Goal: Task Accomplishment & Management: Manage account settings

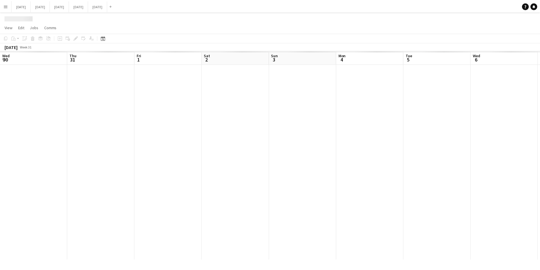
scroll to position [0, 241]
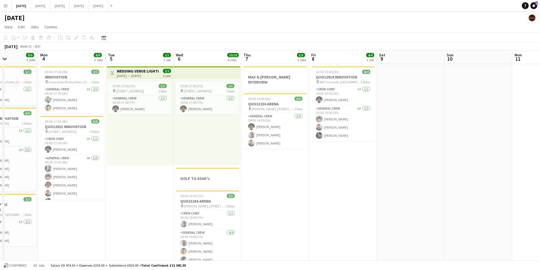
drag, startPoint x: 343, startPoint y: 195, endPoint x: 287, endPoint y: 182, distance: 56.7
click at [287, 182] on app-calendar-viewport "Fri 1 3/3 2 Jobs Sat 2 5/5 3 Jobs Sun 3 9/9 3 Jobs Mon 4 8/8 2 Jobs Tue 5 1/1 1…" at bounding box center [270, 206] width 540 height 313
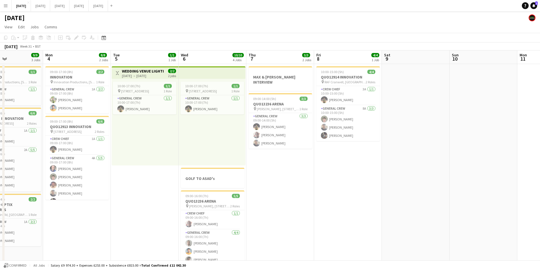
scroll to position [0, 0]
drag, startPoint x: 369, startPoint y: 181, endPoint x: 285, endPoint y: 187, distance: 84.5
click at [285, 187] on app-calendar-viewport "Fri 1 3/3 2 Jobs Sat 2 5/5 3 Jobs Sun 3 9/9 3 Jobs Mon 4 8/8 2 Jobs Tue 5 1/1 1…" at bounding box center [270, 206] width 540 height 313
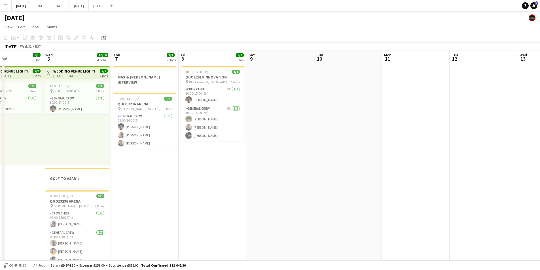
scroll to position [0, 217]
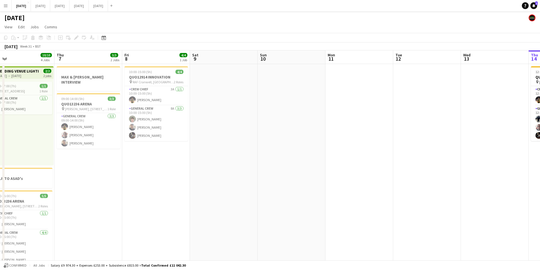
drag, startPoint x: 239, startPoint y: 189, endPoint x: 406, endPoint y: 194, distance: 166.9
click at [237, 189] on app-calendar-viewport "Sun 3 9/9 3 Jobs Mon 4 8/8 2 Jobs Tue 5 1/1 1 Job Wed 6 10/10 4 Jobs Thu 7 3/3 …" at bounding box center [270, 206] width 540 height 313
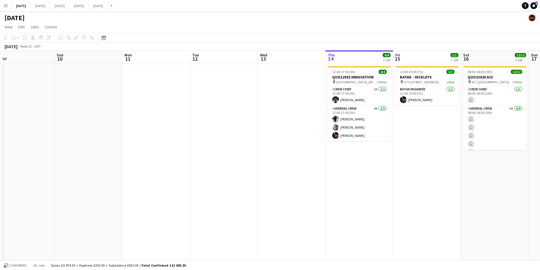
drag, startPoint x: 395, startPoint y: 198, endPoint x: 345, endPoint y: 207, distance: 50.0
click at [264, 192] on app-calendar-viewport "Wed 6 10/10 4 Jobs Thu 7 3/3 2 Jobs Fri 8 4/4 1 Job Sat 9 Sun 10 Mon 11 Tue 12 …" at bounding box center [270, 206] width 540 height 313
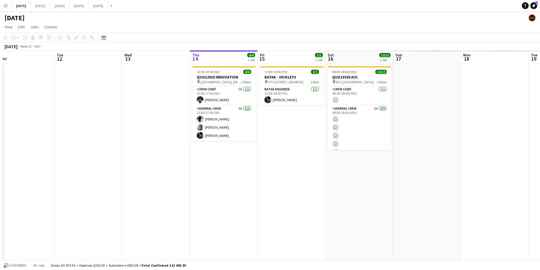
scroll to position [0, 169]
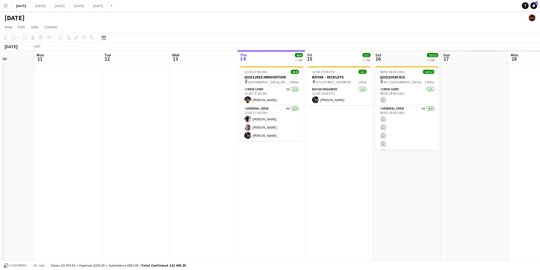
click at [231, 207] on app-calendar-viewport "Fri 8 4/4 1 Job Sat 9 Sun 10 Mon 11 Tue 12 Wed 13 Thu 14 4/4 1 Job Fri 15 1/1 1…" at bounding box center [270, 206] width 540 height 313
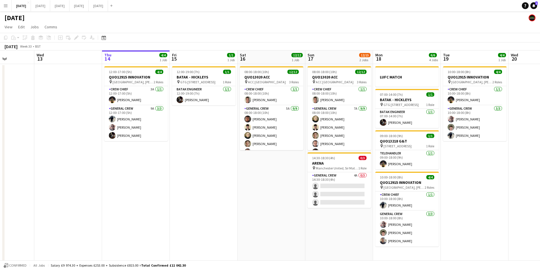
scroll to position [0, 187]
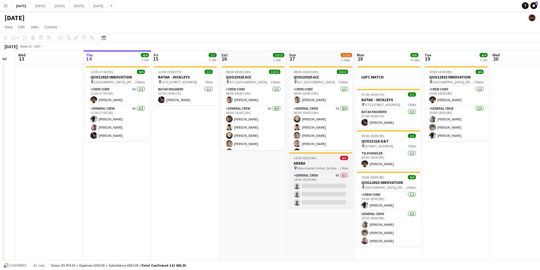
click at [325, 164] on h3 "ARENA" at bounding box center [321, 163] width 64 height 5
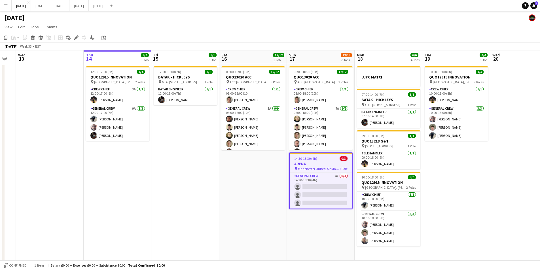
click at [326, 159] on div "14:30-18:30 (4h) 0/3" at bounding box center [321, 159] width 62 height 4
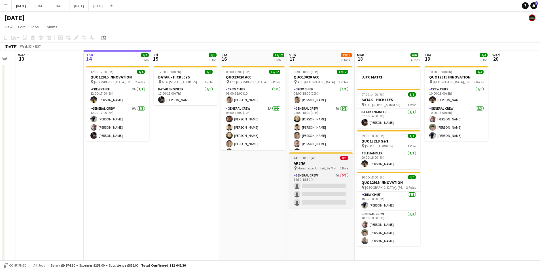
click at [326, 159] on div "14:30-18:30 (4h) 0/3" at bounding box center [321, 158] width 64 height 4
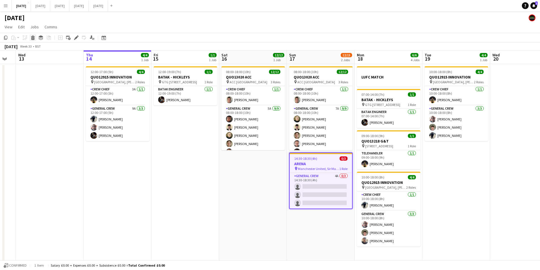
click at [31, 39] on icon "Delete" at bounding box center [33, 37] width 5 height 5
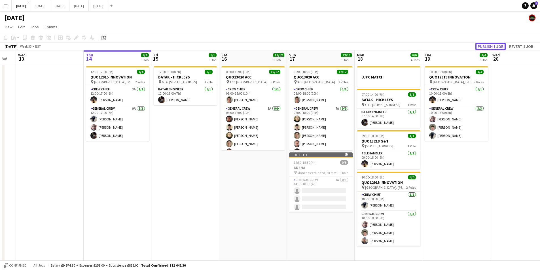
drag, startPoint x: 486, startPoint y: 44, endPoint x: 492, endPoint y: 47, distance: 7.4
click at [486, 44] on button "Publish 1 job" at bounding box center [491, 46] width 30 height 7
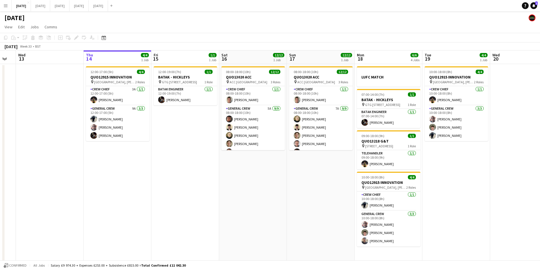
drag, startPoint x: 454, startPoint y: 177, endPoint x: 315, endPoint y: 162, distance: 139.9
click at [281, 164] on app-calendar-viewport "Sun 10 Mon 11 Tue 12 Wed 13 Thu 14 4/4 1 Job Fri 15 1/1 1 Job Sat 16 12/12 1 Jo…" at bounding box center [270, 206] width 540 height 313
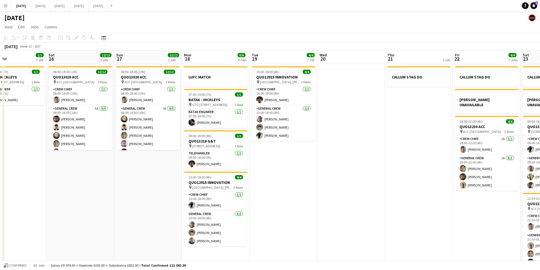
drag, startPoint x: 426, startPoint y: 184, endPoint x: 276, endPoint y: 165, distance: 151.9
click at [248, 166] on app-calendar-viewport "Tue 12 Wed 13 Thu 14 4/4 1 Job Fri 15 1/1 1 Job Sat 16 12/12 1 Job Sun 17 12/12…" at bounding box center [270, 206] width 540 height 313
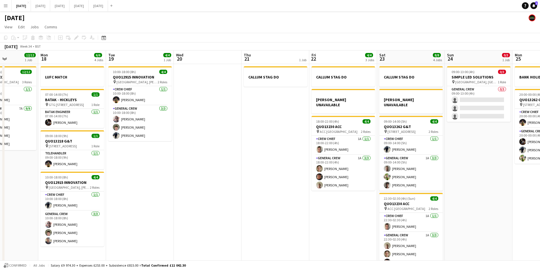
scroll to position [0, 165]
drag, startPoint x: 422, startPoint y: 163, endPoint x: 458, endPoint y: 166, distance: 35.9
click at [458, 166] on app-calendar-viewport "Fri 15 1/1 1 Job Sat 16 12/12 1 Job Sun 17 12/12 1 Job Mon 18 6/6 4 Jobs Tue 19…" at bounding box center [270, 206] width 540 height 313
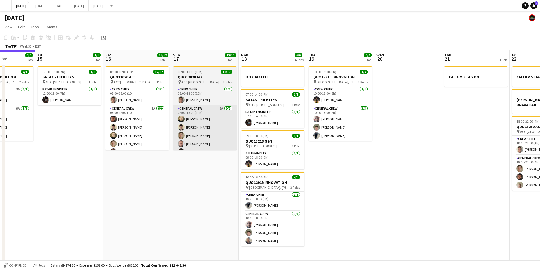
drag, startPoint x: 269, startPoint y: 196, endPoint x: 237, endPoint y: 144, distance: 61.5
click at [484, 192] on app-calendar-viewport "Tue 12 Wed 13 Thu 14 4/4 1 Job Fri 15 1/1 1 Job Sat 16 12/12 1 Job Sun 17 12/12…" at bounding box center [270, 206] width 540 height 313
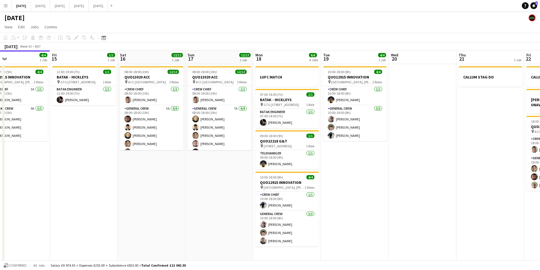
scroll to position [68, 0]
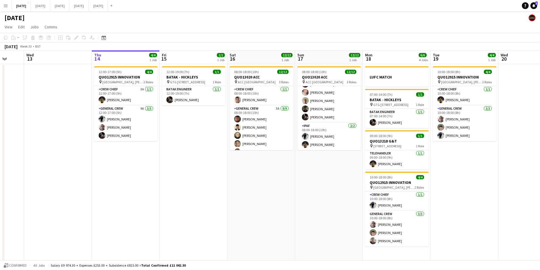
drag, startPoint x: 195, startPoint y: 176, endPoint x: 298, endPoint y: 154, distance: 105.1
click at [159, 162] on app-calendar-viewport "Sun 10 Mon 11 Tue 12 Wed 13 Thu 14 4/4 1 Job Fri 15 1/1 1 Job Sat 16 12/12 1 Jo…" at bounding box center [270, 206] width 540 height 313
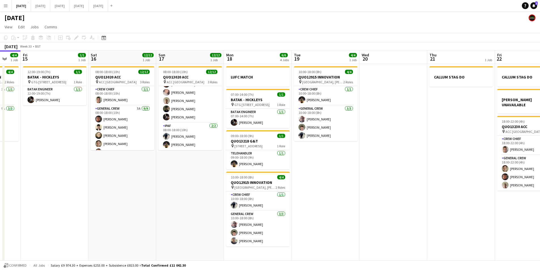
drag, startPoint x: 252, startPoint y: 168, endPoint x: 325, endPoint y: 195, distance: 77.2
click at [250, 168] on app-calendar-viewport "Tue 12 Wed 13 Thu 14 4/4 1 Job Fri 15 1/1 1 Job Sat 16 12/12 1 Job Sun 17 12/12…" at bounding box center [270, 206] width 540 height 313
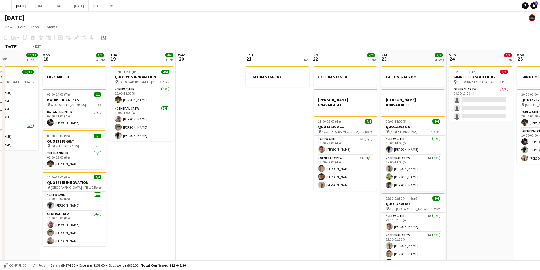
drag, startPoint x: 325, startPoint y: 195, endPoint x: 185, endPoint y: 184, distance: 140.6
click at [181, 184] on app-calendar-viewport "Fri 15 1/1 1 Job Sat 16 12/12 1 Job Sun 17 12/12 1 Job Mon 18 6/6 4 Jobs Tue 19…" at bounding box center [270, 206] width 540 height 313
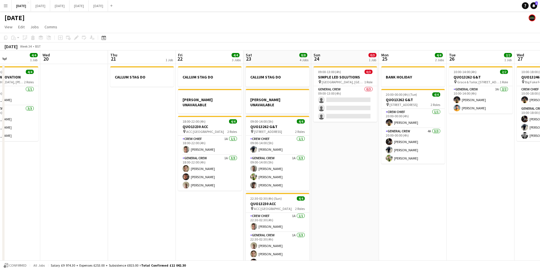
scroll to position [0, 171]
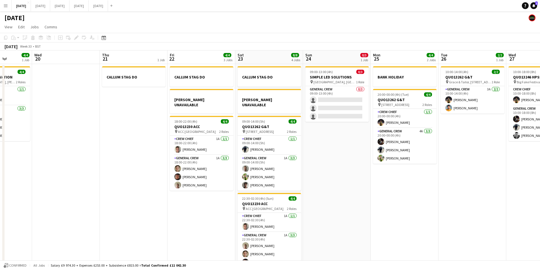
click at [210, 170] on app-calendar-viewport "Sun 17 12/12 1 Job Mon 18 6/6 4 Jobs Tue 19 4/4 1 Job Wed 20 Thu 21 1 Job Fri 2…" at bounding box center [270, 206] width 540 height 313
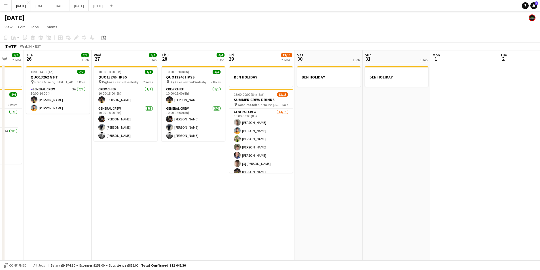
drag, startPoint x: 366, startPoint y: 193, endPoint x: 151, endPoint y: 189, distance: 215.3
click at [149, 189] on app-calendar-viewport "Fri 22 4/4 3 Jobs Sat 23 8/8 4 Jobs Sun 24 0/3 1 Job Mon 25 4/4 2 Jobs Tue 26 2…" at bounding box center [270, 206] width 540 height 313
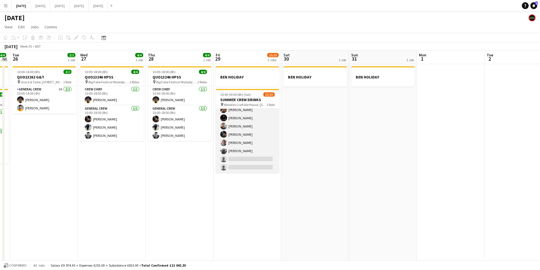
scroll to position [0, 0]
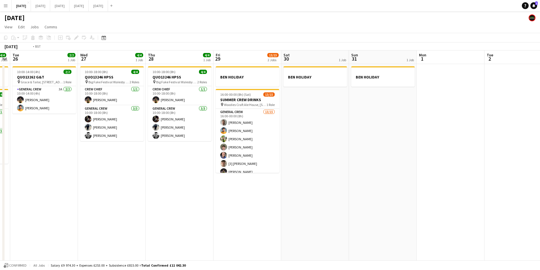
drag, startPoint x: 213, startPoint y: 193, endPoint x: 313, endPoint y: 179, distance: 100.3
click at [372, 183] on app-calendar-viewport "Fri 22 4/4 3 Jobs Sat 23 8/8 4 Jobs Sun 24 0/3 1 Job Mon 25 4/4 2 Jobs Tue 26 2…" at bounding box center [270, 206] width 540 height 313
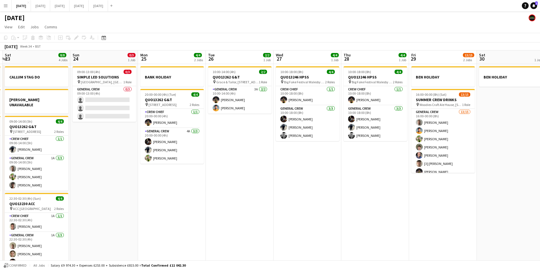
drag, startPoint x: 227, startPoint y: 198, endPoint x: 355, endPoint y: 199, distance: 127.9
click at [355, 200] on app-calendar-viewport "Thu 21 1 Job Fri 22 4/4 3 Jobs Sat 23 8/8 4 Jobs Sun 24 0/3 1 Job Mon 25 4/4 2 …" at bounding box center [270, 206] width 540 height 313
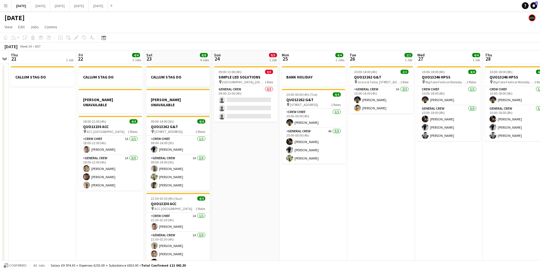
click at [172, 116] on app-job-card "09:00-14:00 (5h) 4/4 QUO13262 G&T pin [STREET_ADDRESS] 2 Roles Crew Chief [DATE…" at bounding box center [178, 153] width 64 height 75
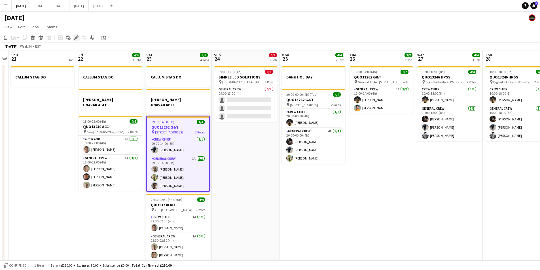
click at [75, 38] on icon "Edit" at bounding box center [76, 37] width 5 height 5
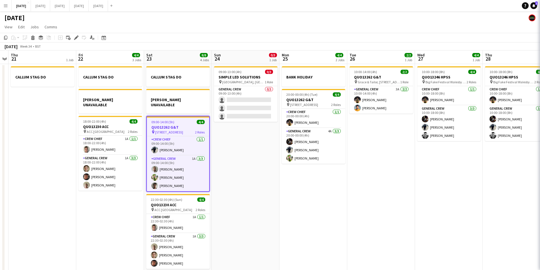
type input "**********"
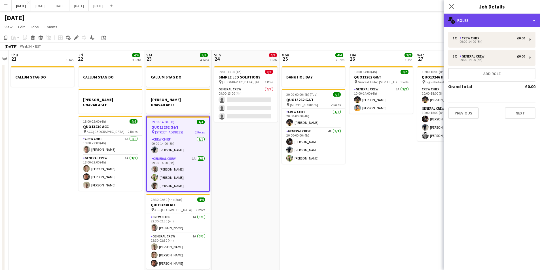
click at [497, 25] on div "multiple-users-add Roles" at bounding box center [492, 21] width 96 height 14
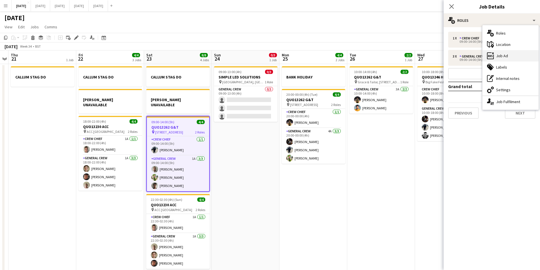
click at [511, 57] on div "ads-window Job Ad" at bounding box center [511, 55] width 56 height 11
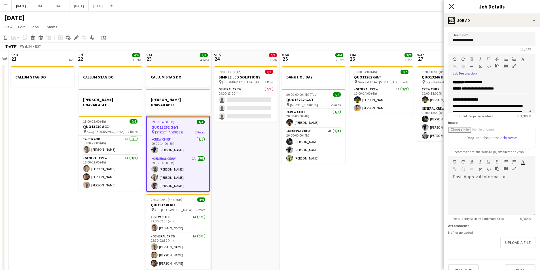
click at [452, 6] on icon at bounding box center [451, 6] width 5 height 5
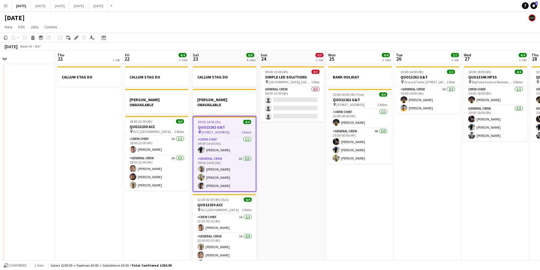
scroll to position [0, 148]
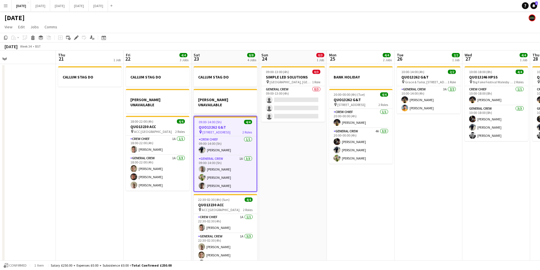
click at [334, 199] on app-calendar-viewport "Mon 18 6/6 4 Jobs Tue 19 4/4 1 Job Wed 20 Thu 21 1 Job Fri 22 4/4 3 Jobs Sat 23…" at bounding box center [270, 206] width 540 height 313
drag, startPoint x: 419, startPoint y: 197, endPoint x: 307, endPoint y: 180, distance: 112.6
click at [307, 180] on app-calendar-viewport "Mon 18 6/6 4 Jobs Tue 19 4/4 1 Job Wed 20 Thu 21 1 Job Fri 22 4/4 3 Jobs Sat 23…" at bounding box center [270, 206] width 540 height 313
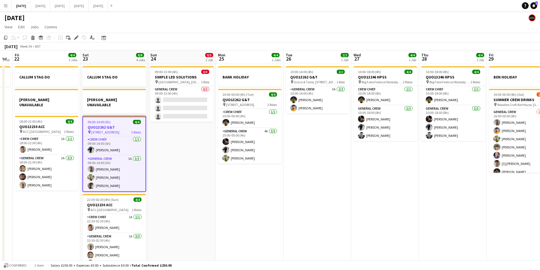
drag, startPoint x: 309, startPoint y: 182, endPoint x: 277, endPoint y: 176, distance: 32.2
click at [277, 176] on app-calendar-viewport "Mon 18 6/6 4 Jobs Tue 19 4/4 1 Job Wed 20 Thu 21 1 Job Fri 22 4/4 3 Jobs Sat 23…" at bounding box center [270, 206] width 540 height 313
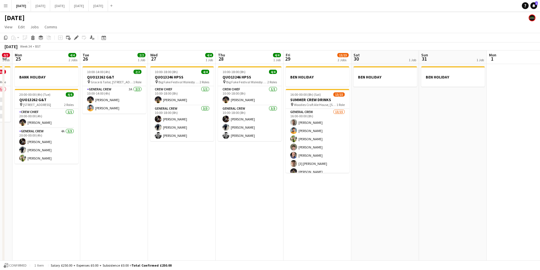
scroll to position [0, 193]
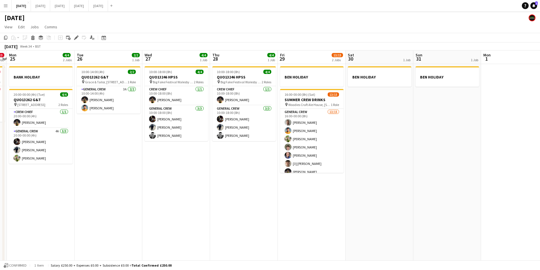
drag, startPoint x: 353, startPoint y: 199, endPoint x: 317, endPoint y: 194, distance: 37.0
click at [317, 194] on app-calendar-viewport "Thu 21 1 Job Fri 22 4/4 3 Jobs Sat 23 8/8 4 Jobs Sun 24 0/3 1 Job Mon 25 4/4 2 …" at bounding box center [270, 206] width 540 height 313
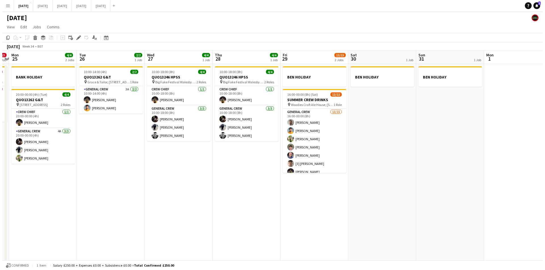
scroll to position [0, 264]
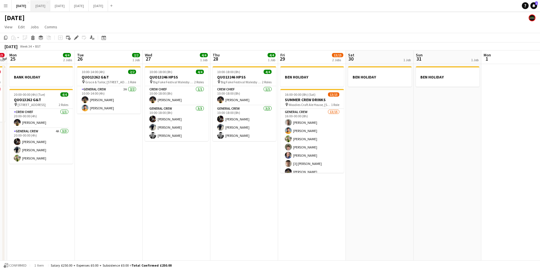
click at [50, 5] on button "[DATE] Close" at bounding box center [40, 5] width 19 height 11
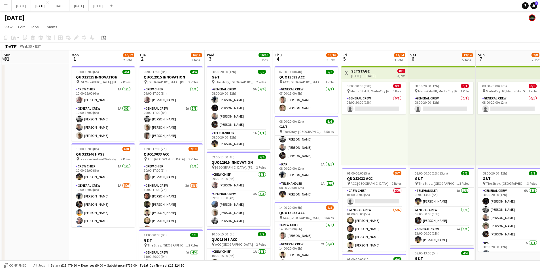
scroll to position [0, 211]
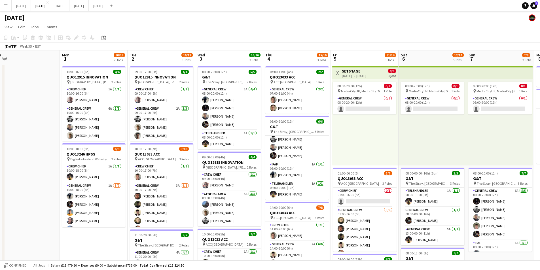
drag, startPoint x: 447, startPoint y: 140, endPoint x: 370, endPoint y: 147, distance: 77.5
click at [370, 147] on app-calendar-viewport "Thu 28 Fri 29 Sat 30 Sun 31 Mon 1 10/12 2 Jobs Tue 2 16/19 3 Jobs Wed 3 16/16 3…" at bounding box center [270, 245] width 540 height 390
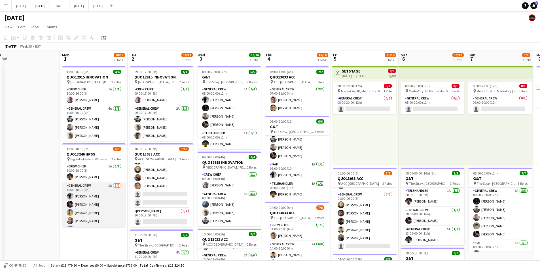
scroll to position [24, 0]
click at [104, 196] on app-card-role "General Crew 1A [DATE] 10:00-18:00 (8h) [PERSON_NAME] [PERSON_NAME] [PERSON_NAM…" at bounding box center [94, 193] width 64 height 69
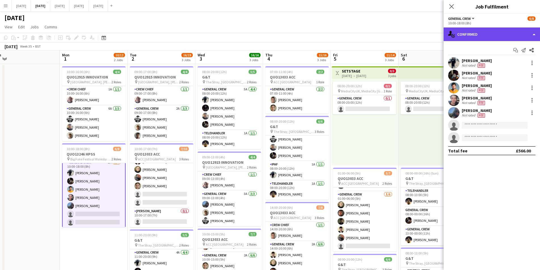
click at [507, 32] on div "single-neutral-actions-check-2 Confirmed" at bounding box center [492, 35] width 96 height 14
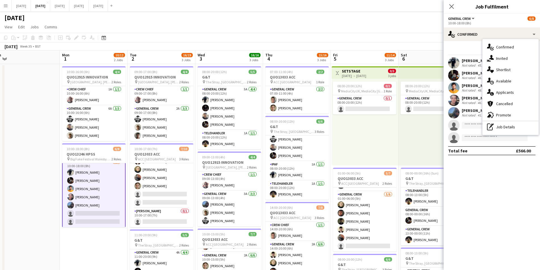
click at [513, 90] on div "single-neutral-actions-information Applicants" at bounding box center [511, 92] width 56 height 11
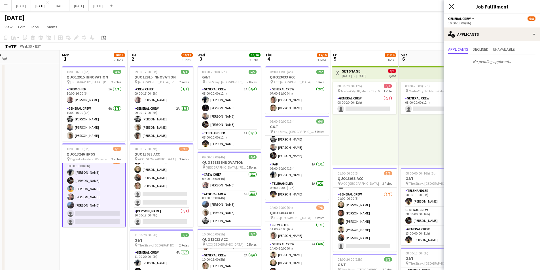
click at [452, 8] on icon "Close pop-in" at bounding box center [451, 6] width 5 height 5
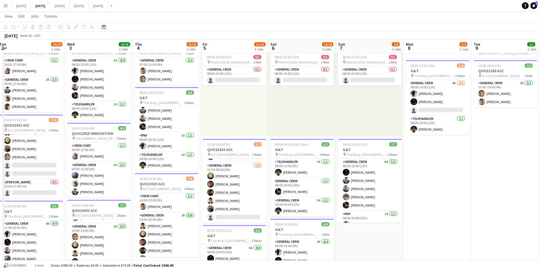
scroll to position [0, 174]
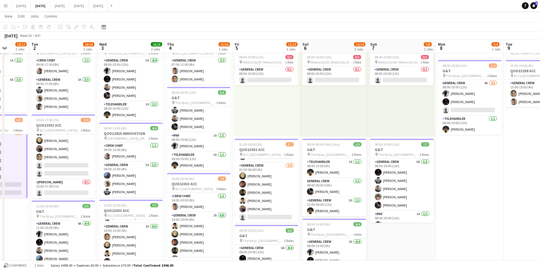
drag, startPoint x: 353, startPoint y: 195, endPoint x: 275, endPoint y: 186, distance: 78.8
click at [275, 186] on app-calendar-viewport "Sat 30 Sun 31 Mon 1 10/12 2 Jobs Tue 2 16/19 3 Jobs Wed 3 16/16 3 Jobs Thu 4 15…" at bounding box center [270, 203] width 540 height 418
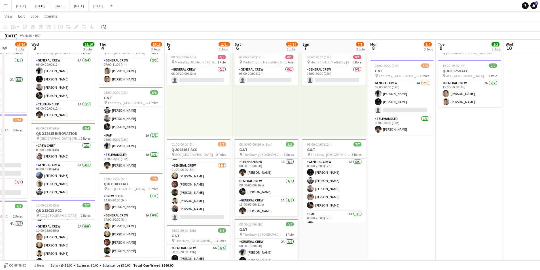
drag, startPoint x: 469, startPoint y: 174, endPoint x: 365, endPoint y: 174, distance: 103.5
click at [365, 174] on app-calendar-viewport "Sun 31 Mon 1 10/12 2 Jobs Tue 2 16/19 3 Jobs Wed 3 16/16 3 Jobs Thu 4 15/16 3 J…" at bounding box center [270, 203] width 540 height 418
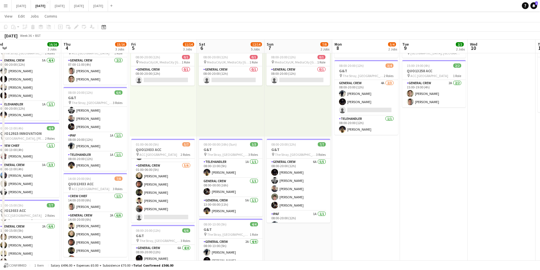
scroll to position [0, 0]
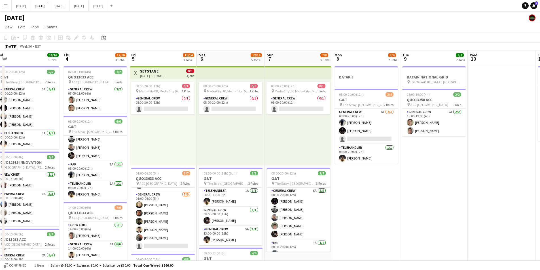
click at [353, 172] on app-calendar-viewport "Sun 31 Mon 1 10/12 2 Jobs Tue 2 16/19 3 Jobs Wed 3 16/16 3 Jobs Thu 4 15/16 3 J…" at bounding box center [270, 245] width 540 height 390
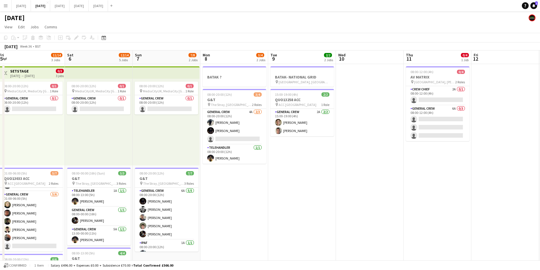
scroll to position [0, 189]
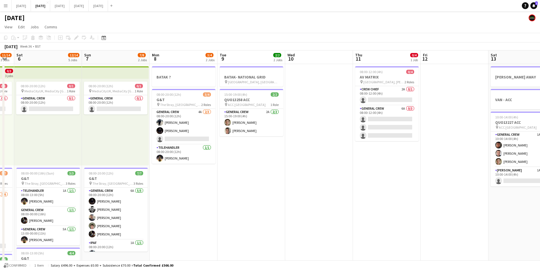
drag, startPoint x: 441, startPoint y: 193, endPoint x: 450, endPoint y: 171, distance: 23.8
click at [512, 165] on app-calendar-viewport "Wed 3 16/16 3 Jobs Thu 4 15/16 3 Jobs Fri 5 11/14 3 Jobs Sat 6 12/14 5 Jobs Sun…" at bounding box center [270, 245] width 540 height 390
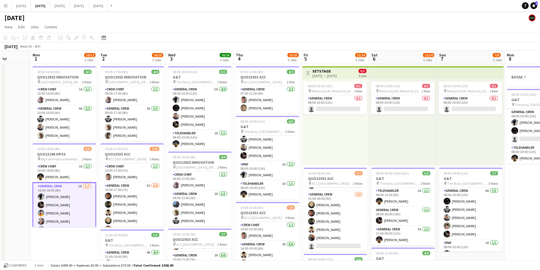
drag, startPoint x: 329, startPoint y: 189, endPoint x: 498, endPoint y: 189, distance: 168.8
click at [498, 189] on app-calendar-viewport "Sat 30 Sun 31 Mon 1 10/12 2 Jobs Tue 2 16/19 3 Jobs Wed 3 16/16 3 Jobs Thu 4 15…" at bounding box center [270, 245] width 540 height 390
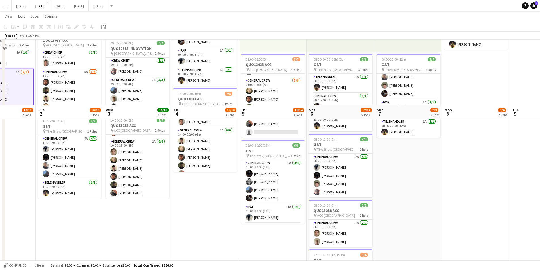
scroll to position [179, 0]
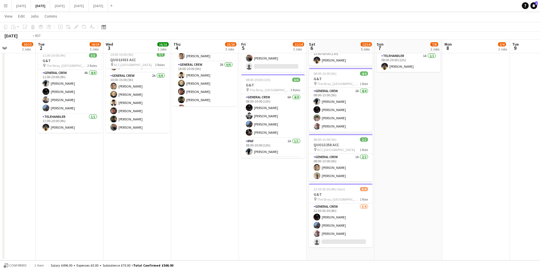
drag, startPoint x: 244, startPoint y: 190, endPoint x: 405, endPoint y: 191, distance: 161.7
click at [405, 191] on app-calendar-viewport "Sat 30 Sun 31 Mon 1 10/12 2 Jobs Tue 2 16/19 3 Jobs Wed 3 16/16 3 Jobs Thu 4 15…" at bounding box center [270, 52] width 540 height 418
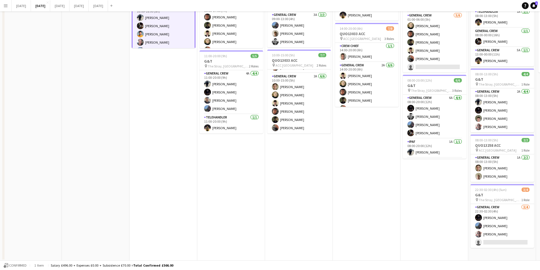
scroll to position [0, 0]
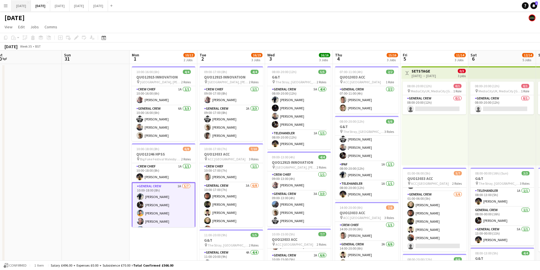
click at [30, 6] on button "[DATE] Close" at bounding box center [21, 5] width 19 height 11
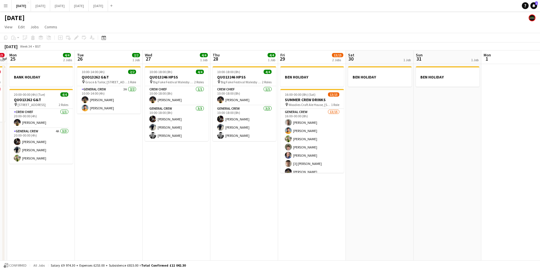
drag, startPoint x: 266, startPoint y: 191, endPoint x: 383, endPoint y: 201, distance: 117.3
click at [383, 203] on app-calendar-viewport "Thu 21 1 Job Fri 22 4/4 3 Jobs Sat 23 8/8 4 Jobs Sun 24 0/3 1 Job Mon 25 4/4 2 …" at bounding box center [270, 163] width 540 height 226
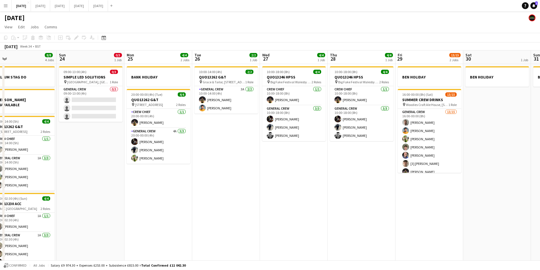
drag, startPoint x: 319, startPoint y: 198, endPoint x: 340, endPoint y: 200, distance: 20.8
click at [340, 200] on app-calendar-viewport "Thu 21 1 Job Fri 22 4/4 3 Jobs Sat 23 8/8 4 Jobs Sun 24 0/3 1 Job Mon 25 4/4 2 …" at bounding box center [270, 163] width 540 height 226
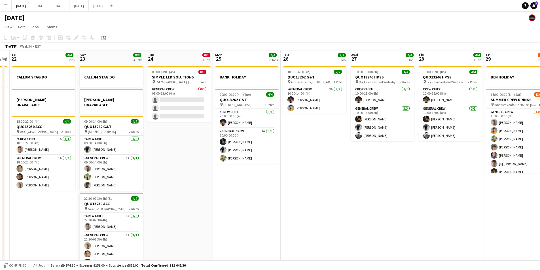
drag, startPoint x: 313, startPoint y: 168, endPoint x: 409, endPoint y: 159, distance: 95.9
click at [446, 168] on app-calendar-viewport "Wed 20 Thu 21 1 Job Fri 22 4/4 3 Jobs Sat 23 8/8 4 Jobs Sun 24 0/3 1 Job Mon 25…" at bounding box center [270, 163] width 540 height 226
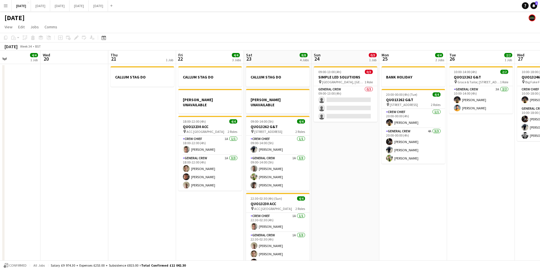
drag, startPoint x: 382, startPoint y: 196, endPoint x: 214, endPoint y: 170, distance: 169.8
click at [434, 195] on app-calendar-viewport "Mon 18 Tue 19 4/4 1 Job Wed 20 Thu 21 1 Job Fri 22 4/4 3 Jobs Sat 23 8/8 4 Jobs…" at bounding box center [270, 163] width 540 height 226
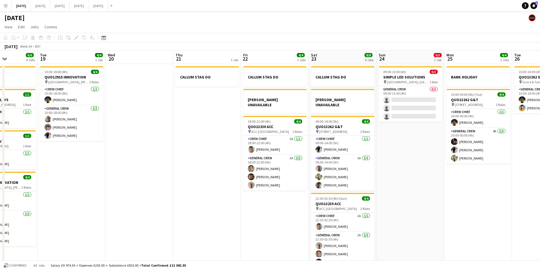
drag, startPoint x: 353, startPoint y: 194, endPoint x: 274, endPoint y: 191, distance: 78.9
click at [355, 194] on app-calendar-viewport "Sat 16 12/12 1 Job Sun 17 12/12 1 Job Mon 18 6/6 4 Jobs Tue 19 4/4 1 Job Wed 20…" at bounding box center [270, 163] width 540 height 226
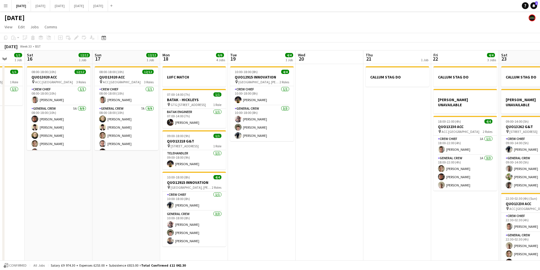
drag, startPoint x: 260, startPoint y: 194, endPoint x: 386, endPoint y: 201, distance: 126.1
click at [383, 202] on app-calendar-viewport "Wed 13 Thu 14 4/4 1 Job Fri 15 1/1 1 Job Sat 16 12/12 1 Job Sun 17 12/12 1 Job …" at bounding box center [270, 163] width 540 height 226
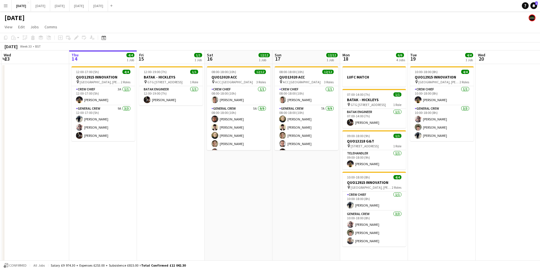
drag, startPoint x: 193, startPoint y: 199, endPoint x: 241, endPoint y: 199, distance: 48.8
click at [241, 199] on app-calendar-viewport "Mon 11 Tue 12 Wed 13 Thu 14 4/4 1 Job Fri 15 1/1 1 Job Sat 16 12/12 1 Job Sun 1…" at bounding box center [270, 163] width 540 height 226
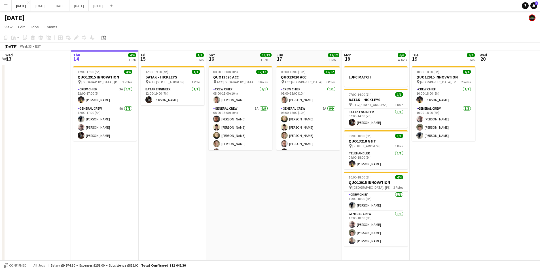
click at [174, 79] on h3 "BATAK - HICKLEYS" at bounding box center [173, 77] width 64 height 5
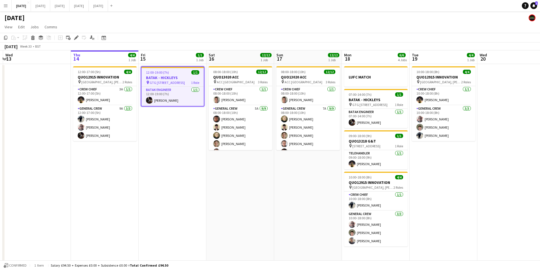
scroll to position [0, 132]
click at [75, 38] on icon at bounding box center [76, 37] width 3 height 3
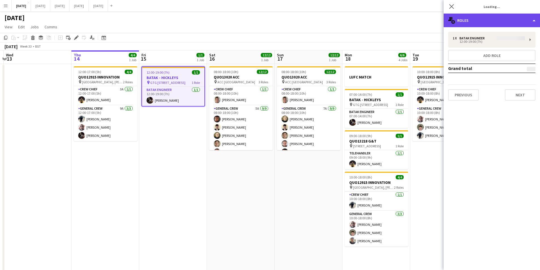
click at [505, 23] on div "multiple-users-add Roles" at bounding box center [492, 21] width 96 height 14
type input "**********"
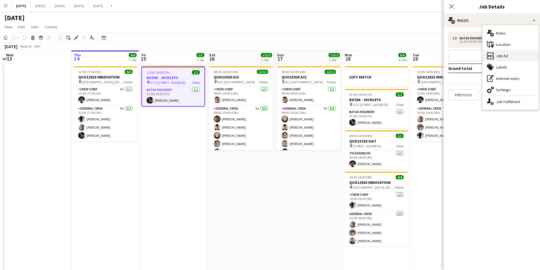
click at [511, 60] on div "ads-window Job Ad" at bounding box center [511, 55] width 56 height 11
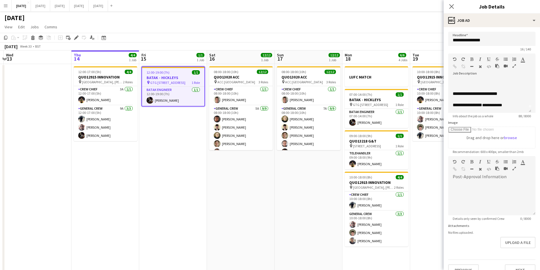
scroll to position [0, 0]
click at [451, 8] on icon "Close pop-in" at bounding box center [451, 6] width 5 height 5
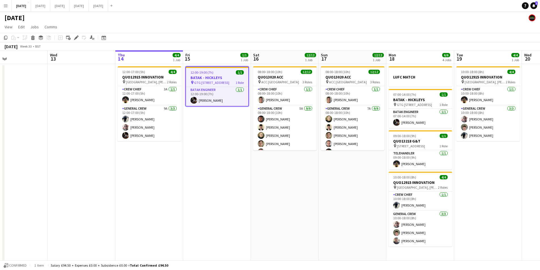
drag, startPoint x: 258, startPoint y: 184, endPoint x: 511, endPoint y: 181, distance: 252.7
click at [302, 194] on app-calendar-viewport "Sun 10 Mon 11 Tue 12 Wed 13 Thu 14 4/4 1 Job Fri 15 1/1 1 Job Sat 16 12/12 1 Jo…" at bounding box center [270, 163] width 540 height 226
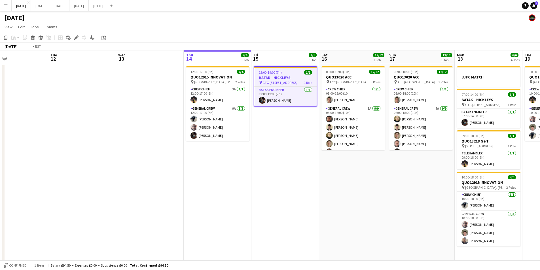
drag, startPoint x: 281, startPoint y: 165, endPoint x: 302, endPoint y: 167, distance: 20.8
click at [480, 163] on app-calendar-viewport "Sat 9 Sun 10 Mon 11 Tue 12 Wed 13 Thu 14 4/4 1 Job Fri 15 1/1 1 Job Sat 16 12/1…" at bounding box center [270, 163] width 540 height 226
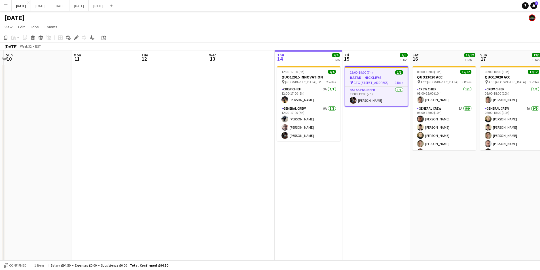
drag, startPoint x: 302, startPoint y: 167, endPoint x: 121, endPoint y: 164, distance: 180.4
click at [121, 164] on app-calendar-viewport "Thu 7 3/3 2 Jobs Fri 8 4/4 1 Job Sat 9 Sun 10 Mon 11 Tue 12 Wed 13 Thu 14 4/4 1…" at bounding box center [270, 206] width 540 height 313
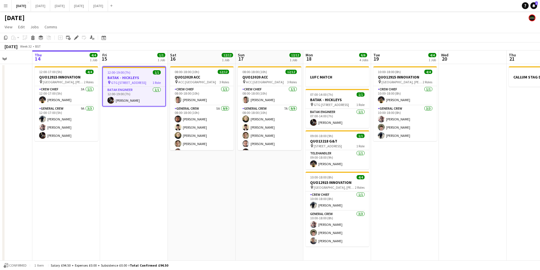
drag, startPoint x: 286, startPoint y: 199, endPoint x: 161, endPoint y: 174, distance: 127.7
click at [161, 174] on app-calendar-viewport "Sat 9 Sun 10 Mon 11 Tue 12 Wed 13 Thu 14 4/4 1 Job Fri 15 1/1 1 Job Sat 16 12/1…" at bounding box center [270, 206] width 540 height 313
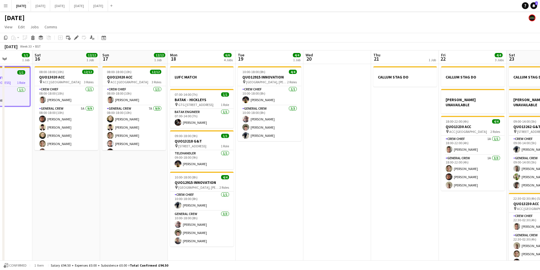
scroll to position [0, 171]
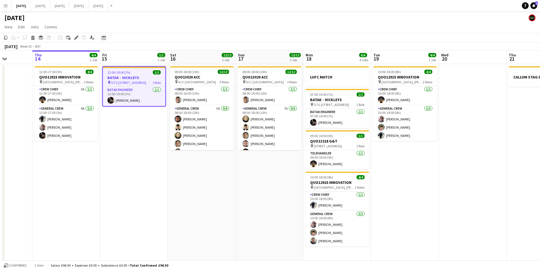
click at [217, 184] on app-date-cell "08:00-18:00 (10h) 12/12 QUO13020 ACC pin ACC Liverpool 3 Roles Crew Chief [DATE…" at bounding box center [202, 213] width 68 height 299
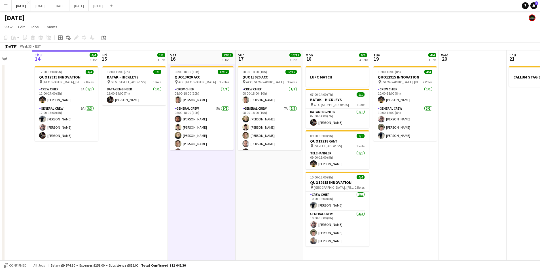
click at [153, 182] on app-date-cell "12:00-19:00 (7h) 1/1 BATAK - HICKLEYS pin [STREET_ADDRESS] 1 Role BATAK ENGINEE…" at bounding box center [134, 213] width 68 height 299
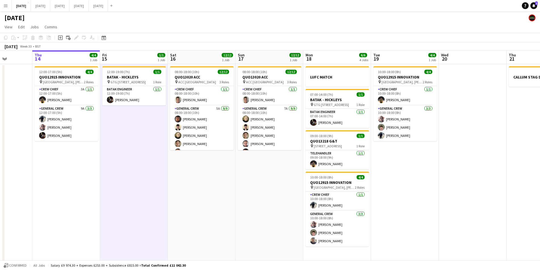
scroll to position [0, 178]
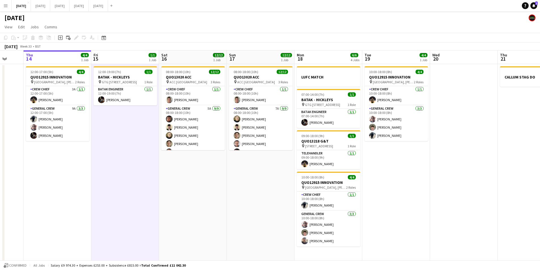
drag, startPoint x: 390, startPoint y: 184, endPoint x: 377, endPoint y: 184, distance: 13.1
click at [381, 184] on app-calendar-viewport "Mon 11 Tue 12 Wed 13 Thu 14 4/4 1 Job Fri 15 1/1 1 Job Sat 16 12/12 1 Job Sun 1…" at bounding box center [270, 206] width 540 height 313
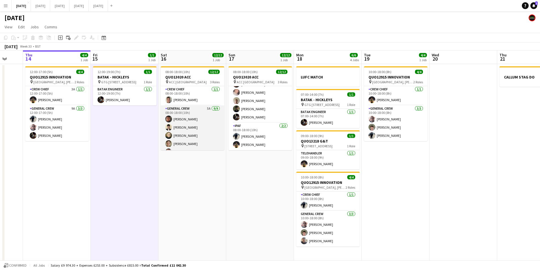
scroll to position [68, 0]
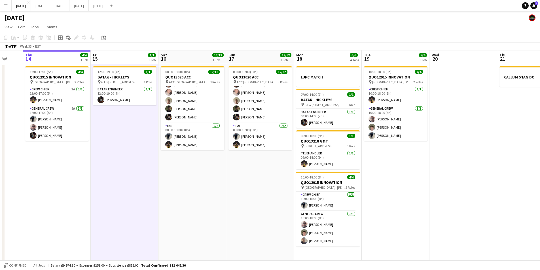
drag, startPoint x: 334, startPoint y: 186, endPoint x: 287, endPoint y: 189, distance: 46.9
click at [288, 189] on app-calendar-viewport "Mon 11 Tue 12 Wed 13 Thu 14 4/4 1 Job Fri 15 1/1 1 Job Sat 16 12/12 1 Job Sun 1…" at bounding box center [270, 206] width 540 height 313
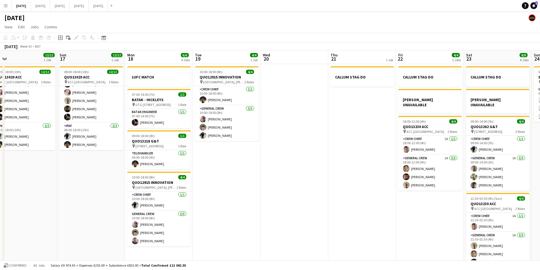
scroll to position [0, 269]
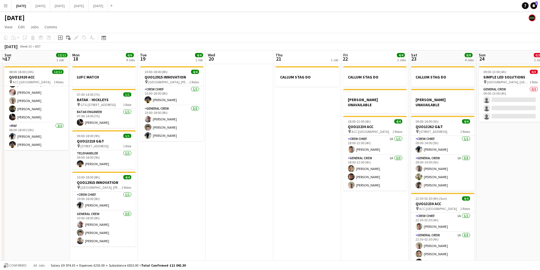
drag, startPoint x: 353, startPoint y: 197, endPoint x: 231, endPoint y: 193, distance: 122.3
click at [231, 193] on app-calendar-viewport "Wed 13 Thu 14 4/4 1 Job Fri 15 1/1 1 Job Sat 16 12/12 1 Job Sun 17 12/12 1 Job …" at bounding box center [270, 206] width 540 height 313
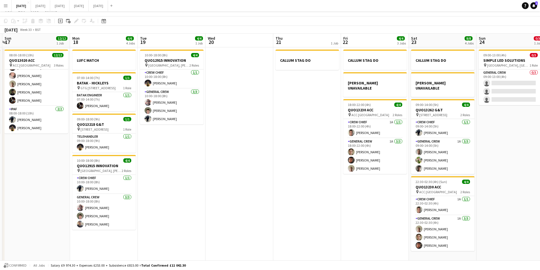
scroll to position [0, 0]
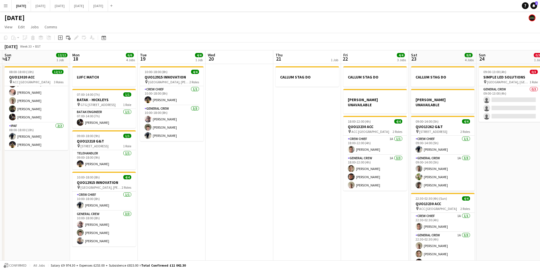
drag, startPoint x: 280, startPoint y: 192, endPoint x: 448, endPoint y: 171, distance: 169.3
click at [449, 173] on app-calendar-viewport "Wed 13 Thu 14 4/4 1 Job Fri 15 1/1 1 Job Sat 16 12/12 1 Job Sun 17 12/12 1 Job …" at bounding box center [270, 206] width 540 height 313
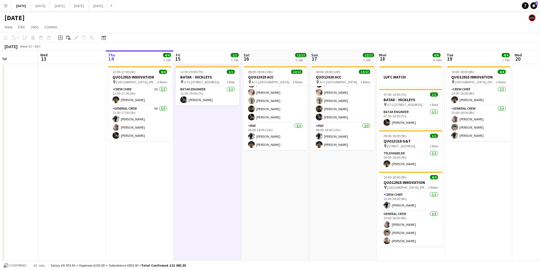
drag, startPoint x: 223, startPoint y: 195, endPoint x: 416, endPoint y: 196, distance: 192.9
click at [416, 196] on app-calendar-viewport "Sun 10 Mon 11 Tue 12 Wed 13 Thu 14 4/4 1 Job Fri 15 1/1 1 Job Sat 16 12/12 1 Jo…" at bounding box center [270, 206] width 540 height 313
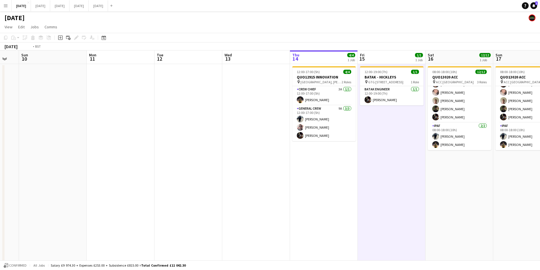
drag, startPoint x: 221, startPoint y: 196, endPoint x: 267, endPoint y: 189, distance: 46.2
click at [347, 207] on app-calendar-viewport "Sat 9 Sun 10 Mon 11 Tue 12 Wed 13 Thu 14 4/4 1 Job Fri 15 1/1 1 Job Sat 16 12/1…" at bounding box center [270, 206] width 540 height 313
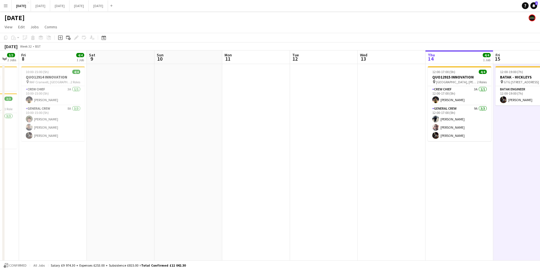
drag, startPoint x: 244, startPoint y: 197, endPoint x: 206, endPoint y: 183, distance: 40.6
click at [412, 193] on app-calendar-viewport "Thu 7 3/3 2 Jobs Fri 8 4/4 1 Job Sat 9 Sun 10 Mon 11 Tue 12 Wed 13 Thu 14 4/4 1…" at bounding box center [270, 206] width 540 height 313
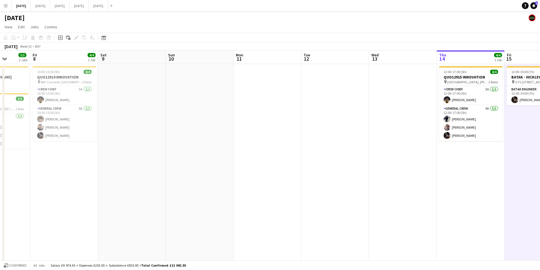
click at [337, 193] on app-calendar-viewport "Tue 5 1/1 1 Job Wed 6 10/10 4 Jobs Thu 7 3/3 2 Jobs Fri 8 4/4 1 Job Sat 9 Sun 1…" at bounding box center [270, 206] width 540 height 313
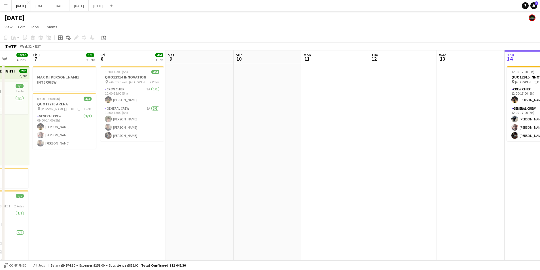
drag, startPoint x: 251, startPoint y: 209, endPoint x: 271, endPoint y: 208, distance: 19.9
click at [266, 209] on app-calendar-viewport "Mon 4 Tue 5 1/1 1 Job Wed 6 10/10 4 Jobs Thu 7 3/3 2 Jobs Fri 8 4/4 1 Job Sat 9…" at bounding box center [270, 206] width 540 height 313
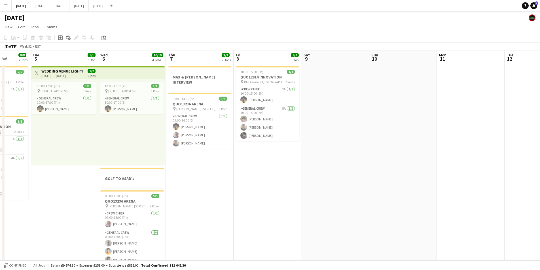
scroll to position [0, 115]
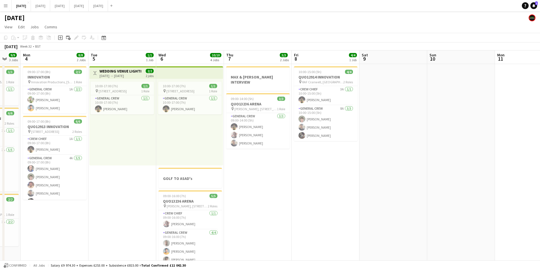
drag, startPoint x: 321, startPoint y: 199, endPoint x: 146, endPoint y: 127, distance: 188.7
click at [289, 192] on app-calendar-viewport "Sat 2 5/5 3 Jobs Sun 3 9/9 3 Jobs Mon 4 8/8 2 Jobs Tue 5 1/1 1 Job Wed 6 10/10 …" at bounding box center [270, 206] width 540 height 313
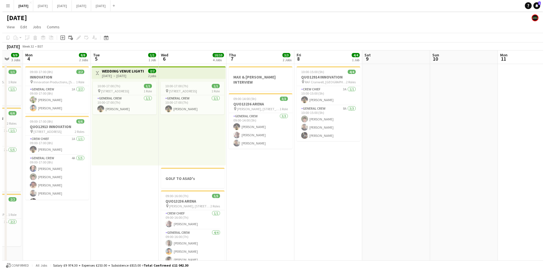
scroll to position [0, 147]
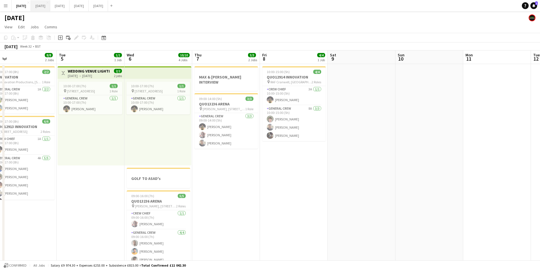
click at [50, 5] on button "[DATE] Close" at bounding box center [40, 5] width 19 height 11
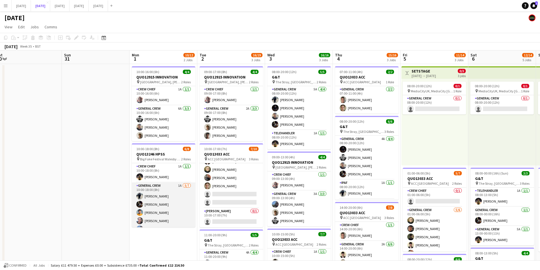
scroll to position [24, 0]
click at [163, 205] on app-card-role "General Crew 1A [DATE] 10:00-18:00 (8h) [PERSON_NAME] [PERSON_NAME] [PERSON_NAM…" at bounding box center [164, 193] width 64 height 69
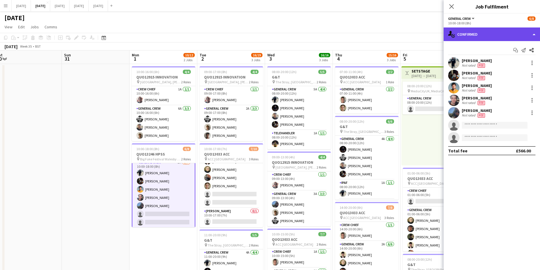
click at [486, 37] on div "single-neutral-actions-check-2 Confirmed" at bounding box center [492, 35] width 96 height 14
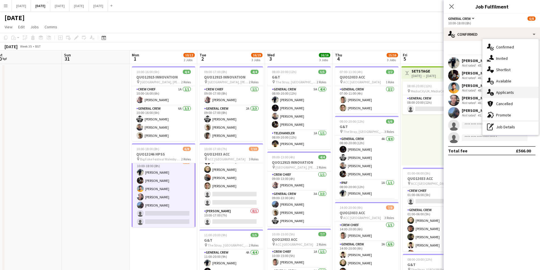
click at [511, 93] on div "single-neutral-actions-information Applicants" at bounding box center [511, 92] width 56 height 11
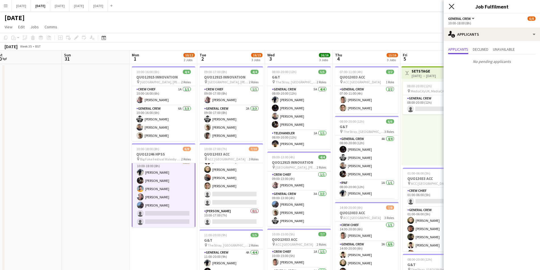
click at [451, 7] on icon "Close pop-in" at bounding box center [451, 6] width 5 height 5
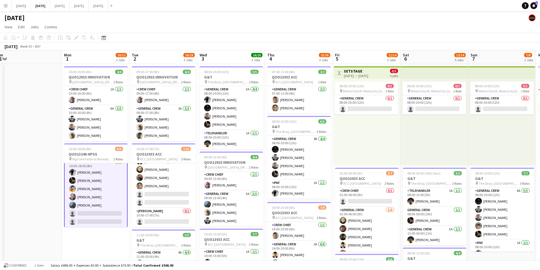
scroll to position [0, 191]
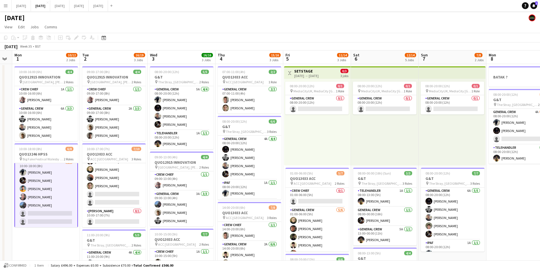
drag, startPoint x: 261, startPoint y: 148, endPoint x: 143, endPoint y: 139, distance: 117.8
click at [143, 139] on app-calendar-viewport "Fri 29 Sat 30 Sun 31 Mon 1 10/12 2 Jobs Tue 2 16/19 3 Jobs Wed 3 16/16 3 Jobs T…" at bounding box center [270, 245] width 540 height 390
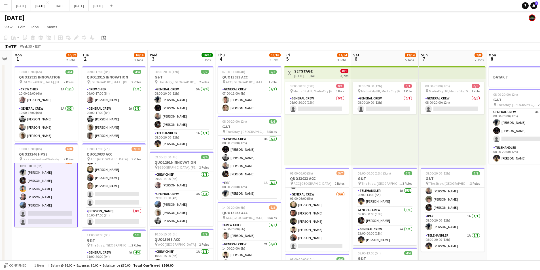
scroll to position [0, 192]
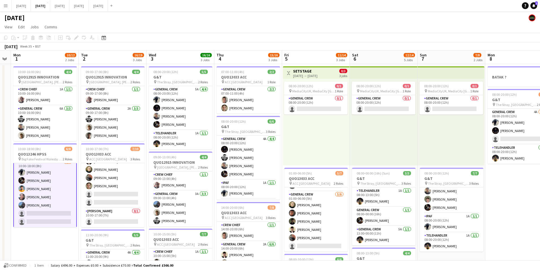
click at [530, 186] on app-date-cell "BATAK ? 08:00-20:00 (12h) 3/4 G&T pin The Stray, W Park, [GEOGRAPHIC_DATA], [GE…" at bounding box center [520, 252] width 68 height 376
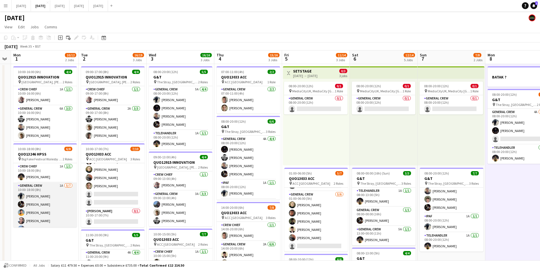
scroll to position [24, 0]
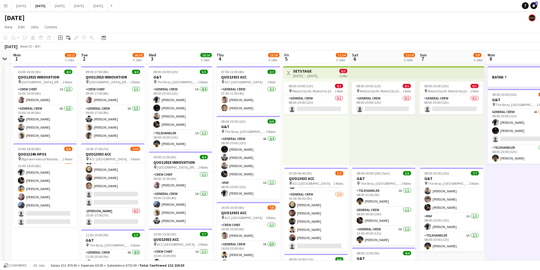
drag, startPoint x: 61, startPoint y: 241, endPoint x: 162, endPoint y: 241, distance: 100.7
click at [189, 241] on app-calendar-viewport "Fri 29 Sat 30 Sun 31 Mon 1 10/12 2 Jobs Tue 2 16/19 3 Jobs Wed 3 16/16 3 Jobs T…" at bounding box center [270, 245] width 540 height 390
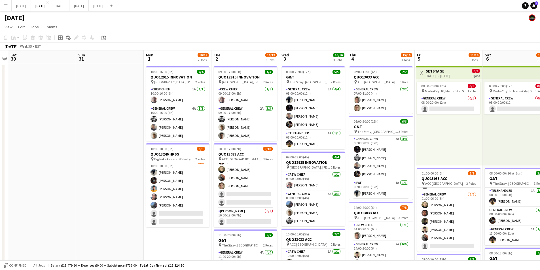
click at [137, 237] on app-calendar-viewport "Wed 27 Thu 28 Fri 29 Sat 30 Sun 31 Mon 1 10/12 2 Jobs Tue 2 16/19 3 Jobs Wed 3 …" at bounding box center [270, 245] width 540 height 390
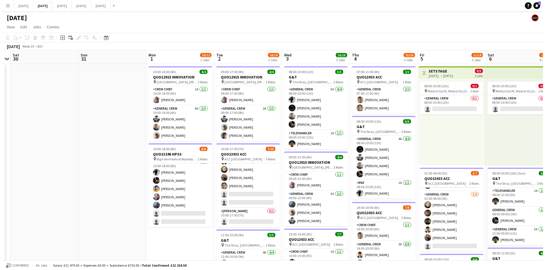
scroll to position [0, 202]
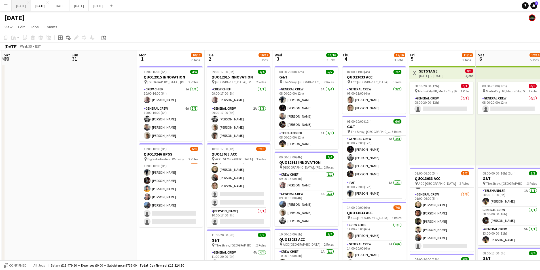
click at [31, 4] on button "[DATE] Close" at bounding box center [21, 5] width 19 height 11
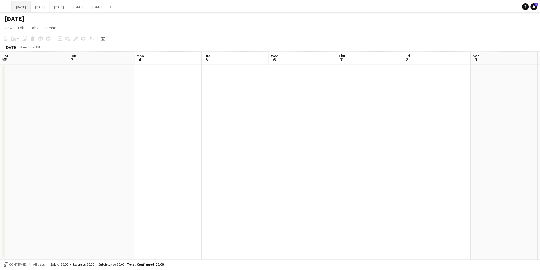
scroll to position [0, 147]
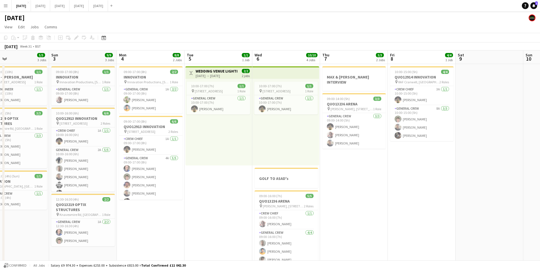
drag, startPoint x: 389, startPoint y: 196, endPoint x: 536, endPoint y: 195, distance: 146.9
click at [536, 195] on app-calendar-viewport "Thu 31 Fri 1 3/3 2 Jobs Sat 2 5/5 3 Jobs Sun 3 9/9 3 Jobs Mon 4 8/8 2 Jobs Tue …" at bounding box center [270, 206] width 540 height 313
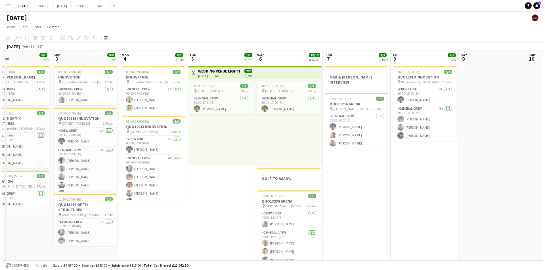
scroll to position [0, 135]
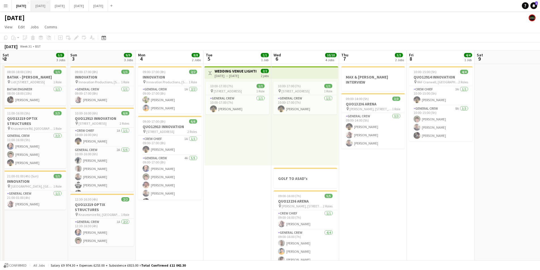
click at [50, 8] on button "[DATE] Close" at bounding box center [40, 5] width 19 height 11
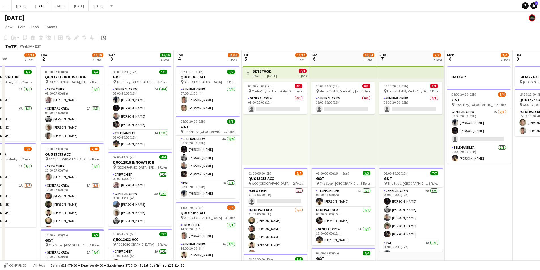
scroll to position [0, 225]
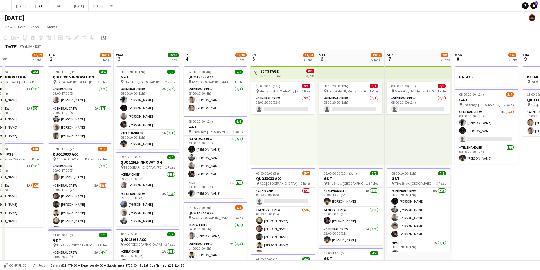
drag, startPoint x: 430, startPoint y: 147, endPoint x: 271, endPoint y: 150, distance: 158.9
click at [271, 150] on app-calendar-viewport "Fri 29 Sat 30 Sun 31 Mon 1 10/12 2 Jobs Tue 2 16/19 3 Jobs Wed 3 16/16 3 Jobs T…" at bounding box center [270, 245] width 540 height 390
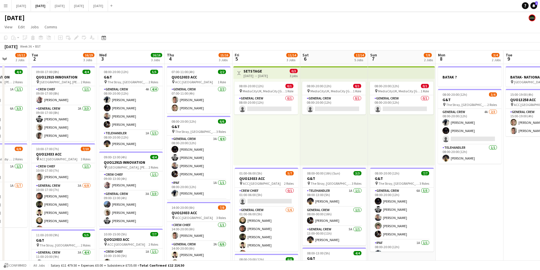
click at [486, 190] on app-calendar-viewport "Sat 30 Sun 31 Mon 1 10/12 2 Jobs Tue 2 16/19 3 Jobs Wed 3 16/16 3 Jobs Thu 4 15…" at bounding box center [270, 245] width 540 height 390
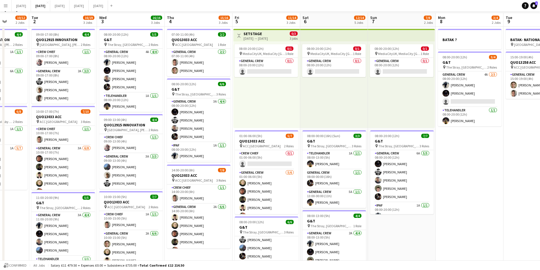
scroll to position [0, 0]
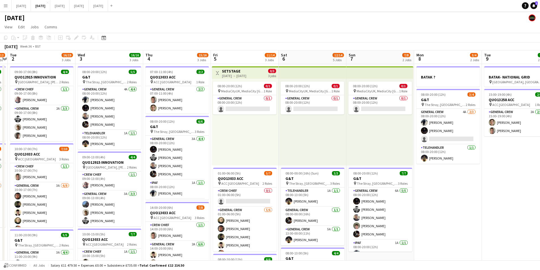
drag, startPoint x: 468, startPoint y: 202, endPoint x: 420, endPoint y: 193, distance: 49.5
click at [349, 186] on app-calendar-viewport "Sat 30 Sun 31 Mon 1 10/12 2 Jobs Tue 2 16/19 3 Jobs Wed 3 16/16 3 Jobs Thu 4 15…" at bounding box center [270, 245] width 540 height 390
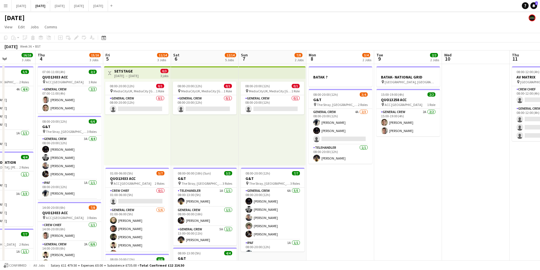
drag, startPoint x: 469, startPoint y: 215, endPoint x: 502, endPoint y: 217, distance: 33.3
click at [375, 195] on app-calendar-viewport "Mon 1 10/12 2 Jobs Tue 2 16/19 3 Jobs Wed 3 16/16 3 Jobs Thu 4 15/16 3 Jobs Fri…" at bounding box center [270, 245] width 540 height 390
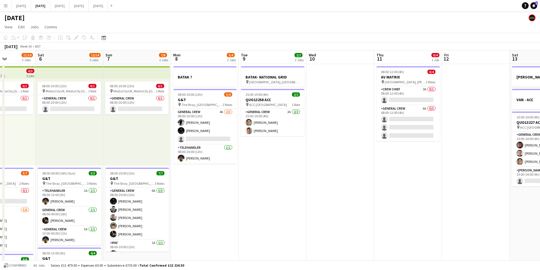
drag, startPoint x: 337, startPoint y: 196, endPoint x: 344, endPoint y: 196, distance: 6.5
click at [337, 196] on app-calendar-viewport "Wed 3 16/16 3 Jobs Thu 4 15/16 3 Jobs Fri 5 11/14 3 Jobs Sat 6 12/14 5 Jobs Sun…" at bounding box center [270, 245] width 540 height 390
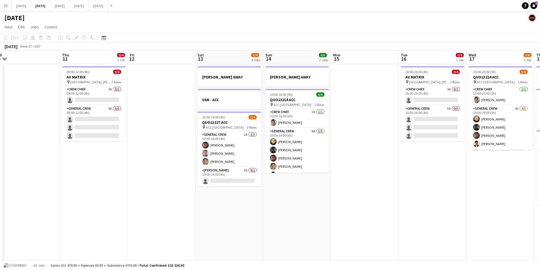
scroll to position [0, 222]
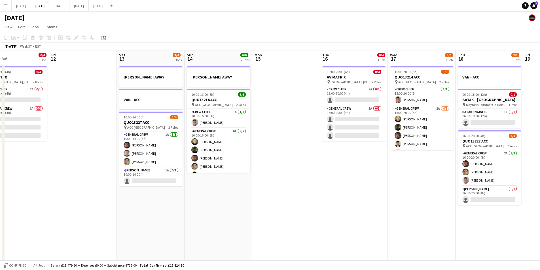
drag, startPoint x: 387, startPoint y: 225, endPoint x: 139, endPoint y: 212, distance: 248.2
click at [139, 212] on app-calendar-viewport "Mon 8 3/4 2 Jobs Tue 9 2/2 2 Jobs Wed 10 Thu 11 0/4 1 Job Fri 12 Sat 13 3/4 3 J…" at bounding box center [270, 245] width 540 height 390
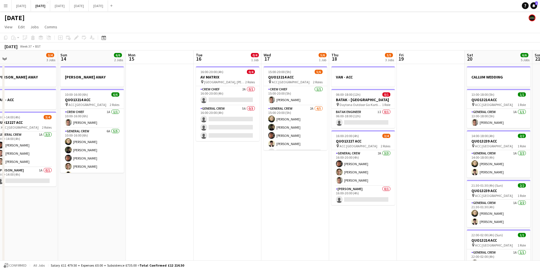
scroll to position [0, 218]
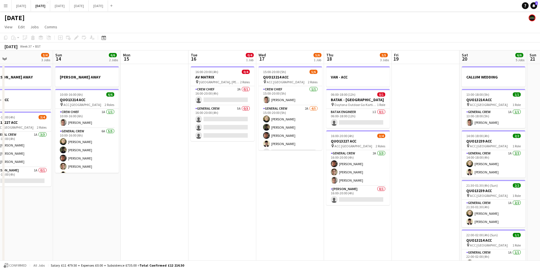
drag, startPoint x: 350, startPoint y: 203, endPoint x: 207, endPoint y: 204, distance: 143.3
click at [207, 204] on app-calendar-viewport "Wed 10 Thu 11 0/4 1 Job Fri 12 Sat 13 3/4 3 Jobs Sun 14 6/6 2 Jobs Mon 15 Tue 1…" at bounding box center [270, 245] width 540 height 390
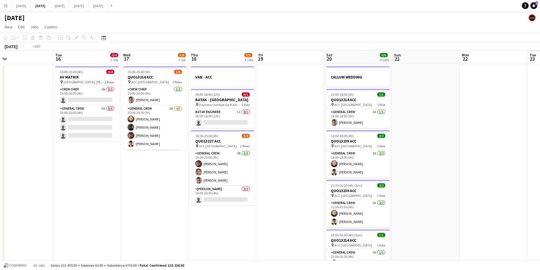
drag, startPoint x: 338, startPoint y: 224, endPoint x: 216, endPoint y: 207, distance: 123.2
click at [216, 207] on app-calendar-viewport "Fri 12 Sat 13 3/4 3 Jobs Sun 14 6/6 2 Jobs Mon 15 Tue 16 0/4 1 Job Wed 17 5/6 1…" at bounding box center [270, 245] width 540 height 390
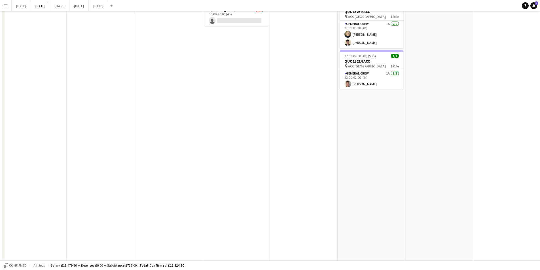
scroll to position [0, 0]
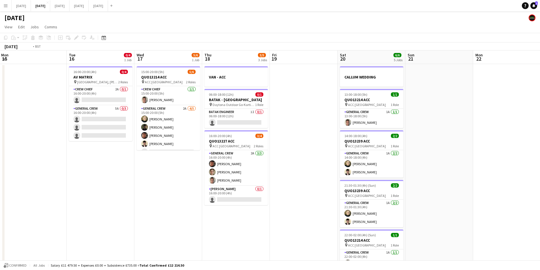
drag, startPoint x: 194, startPoint y: 208, endPoint x: 365, endPoint y: 186, distance: 172.0
click at [434, 191] on app-calendar-viewport "Fri 12 Sat 13 3/4 3 Jobs Sun 14 6/6 2 Jobs Mon 15 Tue 16 0/4 1 Job Wed 17 5/6 1…" at bounding box center [270, 245] width 540 height 390
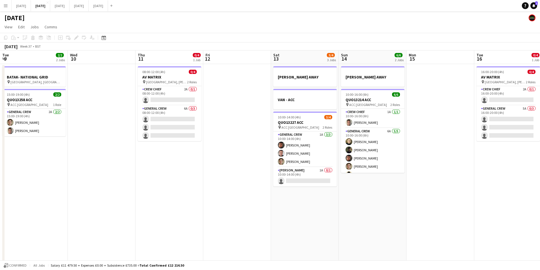
drag, startPoint x: 318, startPoint y: 213, endPoint x: 421, endPoint y: 196, distance: 104.5
click at [418, 198] on app-calendar-viewport "Tue 9 2/2 2 Jobs Wed 10 Thu 11 0/4 1 Job Fri 12 Sat 13 3/4 3 Jobs Sun 14 6/6 2 …" at bounding box center [270, 245] width 540 height 390
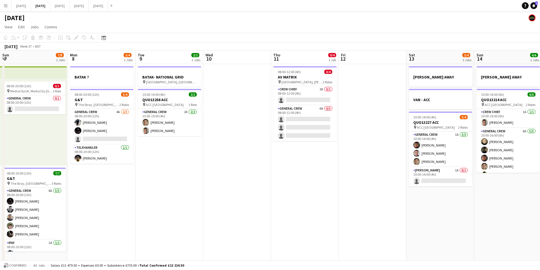
scroll to position [0, 96]
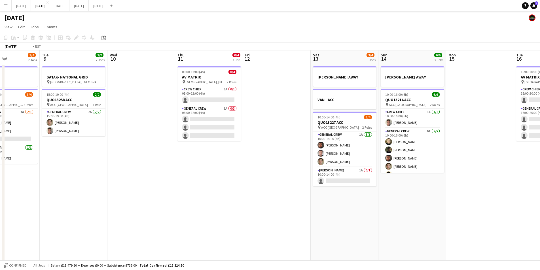
drag, startPoint x: 232, startPoint y: 221, endPoint x: 90, endPoint y: 199, distance: 143.5
click at [313, 215] on app-calendar-viewport "Sun 7 7/8 2 Jobs Mon 8 3/4 2 Jobs Tue 9 2/2 2 Jobs Wed 10 Thu 11 0/4 1 Job Fri …" at bounding box center [270, 245] width 540 height 390
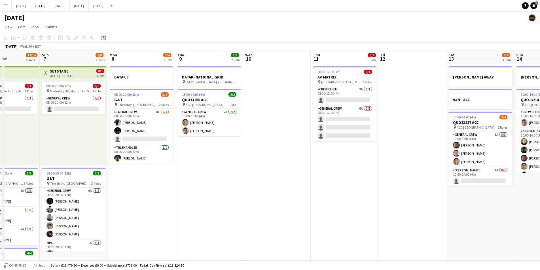
click at [247, 208] on app-calendar-viewport "Fri 5 11/14 3 Jobs Sat 6 12/14 5 Jobs Sun 7 7/8 2 Jobs Mon 8 3/4 2 Jobs Tue 9 2…" at bounding box center [270, 245] width 540 height 390
click at [277, 212] on app-calendar-viewport "Fri 5 11/14 3 Jobs Sat 6 12/14 5 Jobs Sun 7 7/8 2 Jobs Mon 8 3/4 2 Jobs Tue 9 2…" at bounding box center [270, 245] width 540 height 390
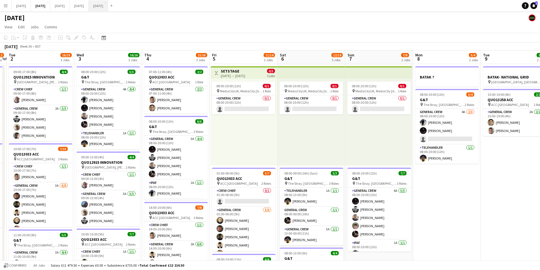
scroll to position [0, 197]
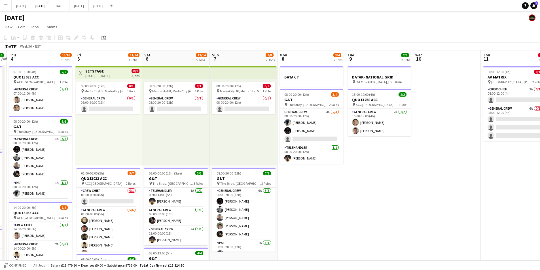
drag, startPoint x: 427, startPoint y: 202, endPoint x: 266, endPoint y: 84, distance: 199.5
click at [495, 199] on app-calendar-viewport "Mon 1 10/12 2 Jobs Tue 2 16/19 3 Jobs Wed 3 16/16 3 Jobs Thu 4 15/16 3 Jobs Fri…" at bounding box center [270, 245] width 540 height 390
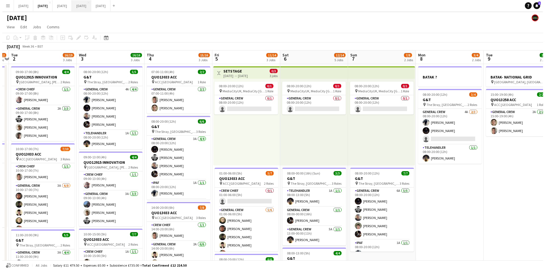
scroll to position [0, 167]
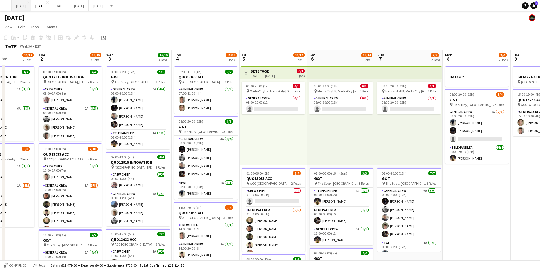
click at [29, 5] on button "[DATE] Close" at bounding box center [21, 5] width 19 height 11
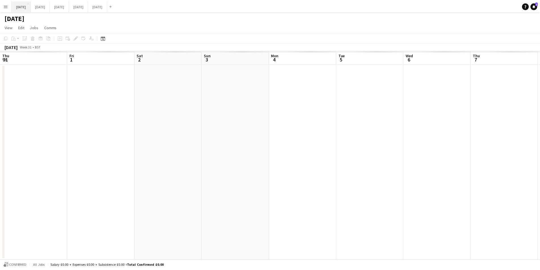
scroll to position [0, 135]
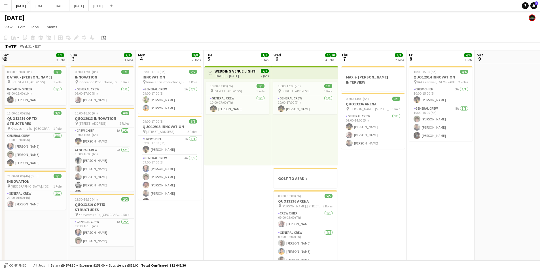
drag, startPoint x: 446, startPoint y: 173, endPoint x: 316, endPoint y: 169, distance: 130.0
click at [316, 169] on app-calendar-viewport "Thu 31 Fri 1 3/3 2 Jobs Sat 2 5/5 3 Jobs Sun 3 9/9 3 Jobs Mon 4 8/8 2 Jobs Tue …" at bounding box center [270, 206] width 540 height 313
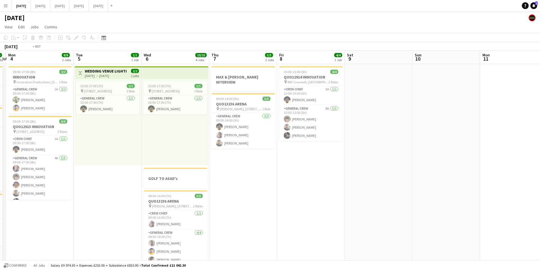
drag, startPoint x: 345, startPoint y: 161, endPoint x: 228, endPoint y: 147, distance: 117.9
click at [228, 147] on app-calendar-viewport "Thu 31 Fri 1 3/3 2 Jobs Sat 2 5/5 3 Jobs Sun 3 9/9 3 Jobs Mon 4 8/8 2 Jobs Tue …" at bounding box center [270, 206] width 540 height 313
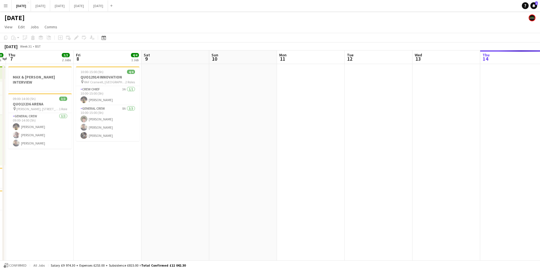
click at [239, 144] on app-calendar-viewport "Sun 3 9/9 3 Jobs Mon 4 8/8 2 Jobs Tue 5 1/1 1 Job Wed 6 10/10 4 Jobs Thu 7 3/3 …" at bounding box center [270, 206] width 540 height 313
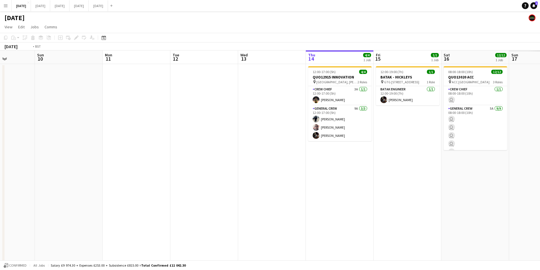
drag, startPoint x: 273, startPoint y: 160, endPoint x: 284, endPoint y: 170, distance: 14.9
click at [247, 159] on app-calendar-viewport "Thu 7 3/3 2 Jobs Fri 8 4/4 1 Job Sat 9 Sun 10 Mon 11 Tue 12 Wed 13 Thu 14 4/4 1…" at bounding box center [270, 206] width 540 height 313
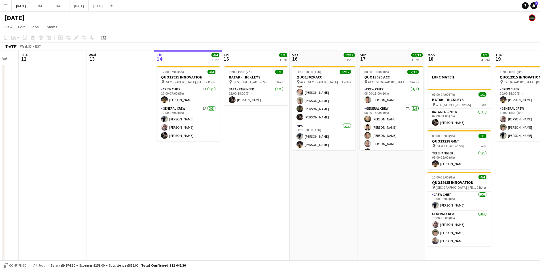
scroll to position [68, 0]
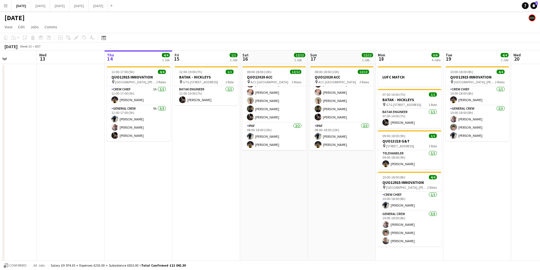
drag, startPoint x: 396, startPoint y: 172, endPoint x: 316, endPoint y: 181, distance: 80.2
click at [339, 175] on app-calendar-viewport "Sat 9 Sun 10 Mon 11 Tue 12 Wed 13 Thu 14 4/4 1 Job Fri 15 1/1 1 Job Sat 16 12/1…" at bounding box center [270, 206] width 540 height 313
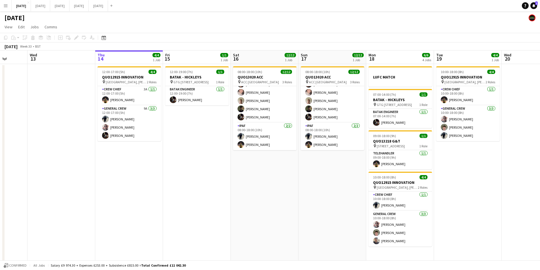
scroll to position [0, 250]
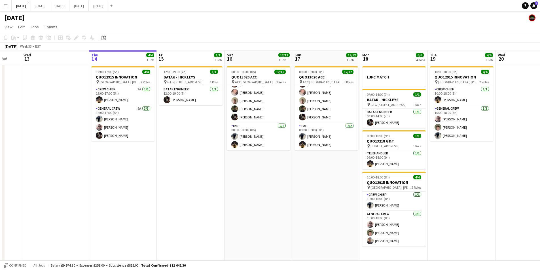
drag, startPoint x: 284, startPoint y: 193, endPoint x: 278, endPoint y: 193, distance: 6.2
click at [278, 193] on app-calendar-viewport "Sat 9 Sun 10 Mon 11 Tue 12 Wed 13 Thu 14 4/4 1 Job Fri 15 1/1 1 Job Sat 16 12/1…" at bounding box center [270, 206] width 540 height 313
drag, startPoint x: 491, startPoint y: 181, endPoint x: 462, endPoint y: 180, distance: 29.8
click at [452, 182] on app-calendar-viewport "Sat 9 Sun 10 Mon 11 Tue 12 Wed 13 Thu 14 4/4 1 Job Fri 15 1/1 1 Job Sat 16 12/1…" at bounding box center [270, 206] width 540 height 313
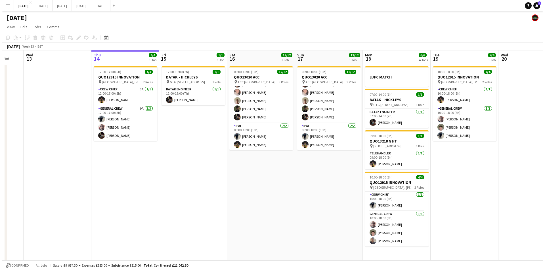
scroll to position [0, 289]
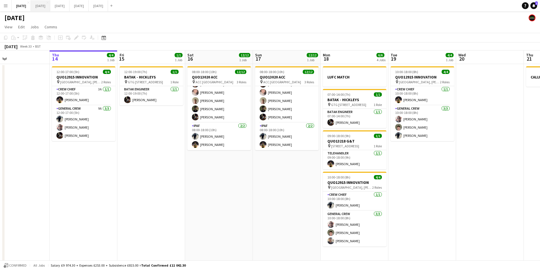
click at [50, 9] on button "[DATE] Close" at bounding box center [40, 5] width 19 height 11
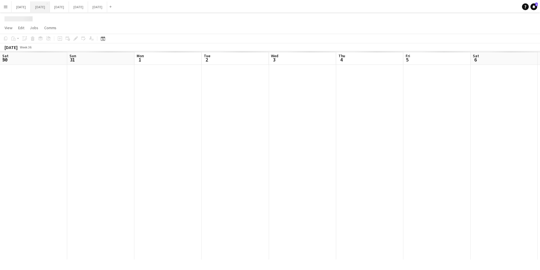
scroll to position [0, 167]
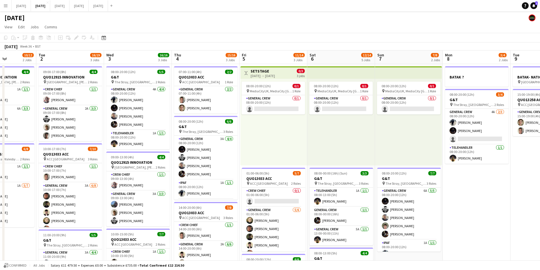
drag, startPoint x: 381, startPoint y: 149, endPoint x: 441, endPoint y: 162, distance: 61.6
click at [254, 131] on app-calendar-viewport "Sat 30 Sun 31 Mon 1 10/12 2 Jobs Tue 2 16/19 3 Jobs Wed 3 16/16 3 Jobs Thu 4 15…" at bounding box center [270, 245] width 540 height 390
drag, startPoint x: 441, startPoint y: 162, endPoint x: 335, endPoint y: 154, distance: 106.6
click at [335, 154] on app-calendar-viewport "Sat 30 Sun 31 Mon 1 10/12 2 Jobs Tue 2 16/19 3 Jobs Wed 3 16/16 3 Jobs Thu 4 15…" at bounding box center [270, 245] width 540 height 390
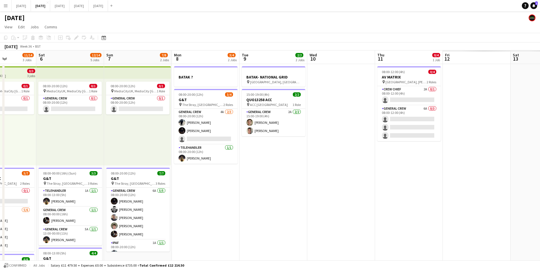
scroll to position [0, 152]
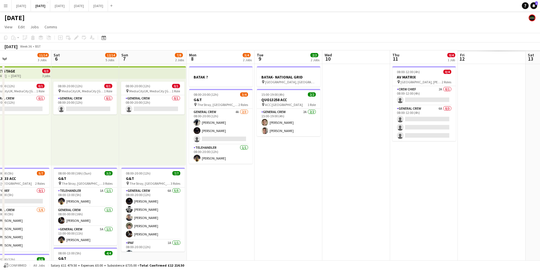
drag, startPoint x: 425, startPoint y: 189, endPoint x: 289, endPoint y: 158, distance: 139.2
click at [289, 158] on app-calendar-viewport "Wed 3 16/16 3 Jobs Thu 4 15/16 3 Jobs Fri 5 11/14 3 Jobs Sat 6 12/14 5 Jobs Sun…" at bounding box center [270, 245] width 540 height 390
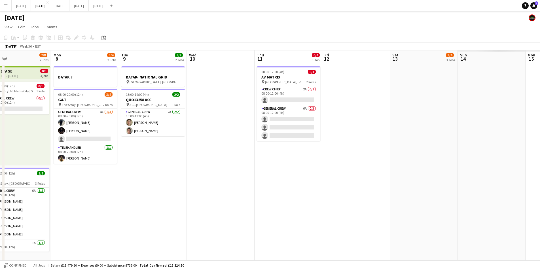
click at [278, 154] on app-calendar-viewport "Fri 5 11/14 3 Jobs Sat 6 12/14 5 Jobs Sun 7 7/8 2 Jobs Mon 8 3/4 2 Jobs Tue 9 2…" at bounding box center [270, 245] width 540 height 390
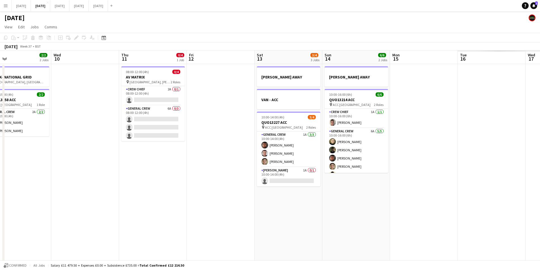
drag, startPoint x: 365, startPoint y: 170, endPoint x: 452, endPoint y: 176, distance: 87.0
click at [266, 153] on app-calendar-viewport "Sun 7 7/8 2 Jobs Mon 8 3/4 2 Jobs Tue 9 2/2 2 Jobs Wed 10 Thu 11 0/4 1 Job Fri …" at bounding box center [270, 245] width 540 height 390
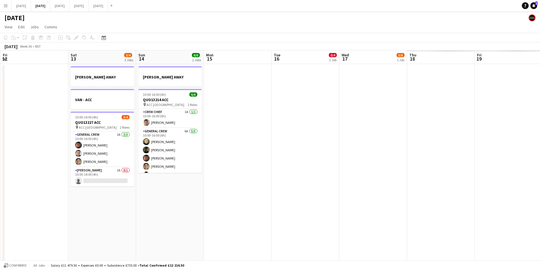
drag, startPoint x: 452, startPoint y: 176, endPoint x: 439, endPoint y: 180, distance: 13.4
click at [314, 158] on app-calendar-viewport "Mon 8 3/4 2 Jobs Tue 9 2/2 2 Jobs Wed 10 Thu 11 0/4 1 Job Fri 12 Sat 13 3/4 3 J…" at bounding box center [270, 245] width 540 height 390
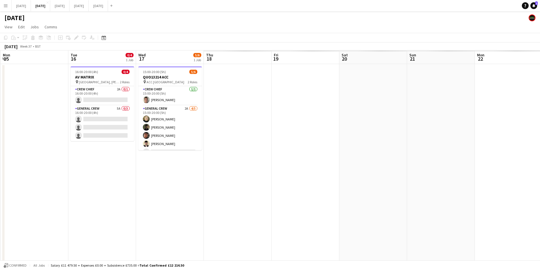
drag, startPoint x: 439, startPoint y: 180, endPoint x: 404, endPoint y: 168, distance: 37.2
click at [326, 161] on app-calendar-viewport "Thu 11 0/4 1 Job Fri 12 Sat 13 3/4 3 Jobs Sun 14 6/6 2 Jobs Mon 15 Tue 16 0/4 1…" at bounding box center [270, 245] width 540 height 390
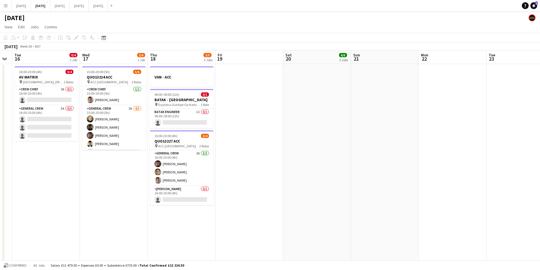
click at [286, 142] on app-calendar-viewport "Sat 13 3/4 3 Jobs Sun 14 6/6 2 Jobs Mon 15 Tue 16 0/4 1 Job Wed 17 5/6 1 Job Th…" at bounding box center [270, 245] width 540 height 390
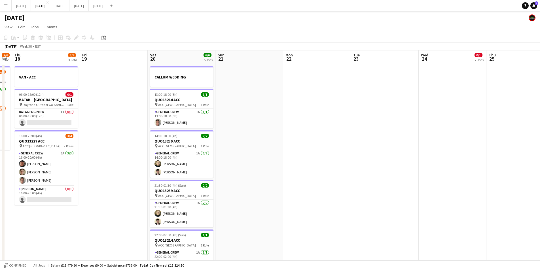
drag, startPoint x: 435, startPoint y: 160, endPoint x: 320, endPoint y: 146, distance: 116.6
click at [320, 146] on app-calendar-viewport "Mon 15 Tue 16 0/4 1 Job Wed 17 5/6 1 Job Thu 18 3/5 3 Jobs Fri 19 Sat 20 6/6 5 …" at bounding box center [270, 245] width 540 height 390
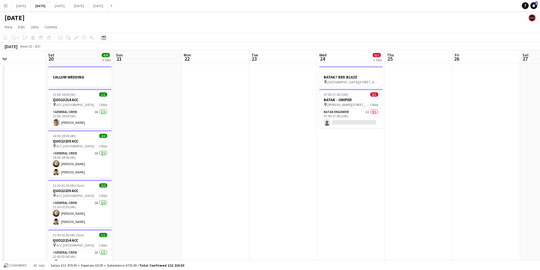
drag, startPoint x: 421, startPoint y: 165, endPoint x: 301, endPoint y: 149, distance: 121.6
click at [302, 150] on app-calendar-viewport "Wed 17 5/6 1 Job Thu 18 3/5 3 Jobs Fri 19 Sat 20 6/6 5 Jobs Sun 21 Mon 22 Tue 2…" at bounding box center [270, 245] width 540 height 390
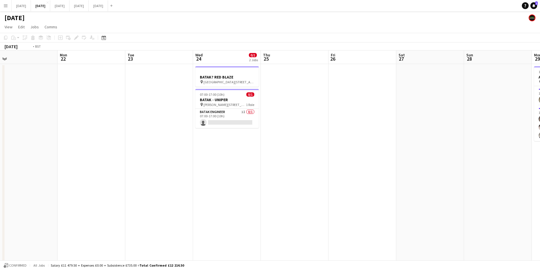
drag, startPoint x: 412, startPoint y: 157, endPoint x: 293, endPoint y: 141, distance: 120.7
click at [293, 141] on app-calendar-viewport "Thu 18 3/5 3 Jobs Fri 19 Sat 20 6/6 5 Jobs Sun 21 Mon 22 Tue 23 Wed 24 0/1 2 Jo…" at bounding box center [270, 245] width 540 height 390
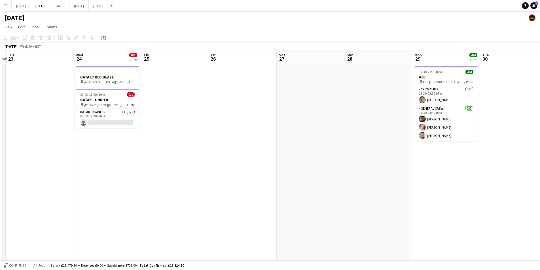
drag, startPoint x: 395, startPoint y: 153, endPoint x: 333, endPoint y: 146, distance: 63.0
click at [333, 146] on app-calendar-viewport "Sat 20 6/6 5 Jobs Sun 21 Mon 22 Tue 23 Wed 24 0/1 2 Jobs Thu 25 Fri 26 Sat 27 S…" at bounding box center [270, 245] width 540 height 390
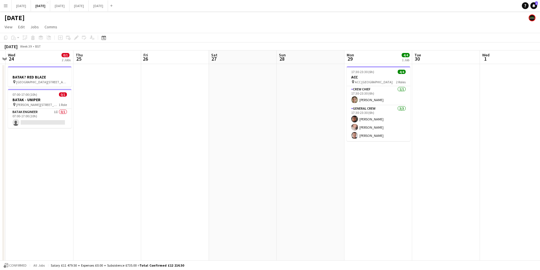
scroll to position [0, 211]
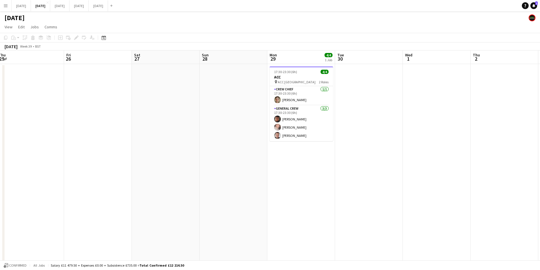
drag, startPoint x: 407, startPoint y: 168, endPoint x: 362, endPoint y: 181, distance: 46.9
click at [362, 181] on app-calendar-viewport "Tue 23 Wed 24 0/1 2 Jobs Thu 25 Fri 26 Sat 27 Sun 28 Mon 29 4/4 1 Job Tue 30 We…" at bounding box center [270, 245] width 540 height 390
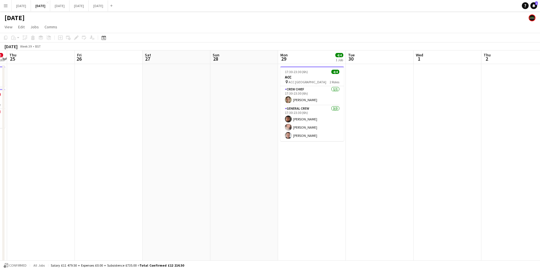
drag, startPoint x: 267, startPoint y: 193, endPoint x: 191, endPoint y: 168, distance: 79.5
click at [397, 198] on app-calendar-viewport "Tue 23 Wed 24 0/1 2 Jobs Thu 25 Fri 26 Sat 27 Sun 28 Mon 29 4/4 1 Job Tue 30 We…" at bounding box center [270, 245] width 540 height 390
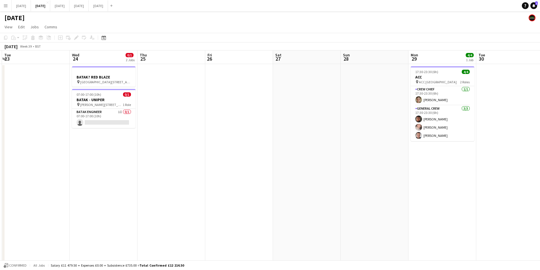
click at [344, 183] on app-calendar-viewport "Sat 20 6/6 5 Jobs Sun 21 Mon 22 Tue 23 Wed 24 0/1 2 Jobs Thu 25 Fri 26 Sat 27 S…" at bounding box center [270, 245] width 540 height 390
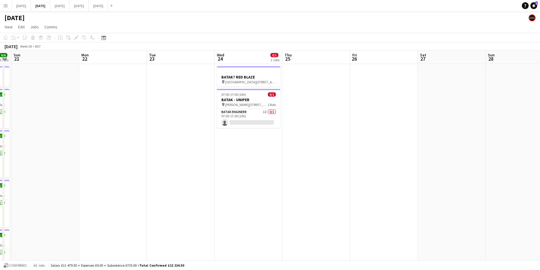
drag, startPoint x: 328, startPoint y: 195, endPoint x: 312, endPoint y: 193, distance: 16.3
click at [425, 184] on app-calendar-viewport "Thu 18 3/5 3 Jobs Fri 19 Sat 20 6/6 5 Jobs Sun 21 Mon 22 Tue 23 Wed 24 0/1 2 Jo…" at bounding box center [270, 245] width 540 height 390
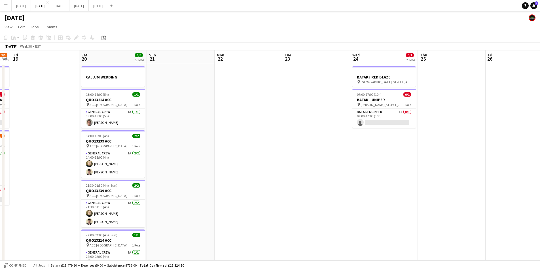
drag, startPoint x: 312, startPoint y: 193, endPoint x: 366, endPoint y: 179, distance: 56.0
click at [436, 187] on app-calendar-viewport "Tue 16 0/4 1 Job Wed 17 5/6 1 Job Thu 18 3/5 3 Jobs Fri 19 Sat 20 6/6 5 Jobs Su…" at bounding box center [270, 245] width 540 height 390
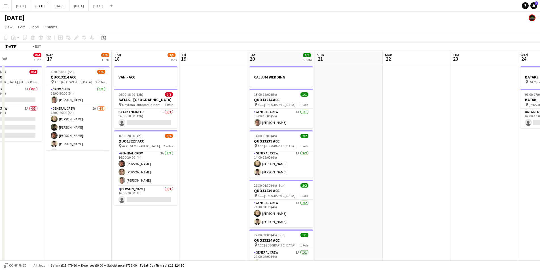
click at [442, 175] on app-calendar-viewport "Tue 16 0/4 1 Job Wed 17 5/6 1 Job Thu 18 3/5 3 Jobs Fri 19 Sat 20 6/6 5 Jobs Su…" at bounding box center [270, 245] width 540 height 390
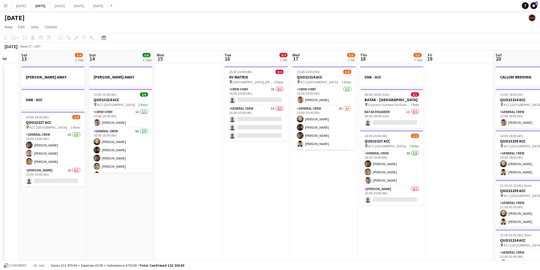
drag, startPoint x: 233, startPoint y: 195, endPoint x: 383, endPoint y: 187, distance: 150.6
click at [376, 197] on app-calendar-viewport "Thu 11 0/4 1 Job Fri 12 Sat 13 3/4 3 Jobs Sun 14 6/6 2 Jobs Mon 15 Tue 16 0/4 1…" at bounding box center [270, 245] width 540 height 390
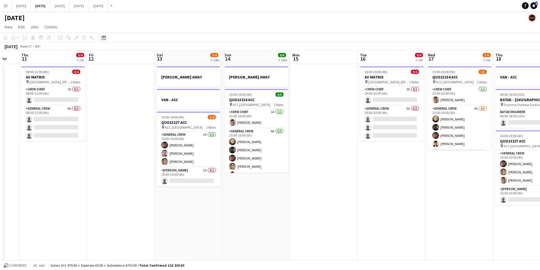
scroll to position [0, 169]
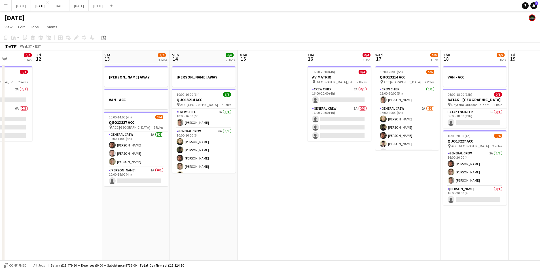
drag, startPoint x: 286, startPoint y: 201, endPoint x: 304, endPoint y: 193, distance: 19.4
click at [439, 194] on app-calendar-viewport "Tue 9 2/2 2 Jobs Wed 10 Thu 11 0/4 1 Job Fri 12 Sat 13 3/4 3 Jobs Sun 14 6/6 2 …" at bounding box center [270, 245] width 540 height 390
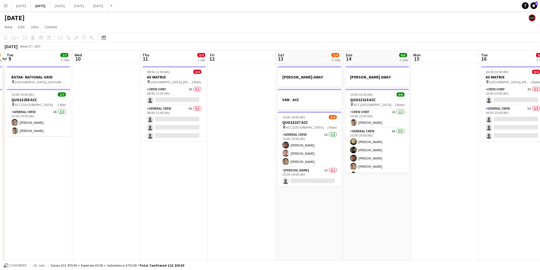
drag, startPoint x: 223, startPoint y: 208, endPoint x: 233, endPoint y: 200, distance: 12.9
click at [379, 205] on app-calendar-viewport "Sun 7 7/8 2 Jobs Mon 8 3/4 2 Jobs Tue 9 2/2 2 Jobs Wed 10 Thu 11 0/4 1 Job Fri …" at bounding box center [270, 245] width 540 height 390
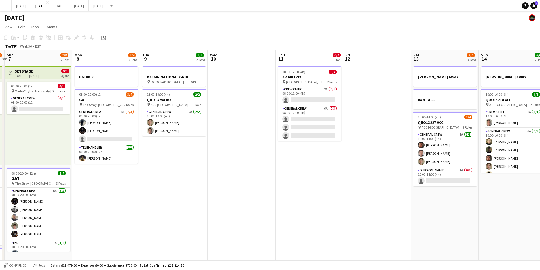
scroll to position [0, 134]
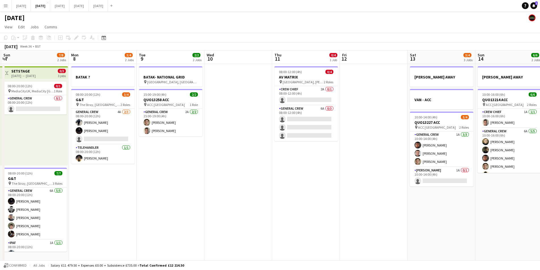
drag, startPoint x: 233, startPoint y: 200, endPoint x: 291, endPoint y: 208, distance: 58.7
click at [385, 201] on app-calendar-viewport "Fri 5 11/14 3 Jobs Sat 6 12/14 5 Jobs Sun 7 7/8 2 Jobs Mon 8 3/4 2 Jobs Tue 9 2…" at bounding box center [270, 245] width 540 height 390
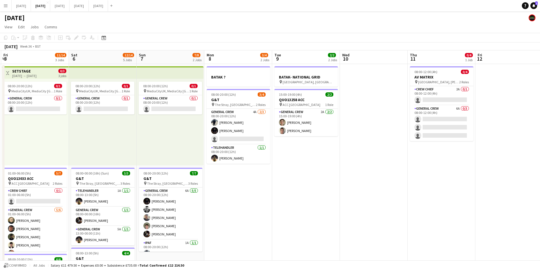
scroll to position [0, 119]
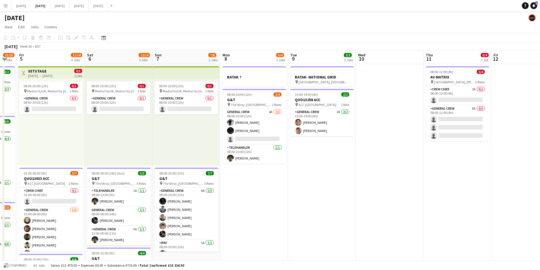
drag, startPoint x: 292, startPoint y: 208, endPoint x: 435, endPoint y: 206, distance: 142.1
click at [487, 205] on app-calendar-viewport "Wed 3 16/16 3 Jobs Thu 4 15/16 3 Jobs Fri 5 11/14 3 Jobs Sat 6 12/14 5 Jobs Sun…" at bounding box center [270, 245] width 540 height 390
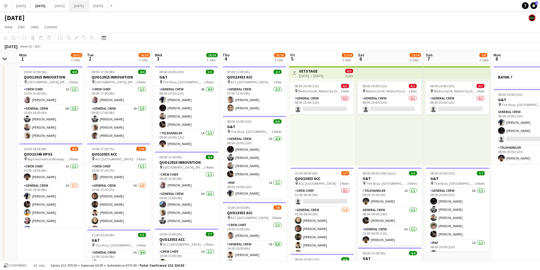
click at [290, 180] on app-calendar-viewport "Sat 30 Sun 31 Mon 1 10/12 2 Jobs Tue 2 16/19 3 Jobs Wed 3 16/16 3 Jobs Thu 4 15…" at bounding box center [270, 245] width 540 height 390
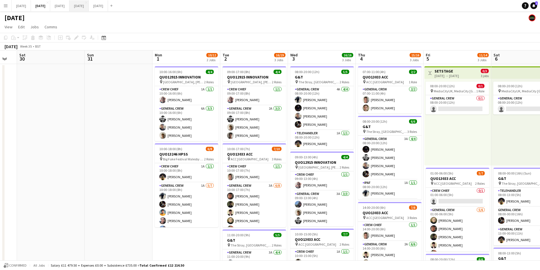
scroll to position [0, 191]
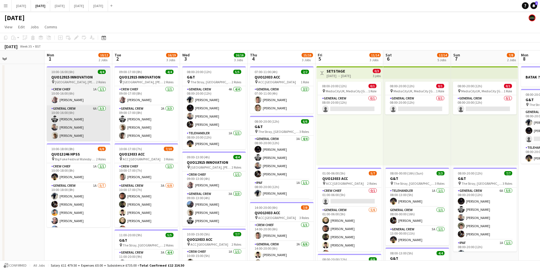
drag, startPoint x: 68, startPoint y: 129, endPoint x: 101, endPoint y: 128, distance: 32.9
click at [32, 133] on app-calendar-viewport "Thu 28 Fri 29 Sat 30 Sun 31 Mon 1 10/12 2 Jobs Tue 2 16/19 3 Jobs Wed 3 16/16 3…" at bounding box center [270, 245] width 540 height 390
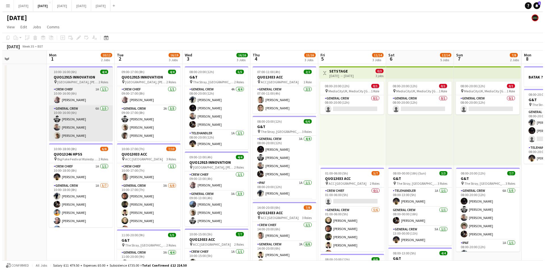
scroll to position [0, 227]
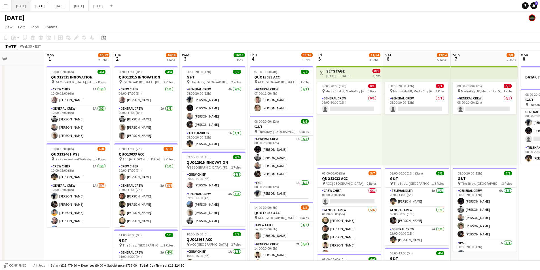
drag, startPoint x: 26, startPoint y: 5, endPoint x: 31, endPoint y: 1, distance: 6.0
click at [27, 5] on button "[DATE] Close" at bounding box center [21, 5] width 19 height 11
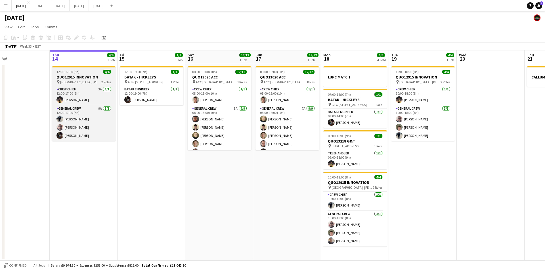
click at [92, 78] on h3 "QUO12915 INNOVATION" at bounding box center [84, 77] width 64 height 5
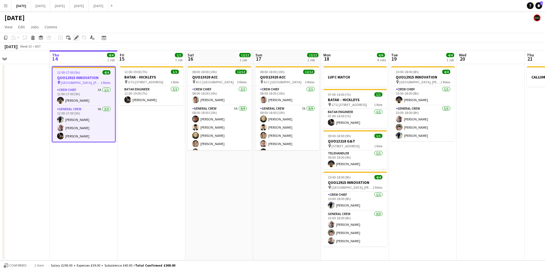
click at [75, 37] on icon "Edit" at bounding box center [76, 37] width 5 height 5
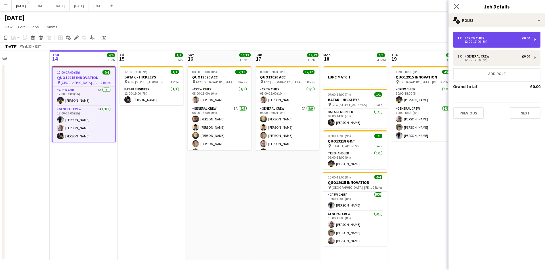
click at [505, 40] on div "12:00-17:00 (5h)" at bounding box center [493, 41] width 72 height 3
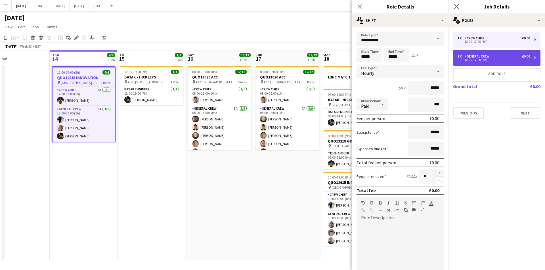
click at [493, 56] on div "3 x General Crew £0.00" at bounding box center [493, 56] width 72 height 4
type input "**********"
type input "*"
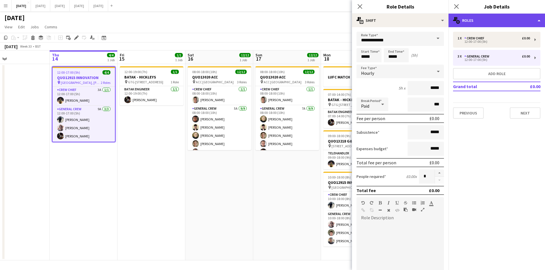
click at [493, 24] on div "multiple-users-add Roles" at bounding box center [496, 21] width 96 height 14
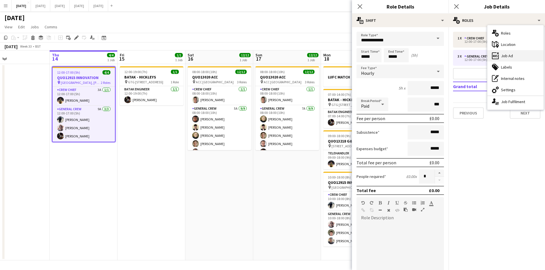
click at [506, 57] on div "ads-window Job Ad" at bounding box center [515, 55] width 56 height 11
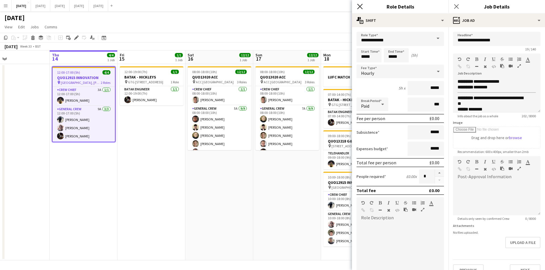
click at [360, 6] on icon at bounding box center [359, 6] width 5 height 5
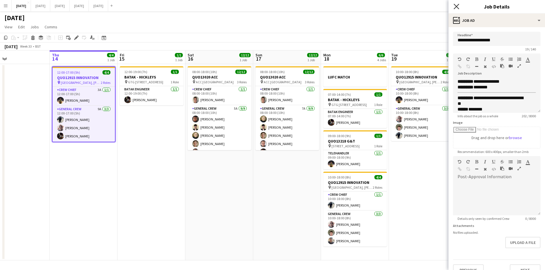
click at [456, 6] on icon at bounding box center [455, 6] width 5 height 5
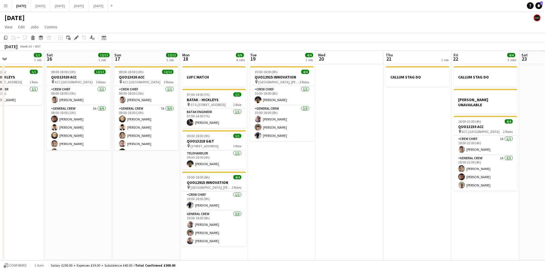
drag, startPoint x: 480, startPoint y: 165, endPoint x: 401, endPoint y: 172, distance: 79.2
click at [401, 172] on app-calendar-viewport "Mon 11 Tue 12 Wed 13 Thu 14 4/4 1 Job Fri 15 1/1 1 Job Sat 16 12/12 1 Job Sun 1…" at bounding box center [272, 155] width 545 height 210
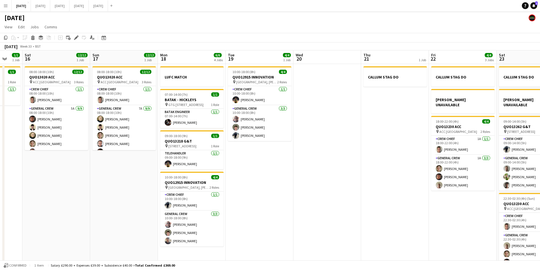
click at [464, 178] on app-calendar-viewport "Wed 13 Thu 14 4/4 1 Job Fri 15 1/1 1 Job Sat 16 12/12 1 Job Sun 17 12/12 1 Job …" at bounding box center [270, 163] width 540 height 226
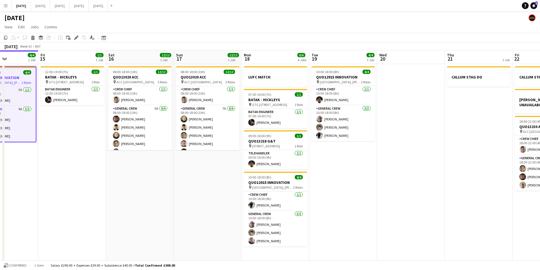
click at [441, 195] on app-calendar-viewport "Tue 12 Wed 13 Thu 14 4/4 1 Job Fri 15 1/1 1 Job Sat 16 12/12 1 Job Sun 17 12/12…" at bounding box center [270, 163] width 540 height 226
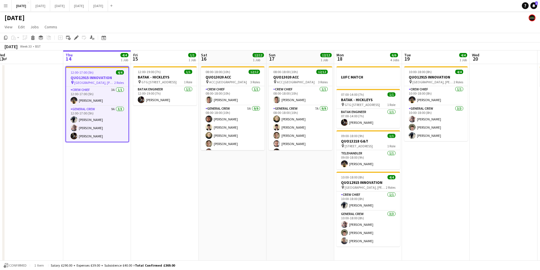
drag, startPoint x: 279, startPoint y: 212, endPoint x: 292, endPoint y: 212, distance: 12.2
click at [291, 212] on app-calendar-viewport "Mon 11 Tue 12 Wed 13 Thu 14 4/4 1 Job Fri 15 1/1 1 Job Sat 16 12/12 1 Job Sun 1…" at bounding box center [270, 163] width 540 height 226
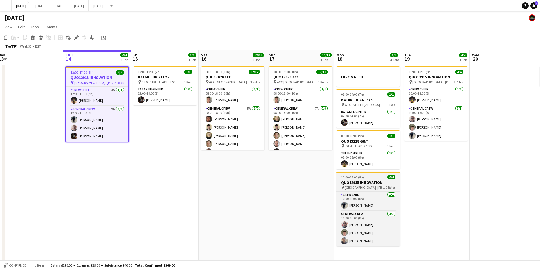
scroll to position [0, 139]
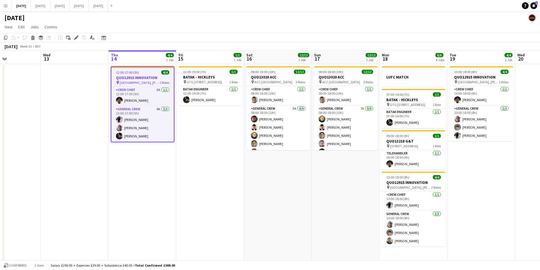
drag, startPoint x: 153, startPoint y: 174, endPoint x: 197, endPoint y: 187, distance: 46.1
click at [197, 187] on app-calendar-viewport "Sun 10 Mon 11 Tue 12 Wed 13 Thu 14 4/4 1 Job Fri 15 1/1 1 Job Sat 16 12/12 1 Jo…" at bounding box center [270, 163] width 540 height 226
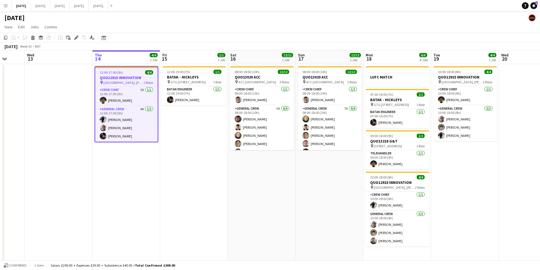
drag, startPoint x: 331, startPoint y: 206, endPoint x: 315, endPoint y: 206, distance: 16.2
click at [315, 206] on app-calendar-viewport "Sun 10 Mon 11 Tue 12 Wed 13 Thu 14 4/4 1 Job Fri 15 1/1 1 Job Sat 16 12/12 1 Jo…" at bounding box center [270, 163] width 540 height 226
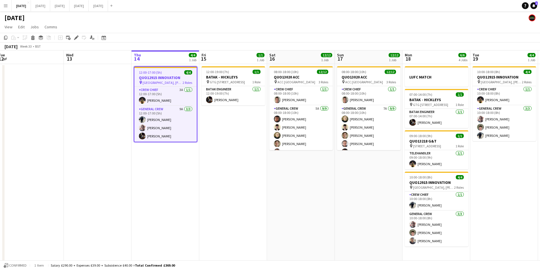
drag, startPoint x: 220, startPoint y: 237, endPoint x: 498, endPoint y: 177, distance: 284.0
click at [266, 233] on app-calendar-viewport "Sun 10 Mon 11 Tue 12 Wed 13 Thu 14 4/4 1 Job Fri 15 1/1 1 Job Sat 16 12/12 1 Jo…" at bounding box center [270, 163] width 540 height 226
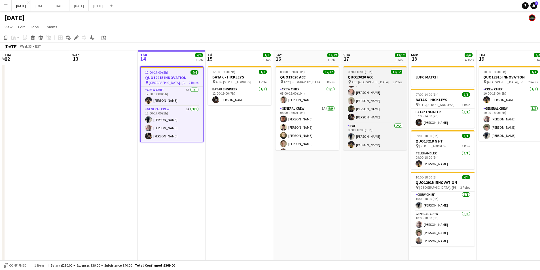
scroll to position [0, 0]
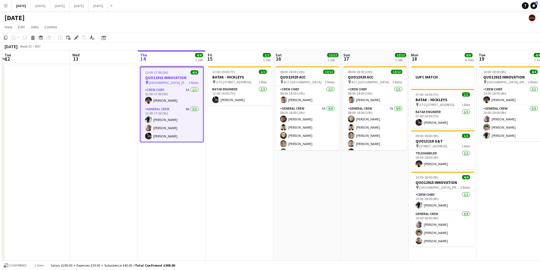
drag, startPoint x: 393, startPoint y: 168, endPoint x: 281, endPoint y: 160, distance: 112.1
click at [281, 160] on app-calendar-viewport "Sun 10 Mon 11 Tue 12 Wed 13 Thu 14 4/4 1 Job Fri 15 1/1 1 Job Sat 16 12/12 1 Jo…" at bounding box center [270, 163] width 540 height 226
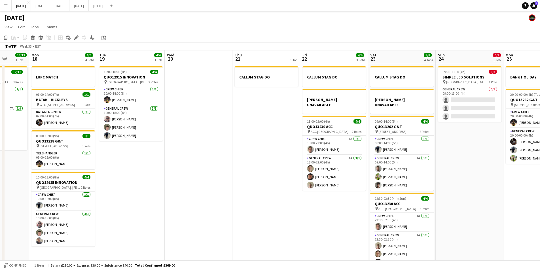
scroll to position [0, 235]
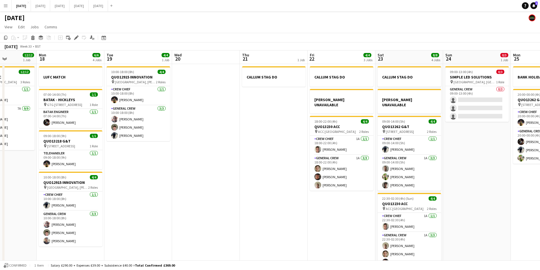
drag, startPoint x: 409, startPoint y: 170, endPoint x: 176, endPoint y: 191, distance: 234.1
click at [176, 191] on app-calendar-viewport "Thu 14 4/4 1 Job Fri 15 1/1 1 Job Sat 16 12/12 1 Job Sun 17 12/12 1 Job Mon 18 …" at bounding box center [270, 163] width 540 height 226
drag, startPoint x: 324, startPoint y: 232, endPoint x: 323, endPoint y: 223, distance: 9.1
click at [311, 230] on app-calendar-viewport "Thu 14 4/4 1 Job Fri 15 1/1 1 Job Sat 16 12/12 1 Job Sun 17 12/12 1 Job Mon 18 …" at bounding box center [270, 163] width 540 height 226
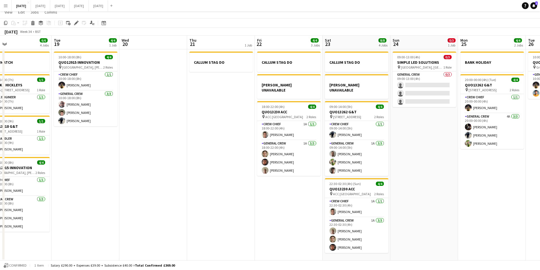
scroll to position [0, 0]
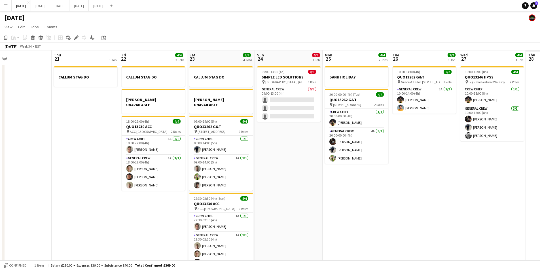
drag, startPoint x: 464, startPoint y: 176, endPoint x: 492, endPoint y: 191, distance: 31.7
click at [394, 175] on app-calendar-viewport "Sat 16 12/12 1 Job Sun 17 12/12 1 Job Mon 18 6/6 4 Jobs Tue 19 4/4 1 Job Wed 20…" at bounding box center [270, 163] width 540 height 226
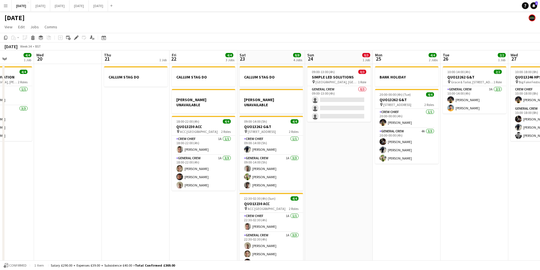
drag, startPoint x: 395, startPoint y: 190, endPoint x: 407, endPoint y: 191, distance: 12.0
click at [396, 190] on app-calendar-viewport "Sat 16 12/12 1 Job Sun 17 12/12 1 Job Mon 18 6/6 4 Jobs Tue 19 4/4 1 Job Wed 20…" at bounding box center [270, 163] width 540 height 226
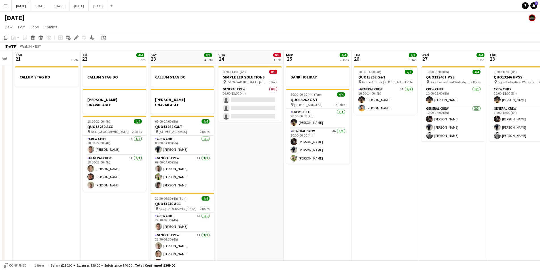
drag, startPoint x: 458, startPoint y: 205, endPoint x: 340, endPoint y: 188, distance: 118.9
click at [334, 188] on app-calendar-viewport "Mon 18 6/6 4 Jobs Tue 19 4/4 1 Job Wed 20 Thu 21 1 Job Fri 22 4/4 3 Jobs Sat 23…" at bounding box center [270, 163] width 540 height 226
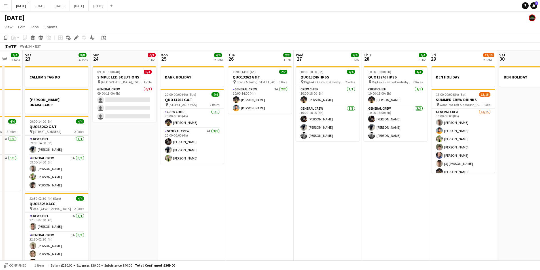
drag, startPoint x: 379, startPoint y: 197, endPoint x: 351, endPoint y: 197, distance: 28.7
click at [351, 197] on app-calendar-viewport "Wed 20 Thu 21 1 Job Fri 22 4/4 3 Jobs Sat 23 8/8 4 Jobs Sun 24 0/3 1 Job Mon 25…" at bounding box center [270, 163] width 540 height 226
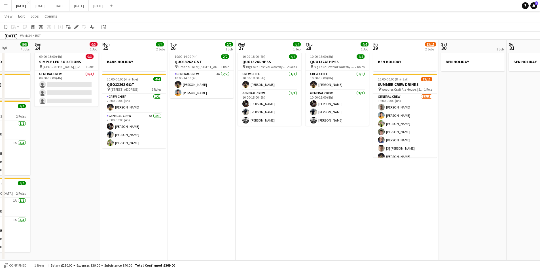
drag, startPoint x: 470, startPoint y: 174, endPoint x: 426, endPoint y: 168, distance: 44.5
click at [426, 168] on app-calendar-viewport "Wed 20 Thu 21 1 Job Fri 22 4/4 3 Jobs Sat 23 8/8 4 Jobs Sun 24 0/3 1 Job Mon 25…" at bounding box center [270, 133] width 540 height 253
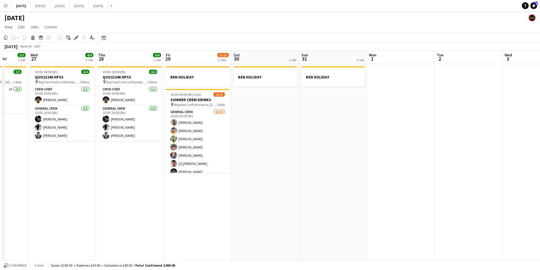
drag, startPoint x: 481, startPoint y: 171, endPoint x: 469, endPoint y: 177, distance: 13.2
click at [469, 177] on app-calendar-viewport "Sun 24 0/3 1 Job Mon 25 4/4 2 Jobs Tue 26 2/2 1 Job Wed 27 4/4 1 Job Thu 28 4/4…" at bounding box center [270, 163] width 540 height 226
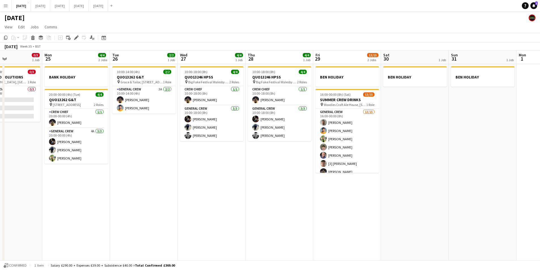
drag, startPoint x: 366, startPoint y: 201, endPoint x: 420, endPoint y: 195, distance: 54.6
click at [420, 195] on app-calendar-viewport "Fri 22 4/4 3 Jobs Sat 23 8/8 4 Jobs Sun 24 0/3 1 Job Mon 25 4/4 2 Jobs Tue 26 2…" at bounding box center [270, 163] width 540 height 226
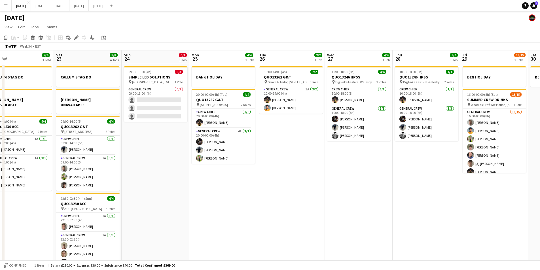
drag, startPoint x: 335, startPoint y: 216, endPoint x: 440, endPoint y: 207, distance: 105.7
click at [442, 207] on app-calendar-viewport "Wed 20 Thu 21 1 Job Fri 22 4/4 3 Jobs Sat 23 8/8 4 Jobs Sun 24 0/3 1 Job Mon 25…" at bounding box center [270, 163] width 540 height 226
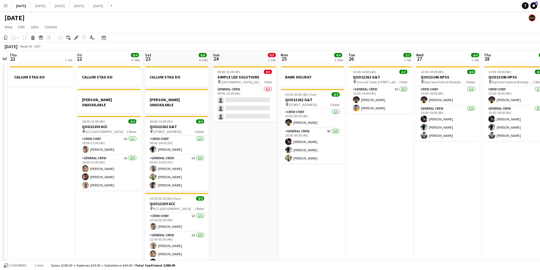
drag, startPoint x: 309, startPoint y: 215, endPoint x: 280, endPoint y: 197, distance: 34.5
click at [405, 209] on app-calendar-viewport "Tue 19 4/4 1 Job Wed 20 Thu 21 1 Job Fri 22 4/4 3 Jobs Sat 23 8/8 4 Jobs Sun 24…" at bounding box center [270, 163] width 540 height 226
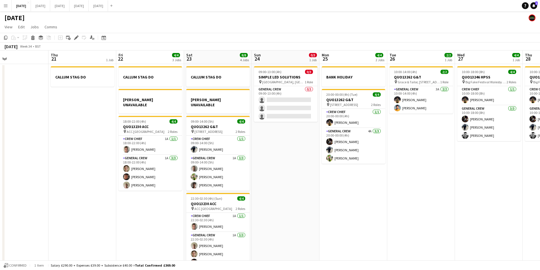
drag, startPoint x: 304, startPoint y: 214, endPoint x: 409, endPoint y: 199, distance: 105.7
click at [416, 207] on app-calendar-viewport "Mon 18 6/6 4 Jobs Tue 19 4/4 1 Job Wed 20 Thu 21 1 Job Fri 22 4/4 3 Jobs Sat 23…" at bounding box center [270, 163] width 540 height 226
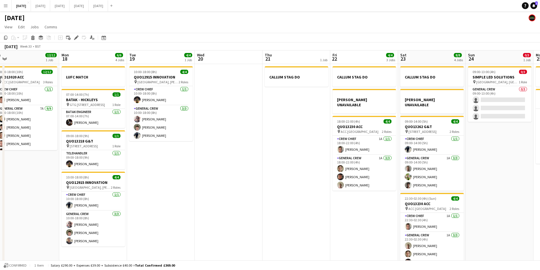
drag, startPoint x: 260, startPoint y: 218, endPoint x: 339, endPoint y: 206, distance: 80.4
click at [357, 207] on app-calendar-viewport "Fri 15 1/1 1 Job Sat 16 12/12 1 Job Sun 17 12/12 1 Job Mon 18 6/6 4 Jobs Tue 19…" at bounding box center [270, 163] width 540 height 226
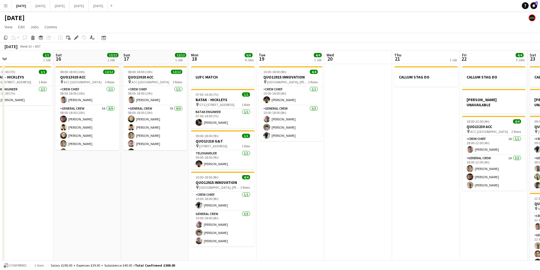
drag, startPoint x: 236, startPoint y: 210, endPoint x: 327, endPoint y: 202, distance: 91.5
click at [372, 211] on app-calendar-viewport "Wed 13 Thu 14 4/4 1 Job Fri 15 1/1 1 Job Sat 16 12/12 1 Job Sun 17 12/12 1 Job …" at bounding box center [270, 163] width 540 height 226
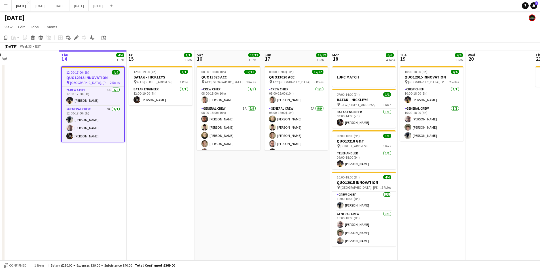
drag, startPoint x: 254, startPoint y: 208, endPoint x: 239, endPoint y: 175, distance: 35.9
click at [264, 203] on app-calendar-viewport "Mon 11 Tue 12 Wed 13 Thu 14 4/4 1 Job Fri 15 1/1 1 Job Sat 16 12/12 1 Job Sun 1…" at bounding box center [270, 163] width 540 height 226
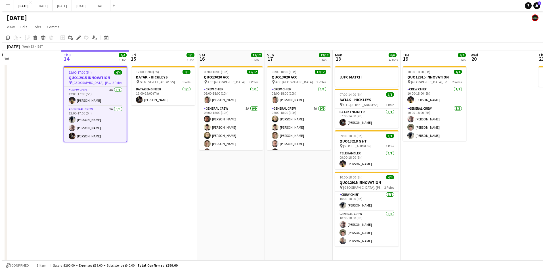
scroll to position [0, 168]
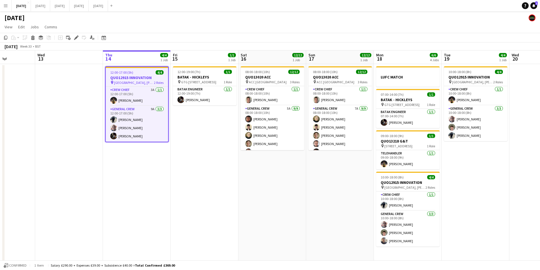
click at [54, 12] on div "[DATE]" at bounding box center [270, 16] width 540 height 11
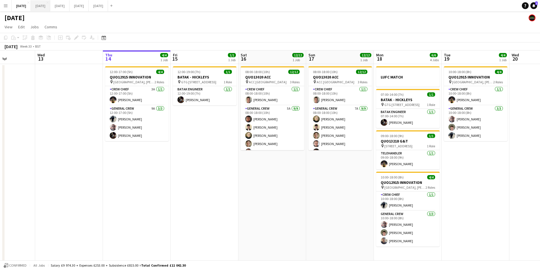
click at [50, 10] on button "[DATE] Close" at bounding box center [40, 5] width 19 height 11
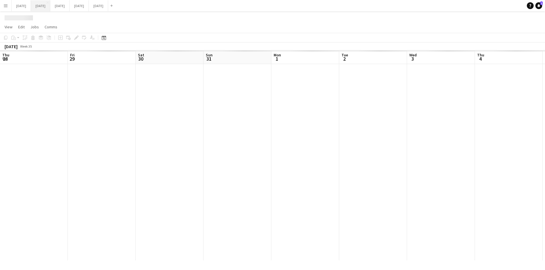
scroll to position [0, 227]
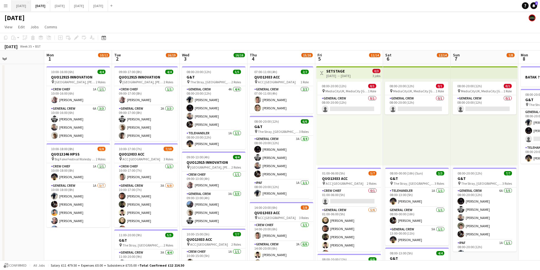
click at [25, 5] on button "[DATE] Close" at bounding box center [21, 5] width 19 height 11
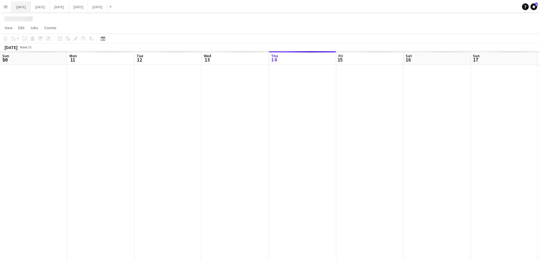
scroll to position [0, 168]
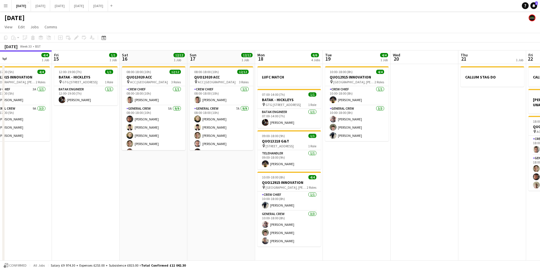
drag, startPoint x: 344, startPoint y: 180, endPoint x: 155, endPoint y: 192, distance: 189.8
click at [142, 193] on app-calendar-viewport "Sun 10 Mon 11 Tue 12 Wed 13 Thu 14 4/4 1 Job Fri 15 1/1 1 Job Sat 16 12/12 1 Jo…" at bounding box center [270, 163] width 540 height 226
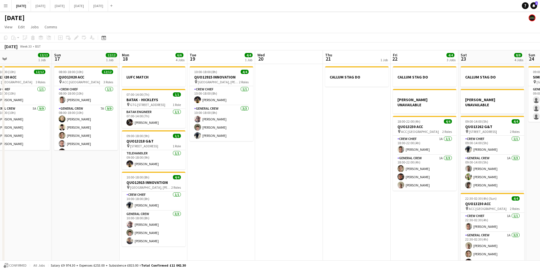
scroll to position [0, 235]
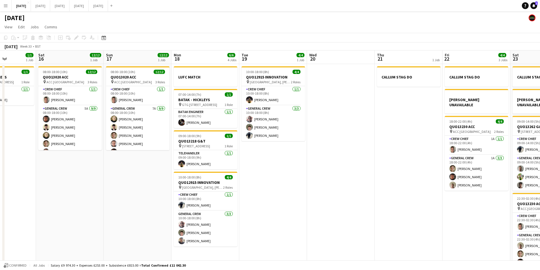
drag, startPoint x: 338, startPoint y: 186, endPoint x: 242, endPoint y: 187, distance: 95.9
click at [242, 187] on app-calendar-viewport "Tue 12 Wed 13 Thu 14 4/4 1 Job Fri 15 1/1 1 Job Sat 16 12/12 1 Job Sun 17 12/12…" at bounding box center [270, 163] width 540 height 226
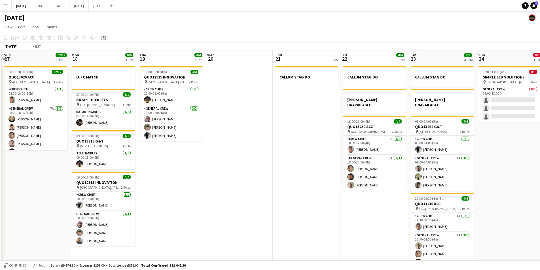
click at [162, 197] on app-calendar-viewport "Thu 14 4/4 1 Job Fri 15 1/1 1 Job Sat 16 12/12 1 Job Sun 17 12/12 1 Job Mon 18 …" at bounding box center [270, 163] width 540 height 226
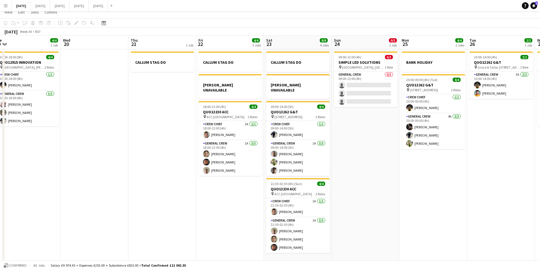
scroll to position [0, 0]
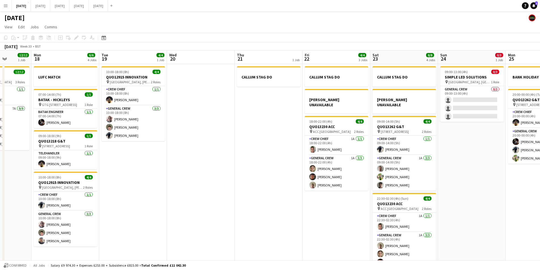
drag, startPoint x: 171, startPoint y: 200, endPoint x: 250, endPoint y: 182, distance: 81.8
click at [352, 187] on app-calendar-viewport "Fri 15 1/1 1 Job Sat 16 12/12 1 Job Sun 17 12/12 1 Job Mon 18 6/6 4 Jobs Tue 19…" at bounding box center [270, 163] width 540 height 226
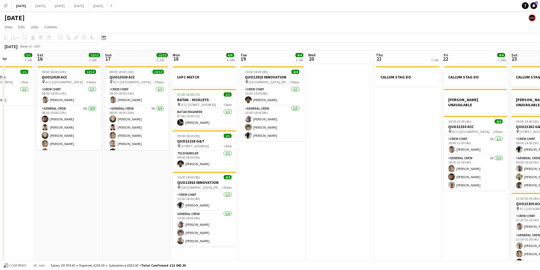
drag, startPoint x: 310, startPoint y: 188, endPoint x: 340, endPoint y: 181, distance: 31.1
click at [340, 182] on app-calendar-viewport "Thu 14 4/4 1 Job Fri 15 1/1 1 Job Sat 16 12/12 1 Job Sun 17 12/12 1 Job Mon 18 …" at bounding box center [270, 163] width 540 height 226
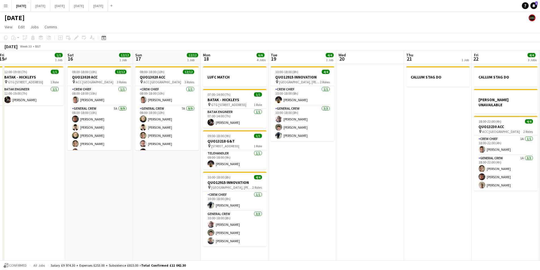
drag, startPoint x: 173, startPoint y: 188, endPoint x: 239, endPoint y: 187, distance: 66.7
click at [234, 190] on app-calendar-viewport "Wed 13 Thu 14 4/4 1 Job Fri 15 1/1 1 Job Sat 16 12/12 1 Job Sun 17 12/12 1 Job …" at bounding box center [270, 163] width 540 height 226
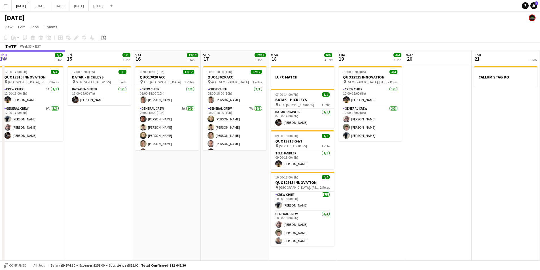
scroll to position [0, 145]
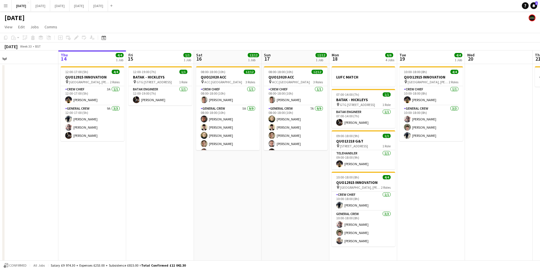
drag, startPoint x: 221, startPoint y: 214, endPoint x: 259, endPoint y: 213, distance: 37.7
click at [258, 214] on app-calendar-viewport "Mon 11 Tue 12 Wed 13 Thu 14 4/4 1 Job Fri 15 1/1 1 Job Sat 16 12/12 1 Job Sun 1…" at bounding box center [270, 163] width 540 height 226
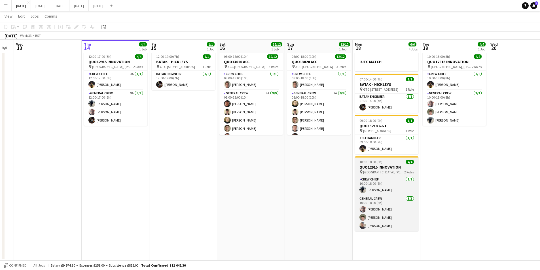
scroll to position [0, 0]
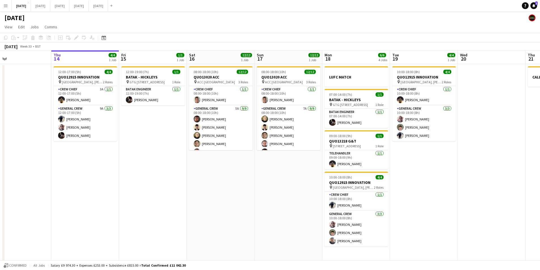
drag, startPoint x: 323, startPoint y: 190, endPoint x: 287, endPoint y: 183, distance: 36.7
click at [287, 183] on app-calendar-viewport "Mon 11 Tue 12 Wed 13 Thu 14 4/4 1 Job Fri 15 1/1 1 Job Sat 16 12/12 1 Job Sun 1…" at bounding box center [270, 163] width 540 height 226
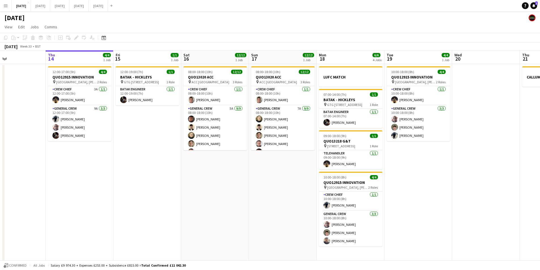
drag, startPoint x: 390, startPoint y: 163, endPoint x: 371, endPoint y: 161, distance: 18.6
click at [371, 161] on app-calendar-viewport "Mon 11 Tue 12 Wed 13 Thu 14 4/4 1 Job Fri 15 1/1 1 Job Sat 16 12/12 1 Job Sun 1…" at bounding box center [270, 163] width 540 height 226
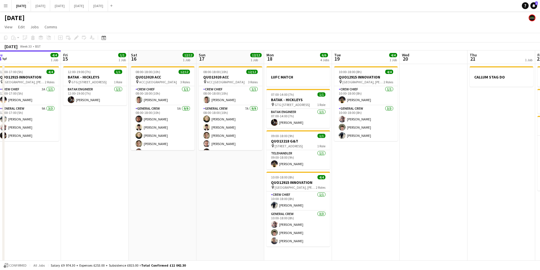
scroll to position [0, 265]
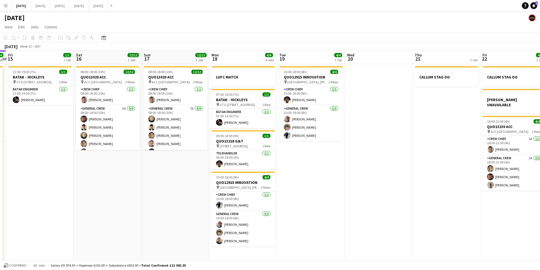
click at [388, 174] on app-calendar-viewport "Mon 11 Tue 12 Wed 13 Thu 14 4/4 1 Job Fri 15 1/1 1 Job Sat 16 12/12 1 Job Sun 1…" at bounding box center [270, 163] width 540 height 226
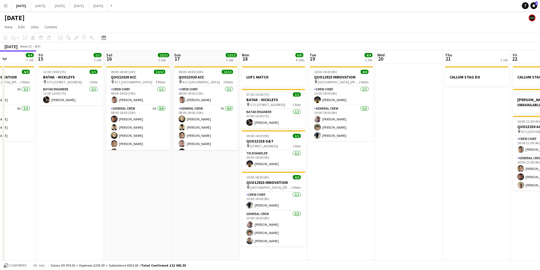
drag, startPoint x: 331, startPoint y: 189, endPoint x: 362, endPoint y: 194, distance: 31.6
click at [362, 194] on app-calendar-viewport "Mon 11 Tue 12 Wed 13 Thu 14 4/4 1 Job Fri 15 1/1 1 Job Sat 16 12/12 1 Job Sun 1…" at bounding box center [270, 163] width 540 height 226
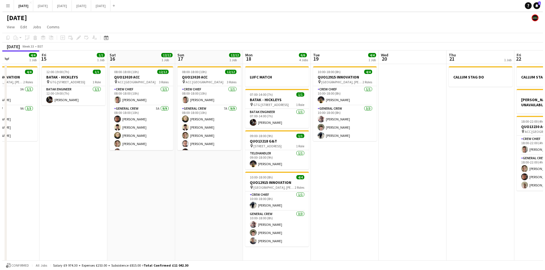
scroll to position [0, 283]
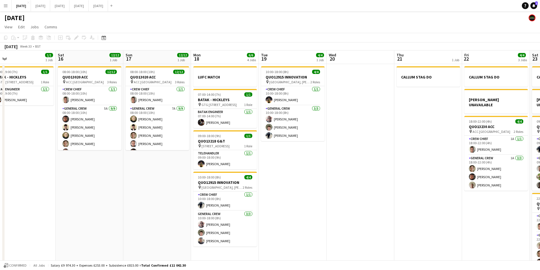
drag, startPoint x: 219, startPoint y: 191, endPoint x: 169, endPoint y: 173, distance: 52.7
click at [169, 173] on app-calendar-viewport "Mon 11 Tue 12 Wed 13 Thu 14 4/4 1 Job Fri 15 1/1 1 Job Sat 16 12/12 1 Job Sun 1…" at bounding box center [270, 163] width 540 height 226
click at [50, 9] on button "[DATE] Close" at bounding box center [40, 5] width 19 height 11
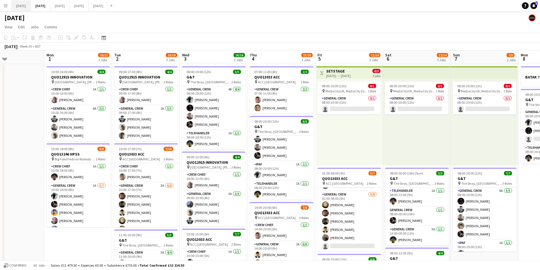
click at [23, 4] on button "[DATE] Close" at bounding box center [21, 5] width 19 height 11
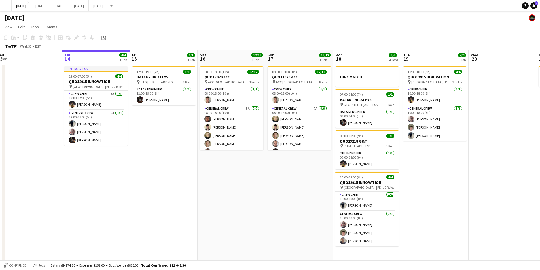
drag, startPoint x: 366, startPoint y: 149, endPoint x: 461, endPoint y: 146, distance: 95.4
click at [461, 148] on app-calendar-viewport "Mon 11 Tue 12 Wed 13 Thu 14 4/4 1 Job Fri 15 1/1 1 Job Sat 16 12/12 1 Job Sun 1…" at bounding box center [270, 163] width 540 height 226
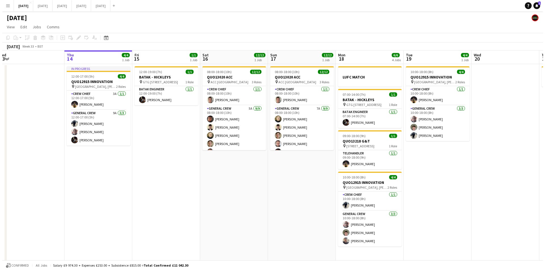
scroll to position [0, 138]
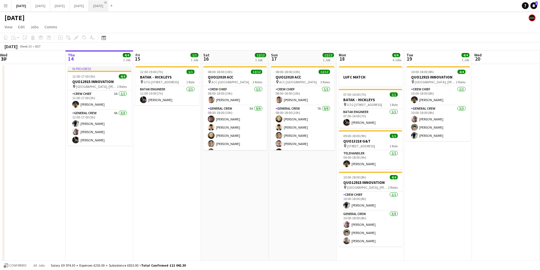
click at [107, 3] on app-icon "Close" at bounding box center [105, 2] width 2 height 2
click at [87, 2] on app-icon "Close" at bounding box center [86, 2] width 2 height 2
click at [74, 7] on app-icon "Add" at bounding box center [73, 6] width 2 height 2
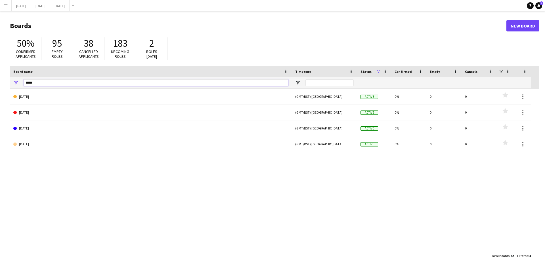
drag, startPoint x: 40, startPoint y: 83, endPoint x: 25, endPoint y: 83, distance: 15.0
click at [27, 83] on input "****" at bounding box center [156, 82] width 265 height 7
type input "*"
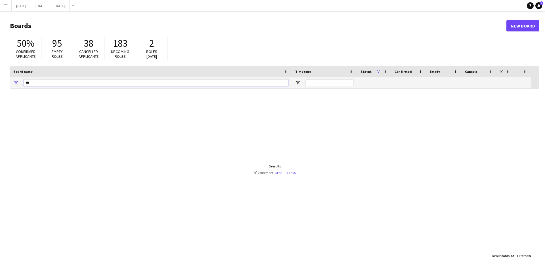
type input "***"
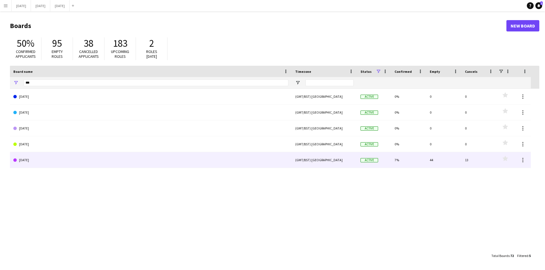
click at [60, 160] on link "[DATE]" at bounding box center [150, 160] width 275 height 16
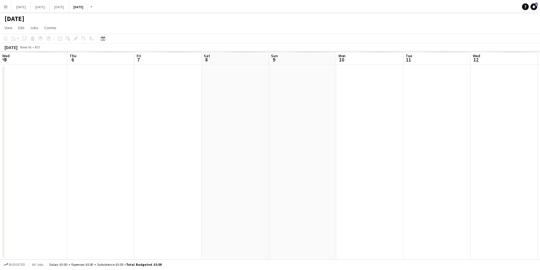
scroll to position [0, 186]
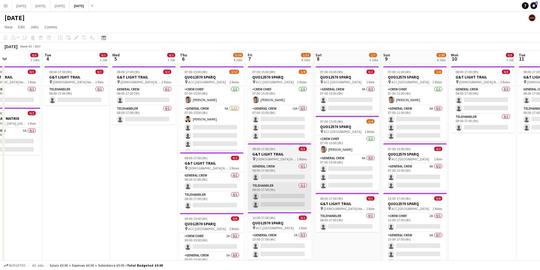
drag, startPoint x: 198, startPoint y: 180, endPoint x: 258, endPoint y: 184, distance: 60.3
click at [485, 188] on app-calendar-viewport "Sat 1 Sun 2 Mon 3 0/3 2 Jobs Tue 4 0/1 1 Job Wed 5 0/2 1 Job Thu 6 3/24 4 Jobs …" at bounding box center [270, 218] width 540 height 336
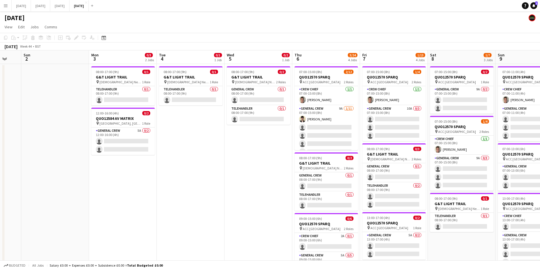
drag, startPoint x: 90, startPoint y: 181, endPoint x: 206, endPoint y: 187, distance: 116.7
click at [205, 187] on app-calendar-viewport "Fri 31 Sat 1 Sun 2 Mon 3 0/3 2 Jobs Tue 4 0/1 1 Job Wed 5 0/2 1 Job Thu 6 3/24 …" at bounding box center [270, 218] width 540 height 336
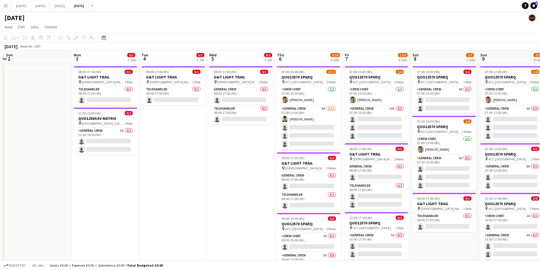
click at [189, 187] on app-calendar-viewport "Thu 30 Fri 31 Sat 1 Sun 2 Mon 3 0/3 2 Jobs Tue 4 0/1 1 Job Wed 5 0/2 1 Job Thu …" at bounding box center [270, 218] width 540 height 336
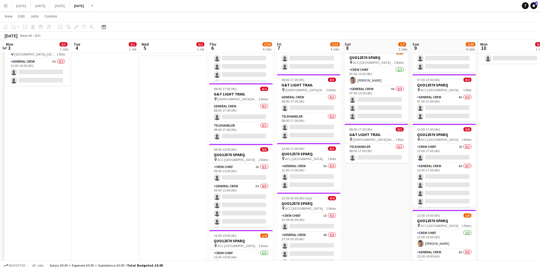
scroll to position [0, 198]
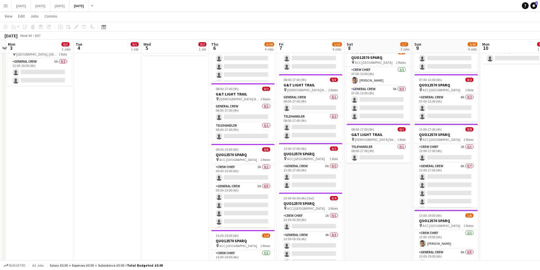
drag, startPoint x: 245, startPoint y: 171, endPoint x: 179, endPoint y: 182, distance: 66.8
click at [179, 182] on app-calendar-viewport "Fri 31 Sat 1 Sun 2 Mon 3 0/3 2 Jobs Tue 4 0/1 1 Job Wed 5 0/2 1 Job Thu 6 3/24 …" at bounding box center [270, 135] width 540 height 364
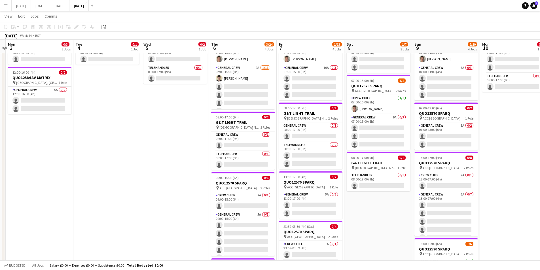
scroll to position [12, 0]
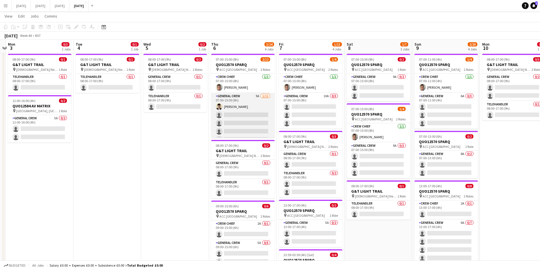
click at [257, 123] on app-card-role "General Crew 9A [DATE] 07:00-15:00 (8h) [PERSON_NAME] single-neutral-actions si…" at bounding box center [243, 144] width 64 height 102
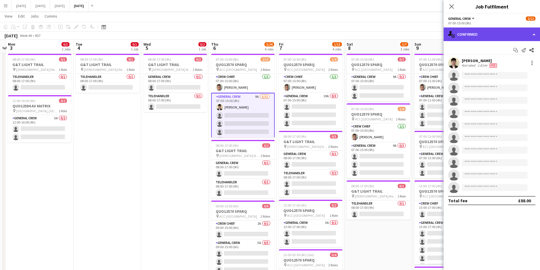
click at [500, 34] on div "single-neutral-actions-check-2 Confirmed" at bounding box center [492, 35] width 96 height 14
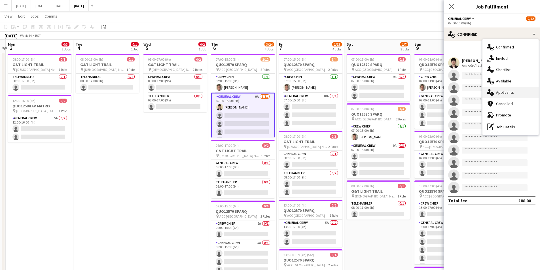
click at [509, 91] on div "single-neutral-actions-information Applicants" at bounding box center [511, 92] width 56 height 11
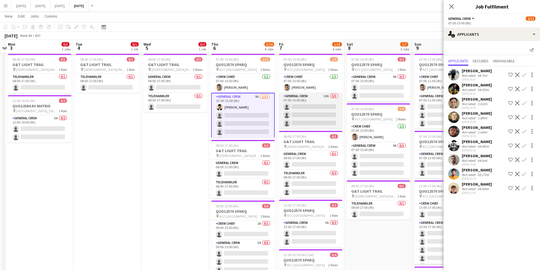
click at [314, 118] on app-card-role "General Crew 10A 0/3 07:00-15:00 (8h) single-neutral-actions single-neutral-act…" at bounding box center [311, 111] width 64 height 36
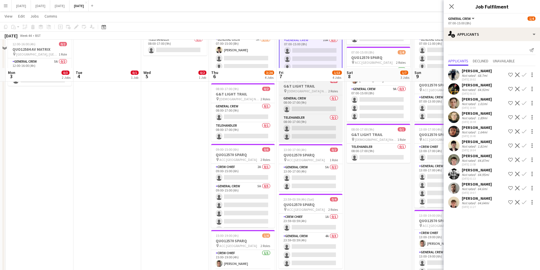
scroll to position [97, 0]
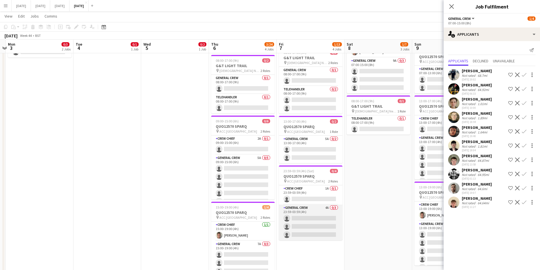
click at [307, 223] on app-card-role "General Crew 4A 0/3 23:59-03:59 (4h) single-neutral-actions single-neutral-acti…" at bounding box center [311, 223] width 64 height 36
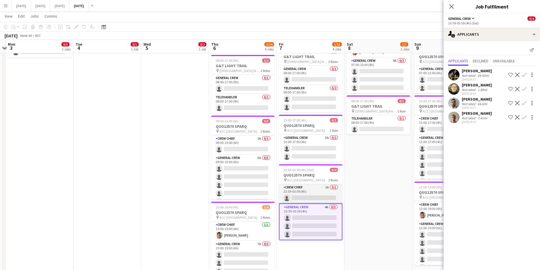
click at [313, 193] on app-card-role "Crew Chief 1A 0/1 23:59-03:59 (4h) single-neutral-actions" at bounding box center [311, 193] width 64 height 19
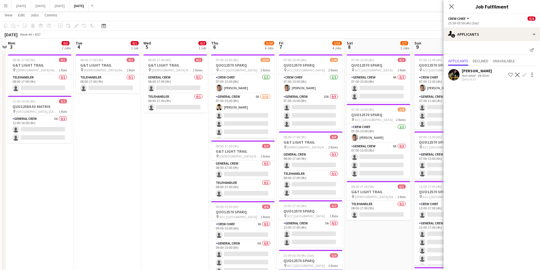
scroll to position [0, 0]
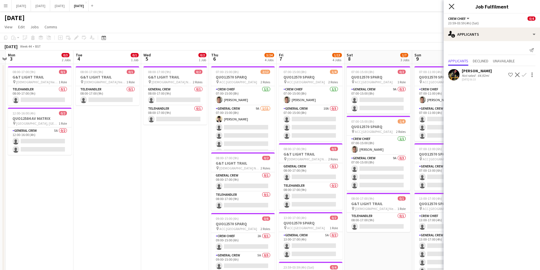
click at [451, 4] on icon "Close pop-in" at bounding box center [451, 6] width 5 height 5
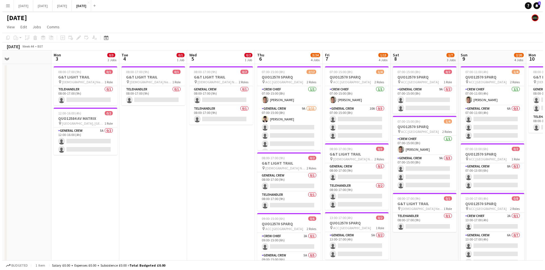
scroll to position [0, 147]
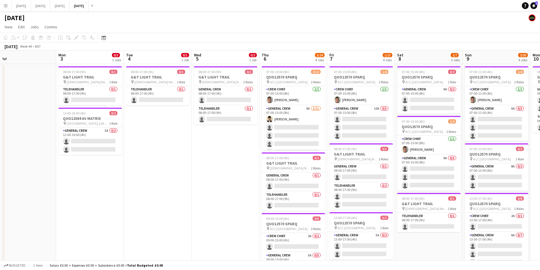
drag, startPoint x: 124, startPoint y: 201, endPoint x: 174, endPoint y: 212, distance: 50.8
click at [174, 212] on app-calendar-viewport "Fri 31 Sat 1 Sun 2 Mon 3 0/3 2 Jobs Tue 4 0/1 1 Job Wed 5 0/2 1 Job Thu 6 3/24 …" at bounding box center [270, 218] width 540 height 336
click at [29, 6] on button "[DATE] Close" at bounding box center [21, 5] width 19 height 11
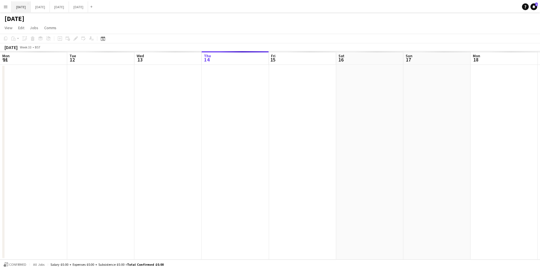
scroll to position [0, 138]
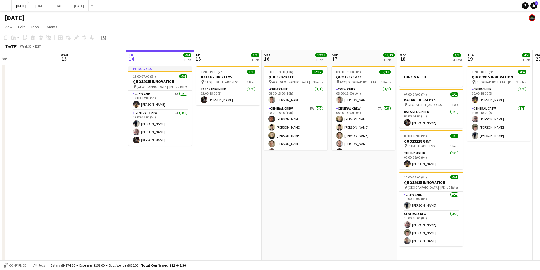
drag, startPoint x: 224, startPoint y: 194, endPoint x: 286, endPoint y: 209, distance: 63.6
click at [286, 209] on app-calendar-viewport "Sun 10 Mon 11 Tue 12 Wed 13 Thu 14 4/4 1 Job Fri 15 1/1 1 Job Sat 16 12/12 1 Jo…" at bounding box center [270, 163] width 540 height 226
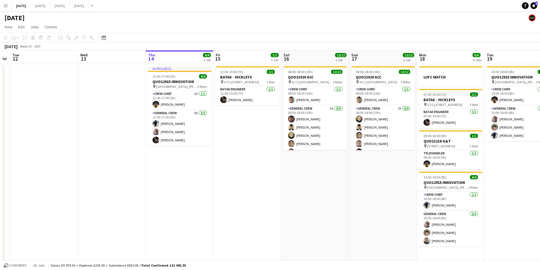
drag, startPoint x: 205, startPoint y: 178, endPoint x: 227, endPoint y: 186, distance: 24.1
click at [224, 187] on app-calendar-viewport "Sun 10 Mon 11 Tue 12 Wed 13 Thu 14 4/4 1 Job Fri 15 1/1 1 Job Sat 16 12/12 1 Jo…" at bounding box center [270, 163] width 540 height 226
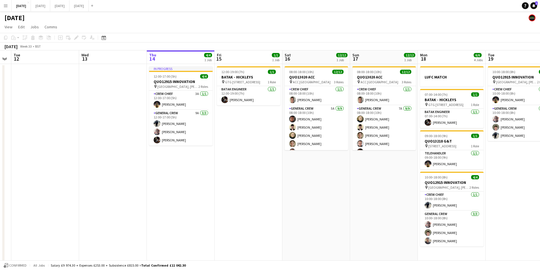
scroll to position [0, 151]
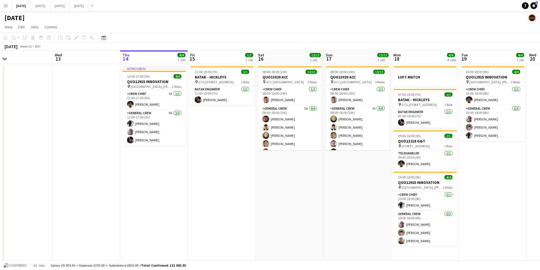
drag, startPoint x: 380, startPoint y: 196, endPoint x: 358, endPoint y: 187, distance: 24.1
click at [358, 187] on app-calendar-viewport "Sun 10 Mon 11 Tue 12 Wed 13 Thu 14 4/4 1 Job Fri 15 1/1 1 Job Sat 16 12/12 1 Jo…" at bounding box center [270, 163] width 540 height 226
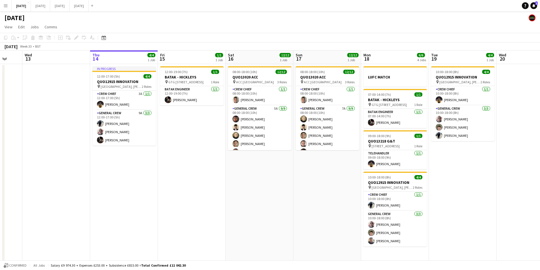
drag, startPoint x: 370, startPoint y: 184, endPoint x: 340, endPoint y: 170, distance: 32.9
click at [340, 170] on app-calendar-viewport "Sun 10 Mon 11 Tue 12 Wed 13 Thu 14 4/4 1 Job Fri 15 1/1 1 Job Sat 16 12/12 1 Jo…" at bounding box center [270, 163] width 540 height 226
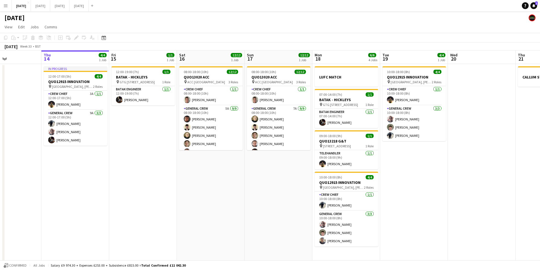
drag, startPoint x: 489, startPoint y: 176, endPoint x: 440, endPoint y: 168, distance: 49.3
click at [440, 168] on app-calendar-viewport "Sun 10 Mon 11 Tue 12 Wed 13 Thu 14 4/4 1 Job Fri 15 1/1 1 Job Sat 16 12/12 1 Jo…" at bounding box center [270, 163] width 540 height 226
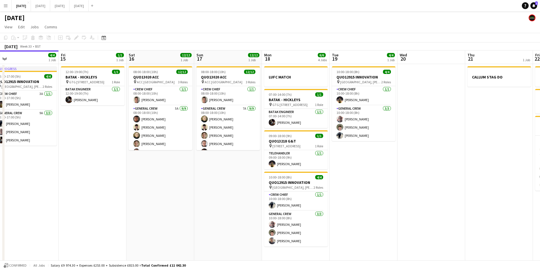
drag, startPoint x: 424, startPoint y: 183, endPoint x: 372, endPoint y: 178, distance: 51.9
click at [372, 178] on app-calendar-viewport "Sun 10 Mon 11 Tue 12 Wed 13 Thu 14 4/4 1 Job Fri 15 1/1 1 Job Sat 16 12/12 1 Jo…" at bounding box center [270, 163] width 540 height 226
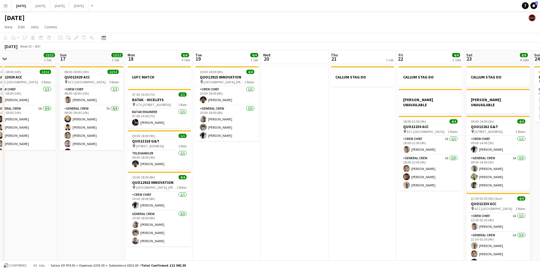
drag, startPoint x: 438, startPoint y: 194, endPoint x: 355, endPoint y: 183, distance: 83.5
click at [355, 183] on app-calendar-viewport "Tue 12 Wed 13 Thu 14 4/4 1 Job Fri 15 1/1 1 Job Sat 16 12/12 1 Job Sun 17 12/12…" at bounding box center [270, 163] width 540 height 226
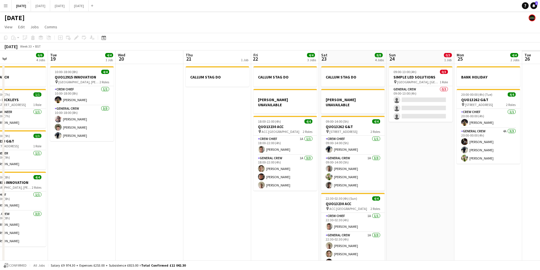
drag, startPoint x: 388, startPoint y: 188, endPoint x: 364, endPoint y: 210, distance: 32.6
click at [317, 187] on app-calendar-viewport "Thu 14 4/4 1 Job Fri 15 1/1 1 Job Sat 16 12/12 1 Job Sun 17 12/12 1 Job Mon 18 …" at bounding box center [270, 163] width 540 height 226
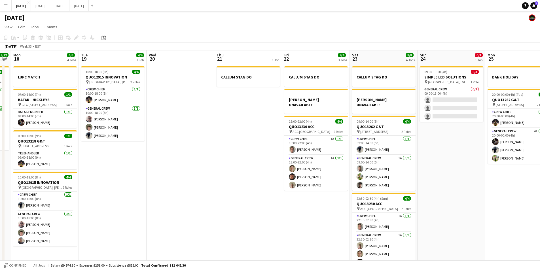
drag, startPoint x: 364, startPoint y: 210, endPoint x: 298, endPoint y: 194, distance: 67.6
click at [296, 194] on app-calendar-viewport "Thu 14 4/4 1 Job Fri 15 1/1 1 Job Sat 16 12/12 1 Job Sun 17 12/12 1 Job Mon 18 …" at bounding box center [270, 163] width 540 height 226
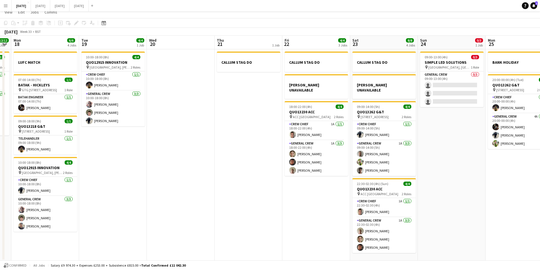
scroll to position [0, 0]
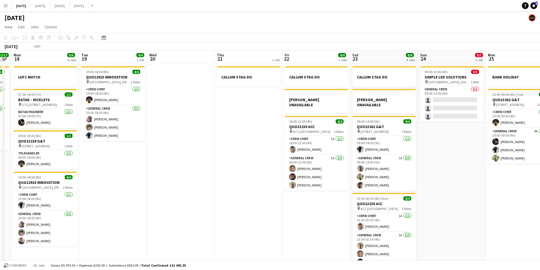
drag, startPoint x: 480, startPoint y: 181, endPoint x: 393, endPoint y: 178, distance: 86.9
click at [393, 178] on app-calendar-viewport "Thu 14 4/4 1 Job Fri 15 1/1 1 Job Sat 16 12/12 1 Job Sun 17 12/12 1 Job Mon 18 …" at bounding box center [270, 163] width 540 height 226
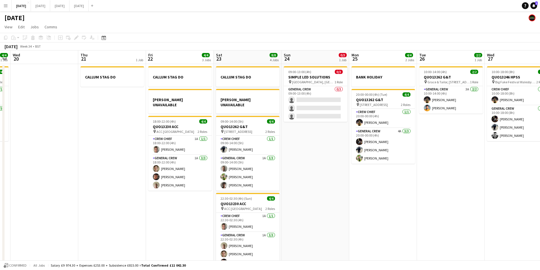
scroll to position [0, 199]
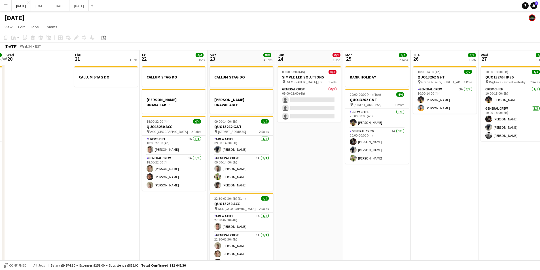
drag, startPoint x: 442, startPoint y: 194, endPoint x: 386, endPoint y: 190, distance: 55.8
click at [386, 190] on app-calendar-viewport "Sun 17 12/12 1 Job Mon 18 6/6 4 Jobs Tue 19 4/4 1 Job Wed 20 Thu 21 1 Job Fri 2…" at bounding box center [270, 163] width 540 height 226
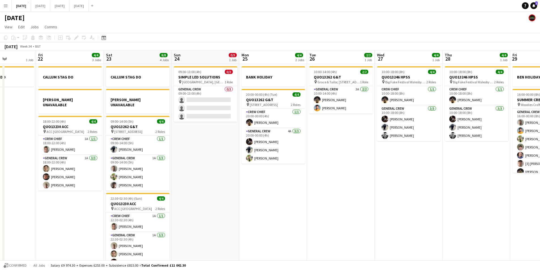
drag, startPoint x: 482, startPoint y: 176, endPoint x: 378, endPoint y: 171, distance: 103.9
click at [378, 171] on app-calendar-viewport "Sun 17 12/12 1 Job Mon 18 6/6 4 Jobs Tue 19 4/4 1 Job Wed 20 Thu 21 1 Job Fri 2…" at bounding box center [270, 163] width 540 height 226
drag, startPoint x: 437, startPoint y: 193, endPoint x: 337, endPoint y: 154, distance: 107.9
click at [337, 154] on app-calendar-viewport "Tue 19 4/4 1 Job Wed 20 Thu 21 1 Job Fri 22 4/4 3 Jobs Sat 23 8/8 4 Jobs Sun 24…" at bounding box center [270, 163] width 540 height 226
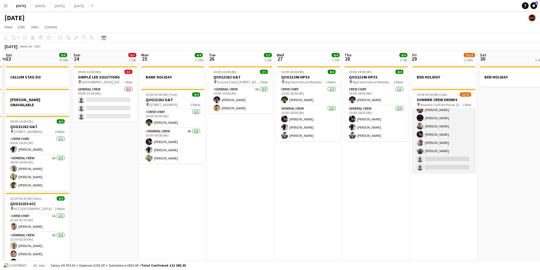
scroll to position [0, 0]
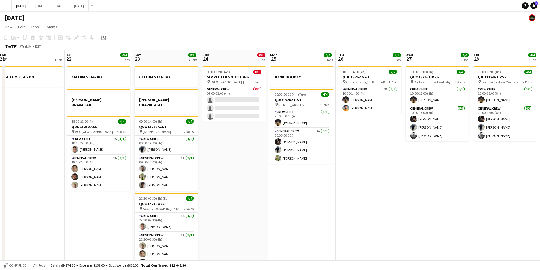
drag, startPoint x: 301, startPoint y: 189, endPoint x: 438, endPoint y: 178, distance: 137.7
click at [440, 184] on app-calendar-viewport "Tue 19 4/4 1 Job Wed 20 Thu 21 1 Job Fri 22 4/4 3 Jobs Sat 23 8/8 4 Jobs Sun 24…" at bounding box center [270, 163] width 540 height 226
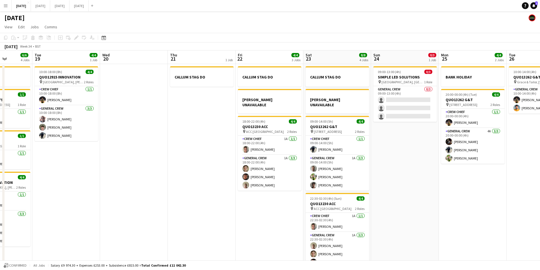
drag, startPoint x: 279, startPoint y: 201, endPoint x: 252, endPoint y: 189, distance: 29.5
click at [420, 201] on app-calendar-viewport "Mon 18 6/6 4 Jobs Tue 19 4/4 1 Job Wed 20 Thu 21 1 Job Fri 22 4/4 3 Jobs Sat 23…" at bounding box center [270, 163] width 540 height 226
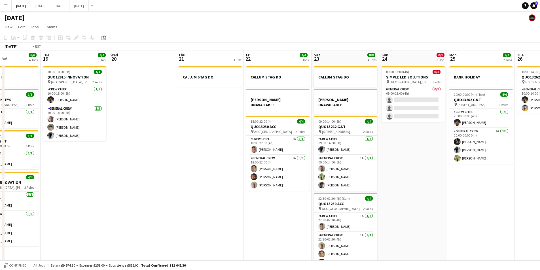
drag, startPoint x: 212, startPoint y: 198, endPoint x: 354, endPoint y: 203, distance: 141.6
click at [365, 215] on app-calendar-viewport "Sat 16 12/12 1 Job Sun 17 12/12 1 Job Mon 18 6/6 4 Jobs Tue 19 4/4 1 Job Wed 20…" at bounding box center [270, 163] width 540 height 226
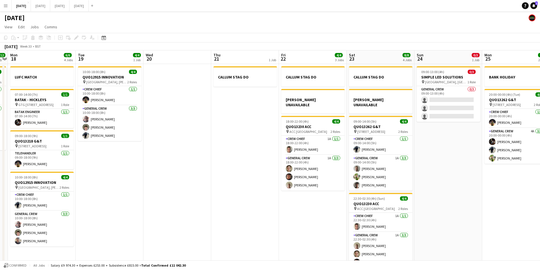
drag, startPoint x: 184, startPoint y: 200, endPoint x: 176, endPoint y: 203, distance: 8.1
click at [136, 196] on app-calendar-viewport "Thu 14 4/4 1 Job Fri 15 1/1 1 Job Sat 16 12/12 1 Job Sun 17 12/12 1 Job Mon 18 …" at bounding box center [270, 163] width 540 height 226
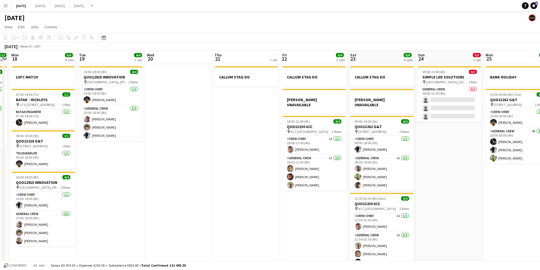
drag, startPoint x: 293, startPoint y: 208, endPoint x: 312, endPoint y: 196, distance: 22.7
click at [360, 199] on app-calendar-viewport "Thu 14 4/4 1 Job Fri 15 1/1 1 Job Sat 16 12/12 1 Job Sun 17 12/12 1 Job Mon 18 …" at bounding box center [270, 163] width 540 height 226
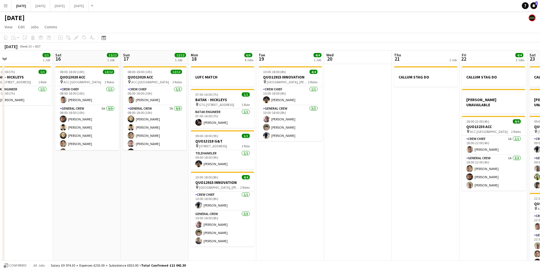
click at [359, 211] on app-calendar-viewport "Wed 13 Thu 14 4/4 1 Job Fri 15 1/1 1 Job Sat 16 12/12 1 Job Sun 17 12/12 1 Job …" at bounding box center [270, 163] width 540 height 226
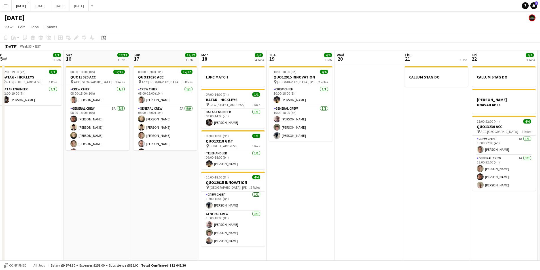
scroll to position [0, 208]
drag, startPoint x: 180, startPoint y: 187, endPoint x: 151, endPoint y: 184, distance: 28.8
click at [151, 184] on app-calendar-viewport "Tue 12 Wed 13 Thu 14 4/4 1 Job Fri 15 1/1 1 Job Sat 16 12/12 1 Job Sun 17 12/12…" at bounding box center [270, 163] width 540 height 226
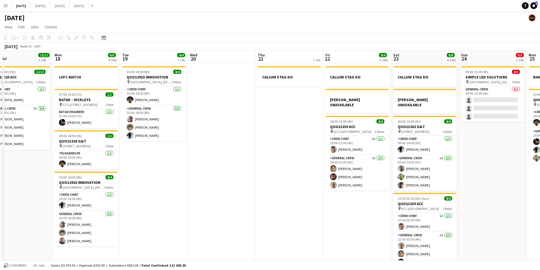
drag, startPoint x: 410, startPoint y: 184, endPoint x: 263, endPoint y: 173, distance: 147.1
click at [263, 173] on app-calendar-viewport "Thu 14 4/4 1 Job Fri 15 1/1 1 Job Sat 16 12/12 1 Job Sun 17 12/12 1 Job Mon 18 …" at bounding box center [270, 163] width 540 height 226
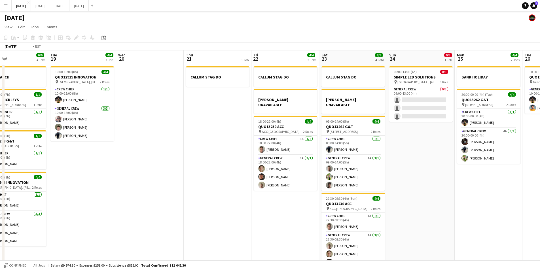
drag, startPoint x: 310, startPoint y: 183, endPoint x: 236, endPoint y: 176, distance: 73.8
click at [237, 176] on app-calendar-viewport "Thu 14 4/4 1 Job Fri 15 1/1 1 Job Sat 16 12/12 1 Job Sun 17 12/12 1 Job Mon 18 …" at bounding box center [270, 163] width 540 height 226
drag, startPoint x: 208, startPoint y: 182, endPoint x: 193, endPoint y: 179, distance: 15.4
click at [193, 179] on app-calendar-viewport "Thu 14 4/4 1 Job Fri 15 1/1 1 Job Sat 16 12/12 1 Job Sun 17 12/12 1 Job Mon 18 …" at bounding box center [270, 163] width 540 height 226
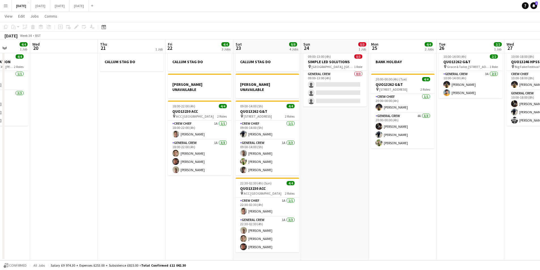
scroll to position [0, 0]
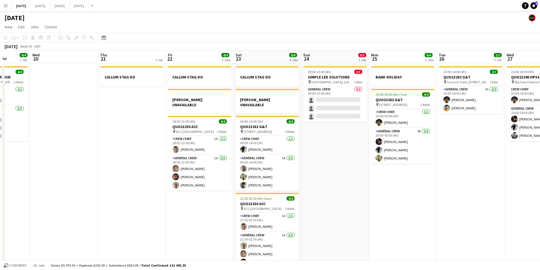
drag, startPoint x: 397, startPoint y: 211, endPoint x: 288, endPoint y: 178, distance: 114.4
click at [288, 178] on app-calendar-viewport "Sun 17 12/12 1 Job Mon 18 6/6 4 Jobs Tue 19 4/4 1 Job Wed 20 Thu 21 1 Job Fri 2…" at bounding box center [270, 163] width 540 height 226
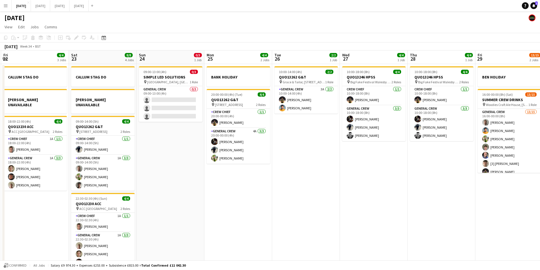
drag, startPoint x: 392, startPoint y: 193, endPoint x: 285, endPoint y: 179, distance: 107.6
click at [258, 173] on app-calendar-viewport "Tue 19 4/4 1 Job Wed 20 Thu 21 1 Job Fri 22 4/4 3 Jobs Sat 23 8/8 4 Jobs Sun 24…" at bounding box center [270, 163] width 540 height 226
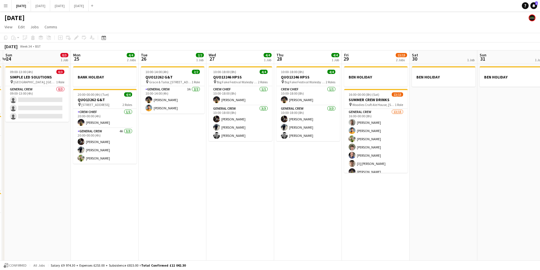
drag, startPoint x: 273, startPoint y: 197, endPoint x: 351, endPoint y: 174, distance: 81.9
click at [446, 180] on app-calendar-viewport "Thu 21 1 Job Fri 22 4/4 3 Jobs Sat 23 8/8 4 Jobs Sun 24 0/3 1 Job Mon 25 4/4 2 …" at bounding box center [270, 163] width 540 height 226
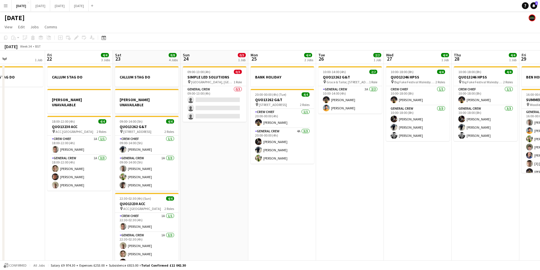
drag, startPoint x: 395, startPoint y: 191, endPoint x: 454, endPoint y: 187, distance: 58.8
click at [454, 188] on app-calendar-viewport "Tue 19 4/4 1 Job Wed 20 Thu 21 1 Job Fri 22 4/4 3 Jobs Sat 23 8/8 4 Jobs Sun 24…" at bounding box center [270, 163] width 540 height 226
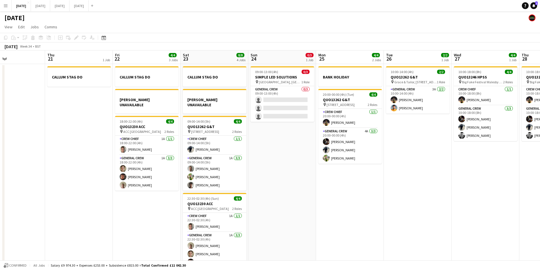
scroll to position [0, 129]
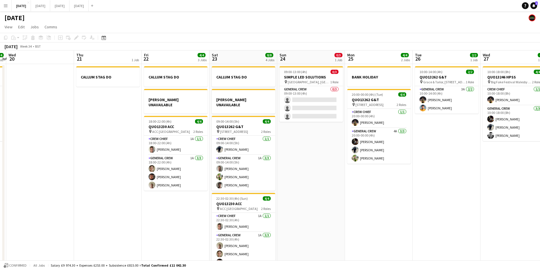
drag, startPoint x: 194, startPoint y: 205, endPoint x: 376, endPoint y: 197, distance: 181.7
click at [376, 197] on app-calendar-viewport "Mon 18 6/6 4 Jobs Tue 19 4/4 1 Job Wed 20 Thu 21 1 Job Fri 22 4/4 3 Jobs Sat 23…" at bounding box center [270, 163] width 540 height 226
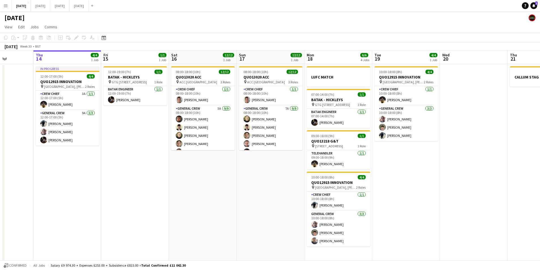
drag, startPoint x: 345, startPoint y: 205, endPoint x: 432, endPoint y: 204, distance: 86.8
click at [432, 204] on app-calendar-viewport "Tue 12 Wed 13 Thu 14 4/4 1 Job Fri 15 1/1 1 Job Sat 16 12/12 1 Job Sun 17 12/12…" at bounding box center [270, 163] width 540 height 226
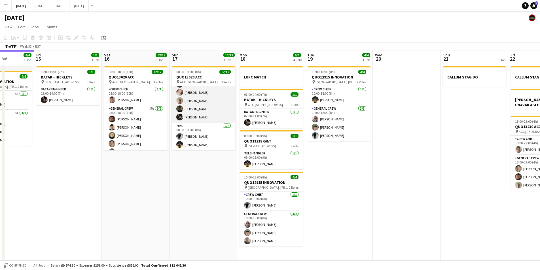
scroll to position [0, 0]
click at [178, 181] on app-date-cell "08:00-18:00 (10h) 12/12 QUO13020 ACC pin ACC Liverpool 3 Roles Crew Chief [DATE…" at bounding box center [204, 170] width 68 height 212
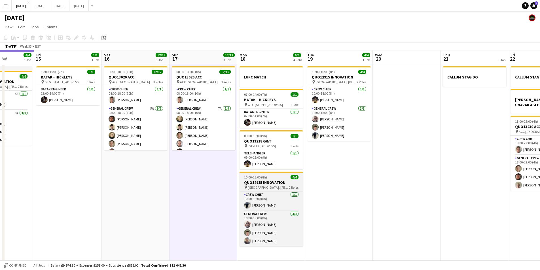
scroll to position [0, 169]
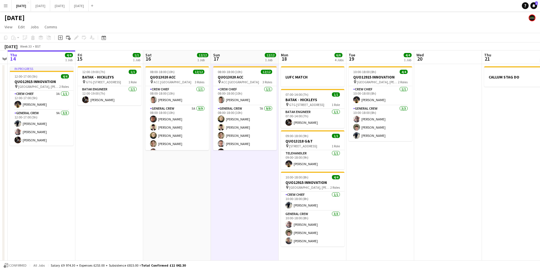
drag, startPoint x: 214, startPoint y: 212, endPoint x: 219, endPoint y: 141, distance: 71.1
click at [269, 212] on app-calendar-viewport "Tue 12 Wed 13 Thu 14 4/4 1 Job Fri 15 1/1 1 Job Sat 16 12/12 1 Job Sun 17 12/12…" at bounding box center [270, 163] width 540 height 226
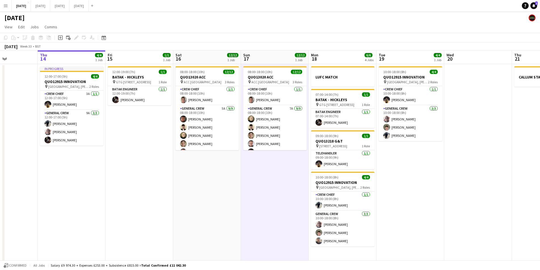
scroll to position [0, 163]
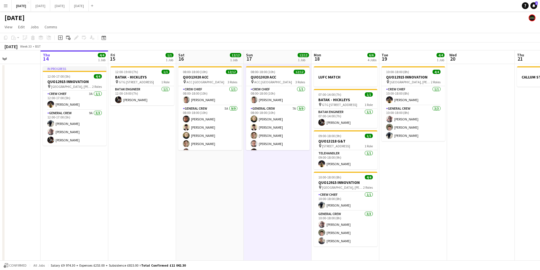
drag, startPoint x: 182, startPoint y: 195, endPoint x: 202, endPoint y: 203, distance: 20.8
click at [202, 203] on app-calendar-viewport "Mon 11 Tue 12 Wed 13 Thu 14 4/4 1 Job Fri 15 1/1 1 Job Sat 16 12/12 1 Job Sun 1…" at bounding box center [270, 163] width 540 height 226
drag, startPoint x: 146, startPoint y: 44, endPoint x: 154, endPoint y: 44, distance: 8.2
click at [154, 44] on div "[DATE] Week 33 • BST" at bounding box center [270, 47] width 540 height 8
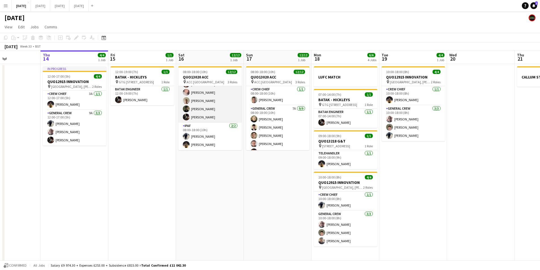
scroll to position [0, 0]
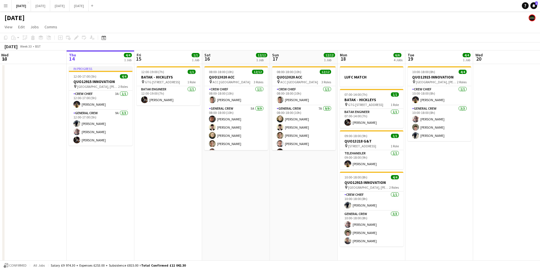
drag, startPoint x: 130, startPoint y: 132, endPoint x: 224, endPoint y: 136, distance: 93.7
click at [45, 111] on app-calendar-viewport "Mon 11 Tue 12 Wed 13 Thu 14 4/4 1 Job Fri 15 1/1 1 Job Sat 16 12/12 1 Job Sun 1…" at bounding box center [270, 163] width 540 height 226
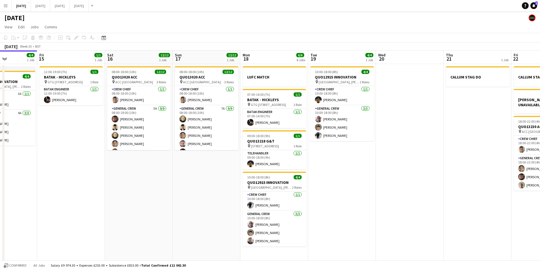
drag, startPoint x: 366, startPoint y: 164, endPoint x: 266, endPoint y: 151, distance: 101.3
click at [264, 151] on app-calendar-viewport "Mon 11 Tue 12 Wed 13 Thu 14 4/4 1 Job Fri 15 1/1 1 Job Sat 16 12/12 1 Job Sun 1…" at bounding box center [270, 163] width 540 height 226
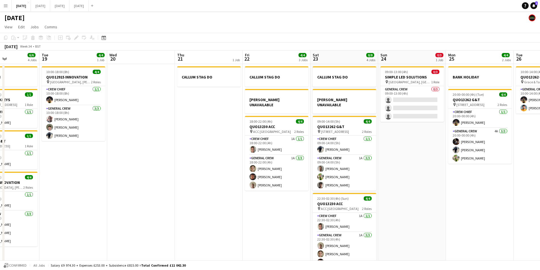
drag, startPoint x: 391, startPoint y: 203, endPoint x: 168, endPoint y: 151, distance: 228.6
click at [168, 151] on app-calendar-viewport "Sat 16 12/12 1 Job Sun 17 12/12 1 Job Mon 18 6/6 4 Jobs Tue 19 4/4 1 Job Wed 20…" at bounding box center [270, 163] width 540 height 226
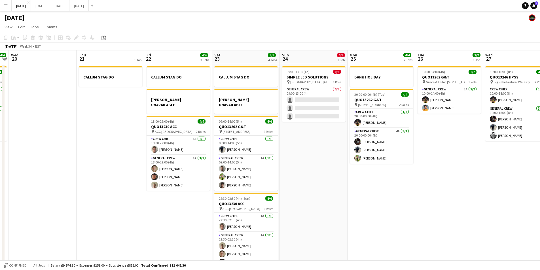
drag, startPoint x: 423, startPoint y: 199, endPoint x: 254, endPoint y: 188, distance: 169.2
click at [231, 182] on app-calendar-viewport "Sat 16 12/12 1 Job Sun 17 12/12 1 Job Mon 18 6/6 4 Jobs Tue 19 4/4 1 Job Wed 20…" at bounding box center [270, 163] width 540 height 226
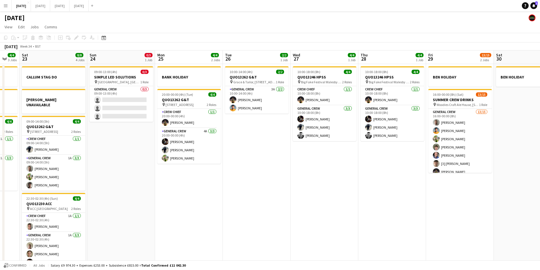
scroll to position [0, 171]
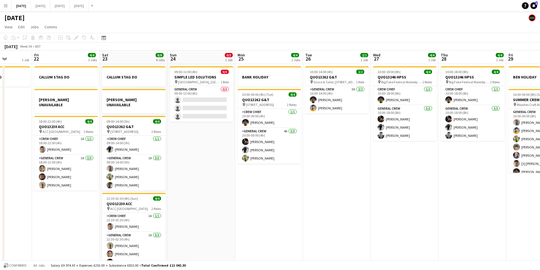
drag, startPoint x: 347, startPoint y: 198, endPoint x: 292, endPoint y: 191, distance: 55.8
click at [292, 191] on app-calendar-viewport "Tue 19 4/4 1 Job Wed 20 Thu 21 1 Job Fri 22 4/4 3 Jobs Sat 23 8/8 4 Jobs Sun 24…" at bounding box center [270, 163] width 540 height 226
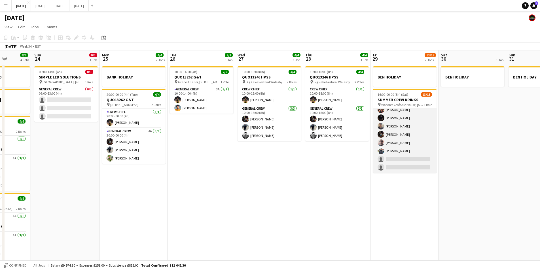
scroll to position [0, 0]
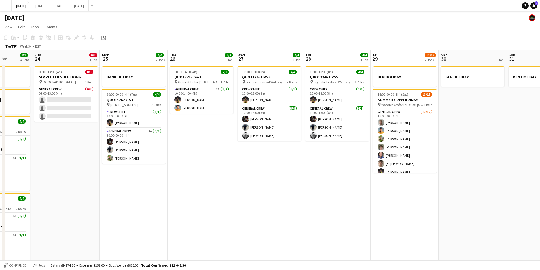
drag, startPoint x: 288, startPoint y: 173, endPoint x: 418, endPoint y: 170, distance: 129.4
click at [441, 167] on app-calendar-viewport "Thu 21 1 Job Fri 22 4/4 3 Jobs Sat 23 8/8 4 Jobs Sun 24 0/3 1 Job Mon 25 4/4 2 …" at bounding box center [270, 163] width 540 height 226
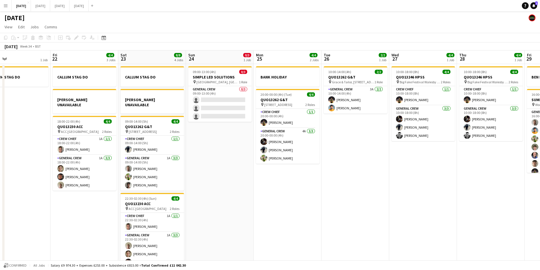
drag, startPoint x: 345, startPoint y: 199, endPoint x: 376, endPoint y: 200, distance: 31.2
click at [376, 200] on app-calendar-viewport "Tue 19 4/4 1 Job Wed 20 Thu 21 1 Job Fri 22 4/4 3 Jobs Sat 23 8/8 4 Jobs Sun 24…" at bounding box center [270, 163] width 540 height 226
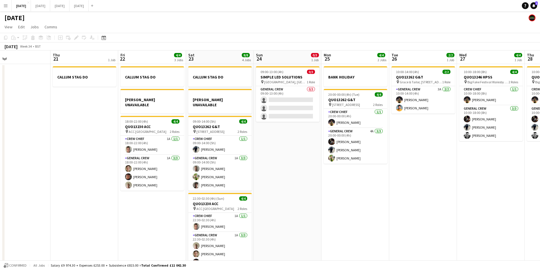
scroll to position [0, 124]
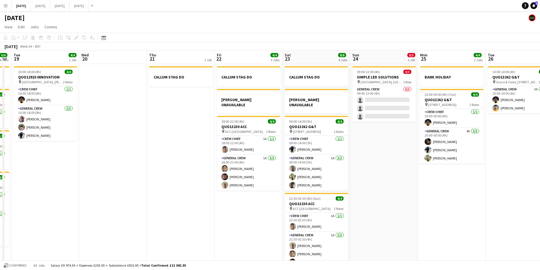
drag, startPoint x: 157, startPoint y: 230, endPoint x: 185, endPoint y: 227, distance: 27.9
click at [183, 230] on app-calendar-viewport "Sun 17 12/12 1 Job Mon 18 6/6 4 Jobs Tue 19 4/4 1 Job Wed 20 Thu 21 1 Job Fri 2…" at bounding box center [270, 163] width 540 height 226
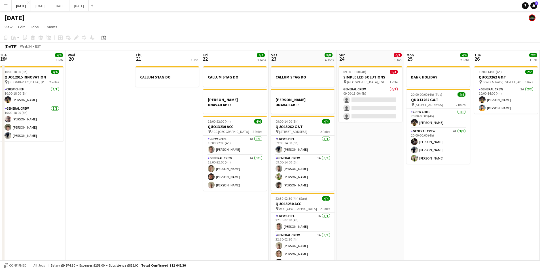
drag, startPoint x: 135, startPoint y: 203, endPoint x: 202, endPoint y: 208, distance: 66.9
click at [202, 208] on app-calendar-viewport "Sun 17 12/12 1 Job Mon 18 6/6 4 Jobs Tue 19 4/4 1 Job Wed 20 Thu 21 1 Job Fri 2…" at bounding box center [270, 163] width 540 height 226
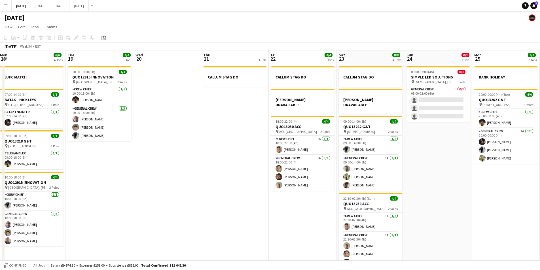
scroll to position [0, 139]
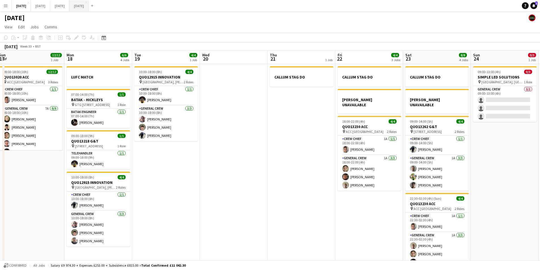
drag, startPoint x: 183, startPoint y: 161, endPoint x: 126, endPoint y: 0, distance: 170.0
click at [258, 159] on app-calendar-viewport "Fri 15 1/1 1 Job Sat 16 12/12 1 Job Sun 17 12/12 1 Job Mon 18 6/6 4 Jobs Tue 19…" at bounding box center [270, 163] width 540 height 226
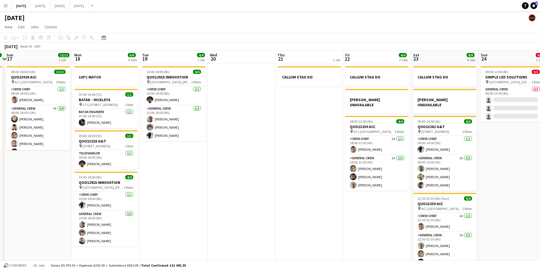
drag, startPoint x: 300, startPoint y: 140, endPoint x: 199, endPoint y: 126, distance: 101.9
click at [199, 126] on app-calendar-viewport "Fri 15 1/1 1 Job Sat 16 12/12 1 Job Sun 17 12/12 1 Job Mon 18 6/6 4 Jobs Tue 19…" at bounding box center [270, 163] width 540 height 226
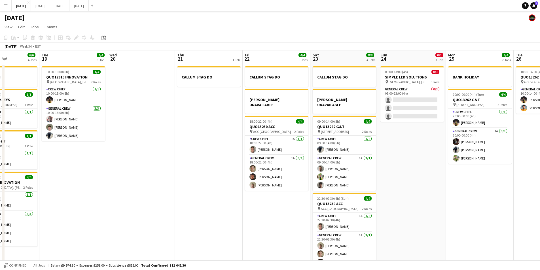
drag, startPoint x: 444, startPoint y: 153, endPoint x: 336, endPoint y: 153, distance: 108.1
click at [311, 153] on app-calendar-viewport "Fri 15 1/1 1 Job Sat 16 12/12 1 Job Sun 17 12/12 1 Job Mon 18 6/6 4 Jobs Tue 19…" at bounding box center [270, 163] width 540 height 226
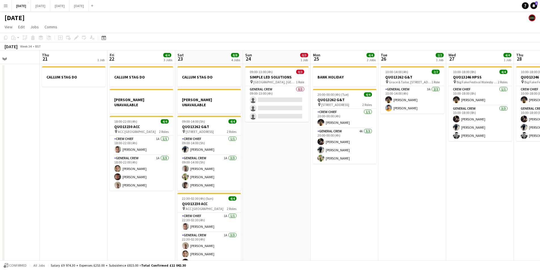
drag, startPoint x: 367, startPoint y: 168, endPoint x: 263, endPoint y: 161, distance: 104.6
click at [263, 161] on app-calendar-viewport "Sun 17 12/12 1 Job Mon 18 6/6 4 Jobs Tue 19 4/4 1 Job Wed 20 Thu 21 1 Job Fri 2…" at bounding box center [270, 163] width 540 height 226
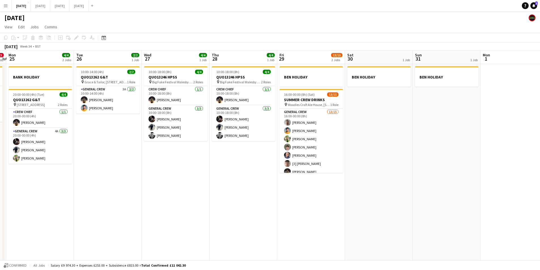
drag, startPoint x: 334, startPoint y: 177, endPoint x: 242, endPoint y: 168, distance: 91.8
click at [242, 168] on app-calendar-viewport "Thu 21 1 Job Fri 22 4/4 3 Jobs Sat 23 8/8 4 Jobs Sun 24 0/3 1 Job Mon 25 4/4 2 …" at bounding box center [270, 163] width 540 height 226
drag, startPoint x: 436, startPoint y: 186, endPoint x: 398, endPoint y: 181, distance: 38.7
click at [398, 181] on app-calendar-viewport "Thu 21 1 Job Fri 22 4/4 3 Jobs Sat 23 8/8 4 Jobs Sun 24 0/3 1 Job Mon 25 4/4 2 …" at bounding box center [270, 163] width 540 height 226
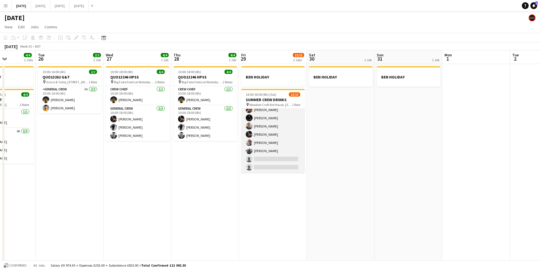
scroll to position [0, 0]
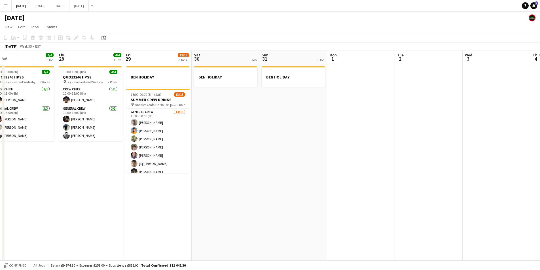
drag, startPoint x: 346, startPoint y: 185, endPoint x: 300, endPoint y: 160, distance: 51.8
click at [197, 160] on app-calendar-viewport "Sat 23 8/8 4 Jobs Sun 24 0/3 1 Job Mon 25 4/4 2 Jobs Tue 26 2/2 1 Job Wed 27 4/…" at bounding box center [270, 163] width 540 height 226
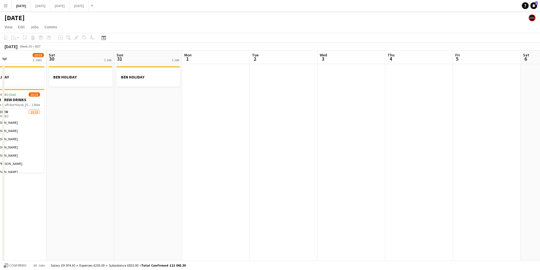
drag, startPoint x: 345, startPoint y: 176, endPoint x: 339, endPoint y: 179, distance: 7.0
click at [524, 175] on app-calendar-viewport "Mon 25 4/4 2 Jobs Tue 26 2/2 1 Job Wed 27 4/4 1 Job Thu 28 4/4 1 Job Fri 29 13/…" at bounding box center [270, 163] width 540 height 226
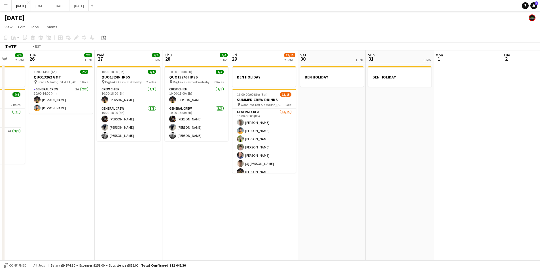
drag, startPoint x: 348, startPoint y: 201, endPoint x: 439, endPoint y: 195, distance: 91.2
click at [439, 196] on app-calendar-viewport "Sat 23 8/8 4 Jobs Sun 24 0/3 1 Job Mon 25 4/4 2 Jobs Tue 26 2/2 1 Job Wed 27 4/…" at bounding box center [270, 163] width 540 height 226
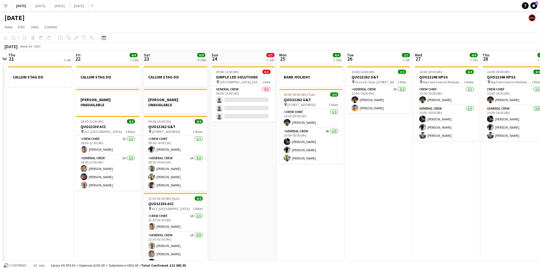
drag, startPoint x: 341, startPoint y: 213, endPoint x: 339, endPoint y: 210, distance: 4.0
click at [376, 213] on app-calendar-viewport "Mon 18 6/6 4 Jobs Tue 19 4/4 1 Job Wed 20 Thu 21 1 Job Fri 22 4/4 3 Jobs Sat 23…" at bounding box center [270, 163] width 540 height 226
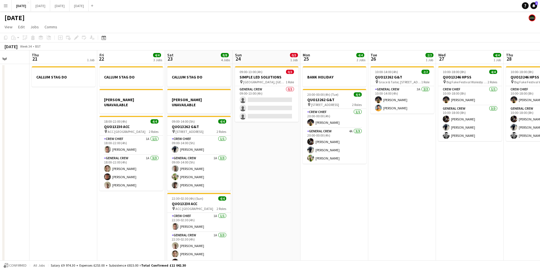
click at [328, 213] on app-date-cell "BANK HOLIDAY 20:00-00:00 (4h) (Tue) 4/4 QUO13262 G&T pin [STREET_ADDRESS] 2 Rol…" at bounding box center [335, 170] width 68 height 212
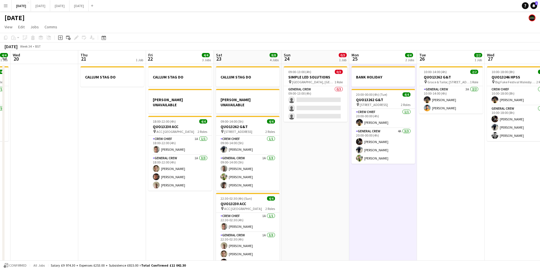
scroll to position [0, 121]
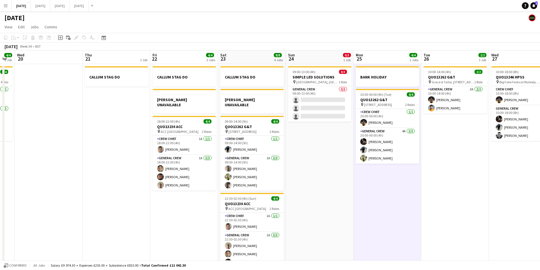
drag, startPoint x: 328, startPoint y: 213, endPoint x: 336, endPoint y: 213, distance: 8.2
click at [336, 213] on app-calendar-viewport "Mon 18 6/6 4 Jobs Tue 19 4/4 1 Job Wed 20 Thu 21 1 Job Fri 22 4/4 3 Jobs Sat 23…" at bounding box center [270, 163] width 540 height 226
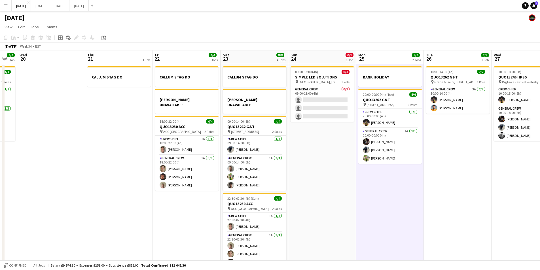
scroll to position [0, 115]
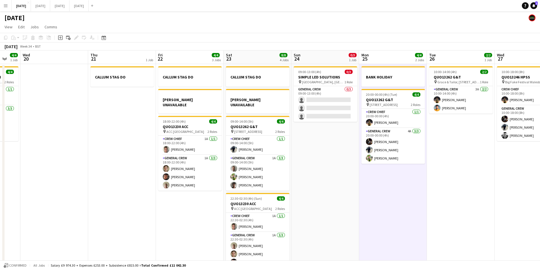
drag, startPoint x: 393, startPoint y: 195, endPoint x: 399, endPoint y: 195, distance: 5.7
click at [399, 195] on app-calendar-viewport "Mon 18 6/6 4 Jobs Tue 19 4/4 1 Job Wed 20 Thu 21 1 Job Fri 22 4/4 3 Jobs Sat 23…" at bounding box center [270, 163] width 540 height 226
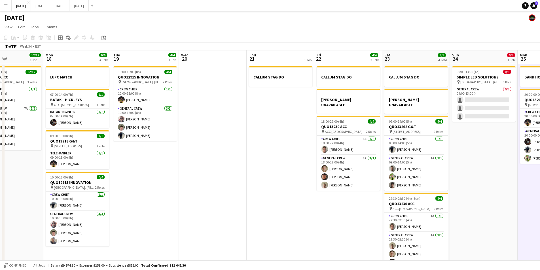
drag, startPoint x: 315, startPoint y: 181, endPoint x: 481, endPoint y: 191, distance: 166.3
click at [477, 193] on app-calendar-viewport "Fri 15 1/1 1 Job Sat 16 12/12 1 Job Sun 17 12/12 1 Job Mon 18 6/6 4 Jobs Tue 19…" at bounding box center [270, 163] width 540 height 226
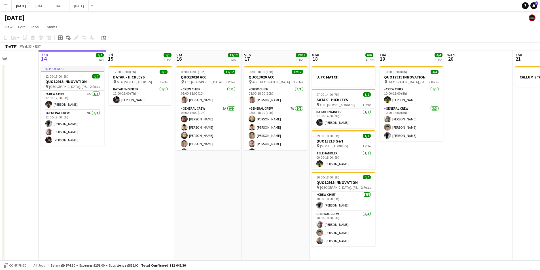
drag, startPoint x: 229, startPoint y: 172, endPoint x: 406, endPoint y: 165, distance: 176.9
click at [438, 173] on app-calendar-viewport "Tue 12 Wed 13 Thu 14 4/4 1 Job Fri 15 1/1 1 Job Sat 16 12/12 1 Job Sun 17 12/12…" at bounding box center [270, 163] width 540 height 226
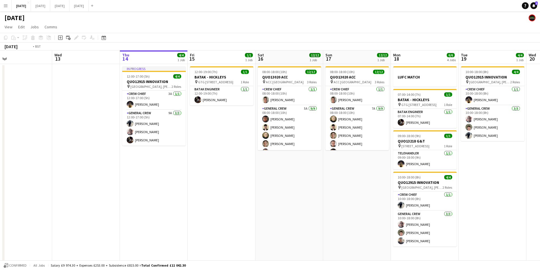
drag, startPoint x: 126, startPoint y: 184, endPoint x: 365, endPoint y: 188, distance: 239.2
click at [434, 198] on app-calendar-viewport "Sun 10 Mon 11 Tue 12 Wed 13 Thu 14 4/4 1 Job Fri 15 1/1 1 Job Sat 16 12/12 1 Jo…" at bounding box center [270, 163] width 540 height 226
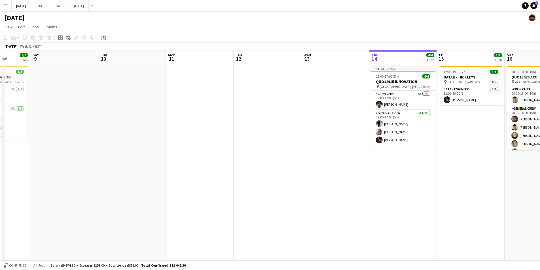
scroll to position [0, 148]
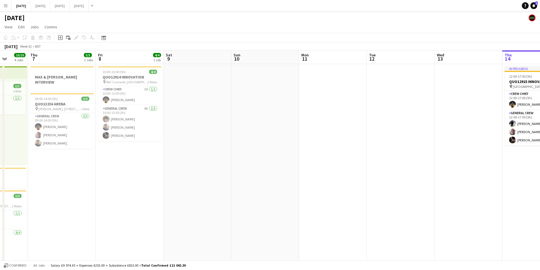
drag, startPoint x: 247, startPoint y: 195, endPoint x: 352, endPoint y: 194, distance: 105.0
click at [399, 202] on app-calendar-viewport "Tue 5 1/1 1 Job Wed 6 10/10 4 Jobs Thu 7 3/3 2 Jobs Fri 8 4/4 1 Job Sat 9 Sun 1…" at bounding box center [270, 206] width 540 height 313
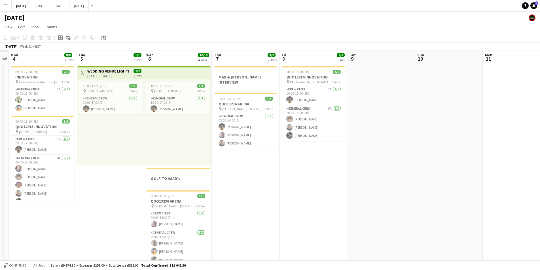
drag, startPoint x: 201, startPoint y: 194, endPoint x: 412, endPoint y: 201, distance: 211.4
click at [412, 202] on app-calendar-viewport "Fri 1 Sat 2 Sun 3 Mon 4 8/8 2 Jobs Tue 5 1/1 1 Job Wed 6 10/10 4 Jobs Thu 7 3/3…" at bounding box center [270, 206] width 540 height 313
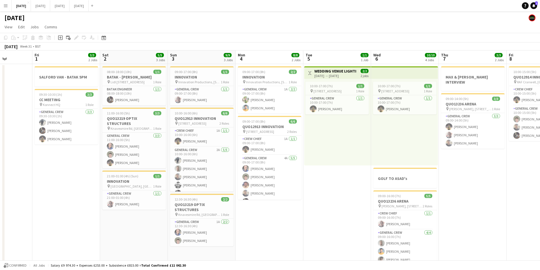
drag, startPoint x: 305, startPoint y: 205, endPoint x: 423, endPoint y: 207, distance: 117.2
click at [423, 207] on app-calendar-viewport "Tue 29 Wed 30 Thu 31 Fri 1 3/3 2 Jobs Sat 2 5/5 3 Jobs Sun 3 9/9 3 Jobs Mon 4 8…" at bounding box center [270, 206] width 540 height 313
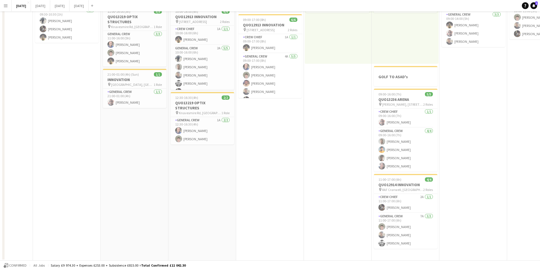
scroll to position [0, 0]
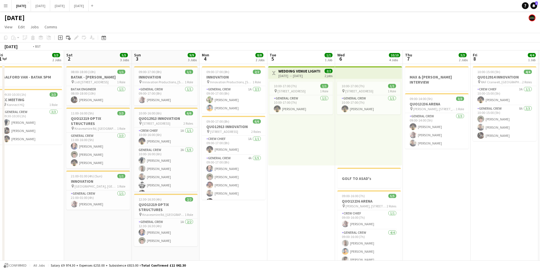
drag, startPoint x: 496, startPoint y: 205, endPoint x: 213, endPoint y: 185, distance: 283.8
click at [213, 185] on app-calendar-viewport "Tue 29 Wed 30 Thu 31 Fri 1 3/3 2 Jobs Sat 2 5/5 3 Jobs Sun 3 9/9 3 Jobs Mon 4 8…" at bounding box center [270, 206] width 540 height 313
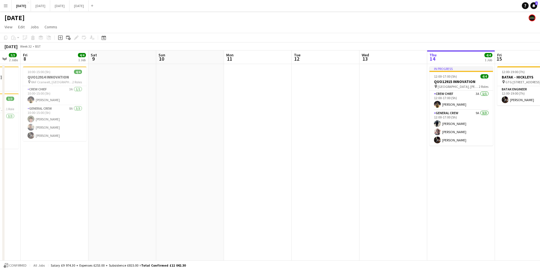
drag, startPoint x: 344, startPoint y: 204, endPoint x: 186, endPoint y: 193, distance: 158.7
click at [412, 233] on app-calendar-viewport "Tue 5 1/1 1 Job Wed 6 10/10 4 Jobs Thu 7 3/3 2 Jobs Fri 8 4/4 1 Job Sat 9 Sun 1…" at bounding box center [270, 206] width 540 height 313
click at [186, 193] on app-calendar-viewport "Tue 5 1/1 1 Job Wed 6 10/10 4 Jobs Thu 7 3/3 2 Jobs Fri 8 4/4 1 Job Sat 9 Sun 1…" at bounding box center [270, 206] width 540 height 313
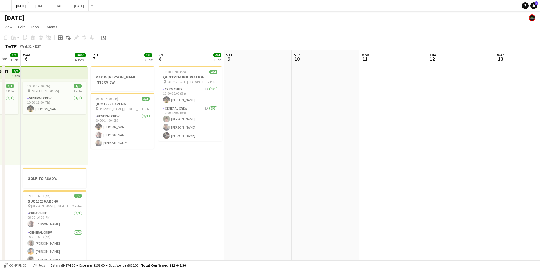
scroll to position [0, 273]
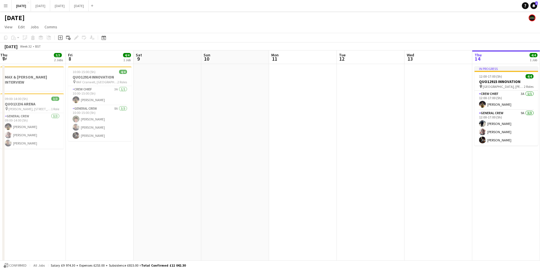
drag, startPoint x: 219, startPoint y: 190, endPoint x: 361, endPoint y: 204, distance: 142.2
click at [203, 190] on app-calendar-viewport "Sun 3 9/9 3 Jobs Mon 4 8/8 2 Jobs Tue 5 1/1 1 Job Wed 6 10/10 4 Jobs Thu 7 3/3 …" at bounding box center [270, 206] width 540 height 313
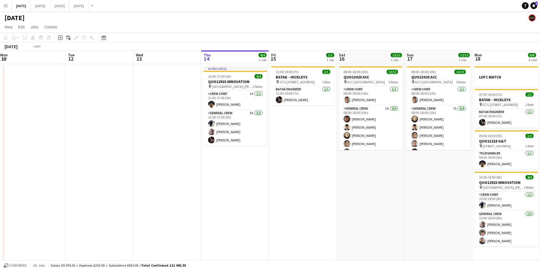
drag, startPoint x: 357, startPoint y: 206, endPoint x: 205, endPoint y: 181, distance: 154.6
click at [184, 179] on app-calendar-viewport "Thu 7 3/3 2 Jobs Fri 8 4/4 1 Job Sat 9 Sun 10 Mon 11 Tue 12 Wed 13 Thu 14 4/4 1…" at bounding box center [270, 206] width 540 height 313
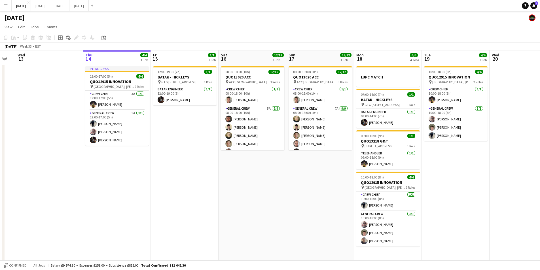
drag, startPoint x: 264, startPoint y: 207, endPoint x: 209, endPoint y: 199, distance: 55.3
click at [206, 200] on app-calendar-viewport "Sun 10 Mon 11 Tue 12 Wed 13 Thu 14 4/4 1 Job Fri 15 1/1 1 Job Sat 16 12/12 1 Jo…" at bounding box center [270, 206] width 540 height 313
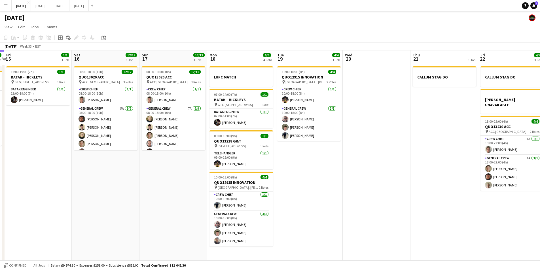
drag, startPoint x: 412, startPoint y: 212, endPoint x: 336, endPoint y: 204, distance: 77.0
click at [336, 204] on app-calendar-viewport "Tue 12 Wed 13 Thu 14 4/4 1 Job Fri 15 1/1 1 Job Sat 16 12/12 1 Job Sun 17 12/12…" at bounding box center [270, 206] width 540 height 313
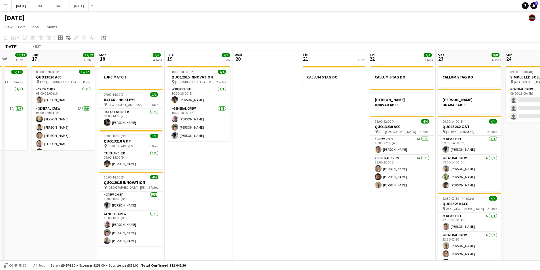
drag, startPoint x: 401, startPoint y: 216, endPoint x: 302, endPoint y: 200, distance: 100.3
click at [270, 198] on app-calendar-viewport "Thu 14 4/4 1 Job Fri 15 1/1 1 Job Sat 16 12/12 1 Job Sun 17 12/12 1 Job Mon 18 …" at bounding box center [270, 206] width 540 height 313
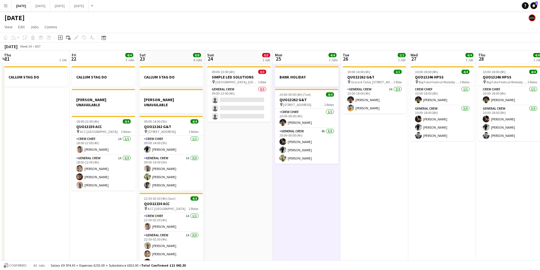
drag, startPoint x: 446, startPoint y: 209, endPoint x: 274, endPoint y: 191, distance: 173.2
click at [274, 191] on app-calendar-viewport "Sat 16 12/12 1 Job Sun 17 12/12 1 Job Mon 18 6/6 4 Jobs Tue 19 4/4 1 Job Wed 20…" at bounding box center [270, 206] width 540 height 313
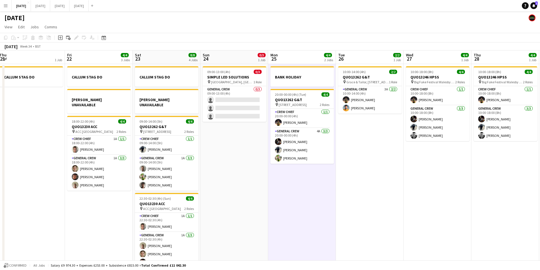
drag, startPoint x: 325, startPoint y: 216, endPoint x: 388, endPoint y: 202, distance: 65.0
click at [419, 216] on app-calendar-viewport "Tue 19 4/4 1 Job Wed 20 Thu 21 1 Job Fri 22 4/4 3 Jobs Sat 23 8/8 4 Jobs Sun 24…" at bounding box center [270, 206] width 540 height 313
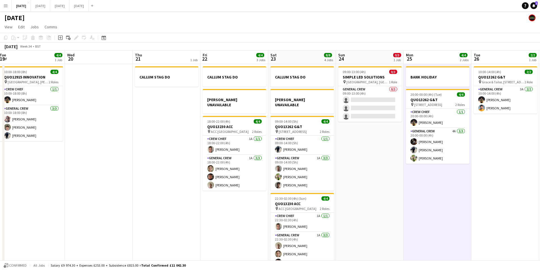
scroll to position [0, 127]
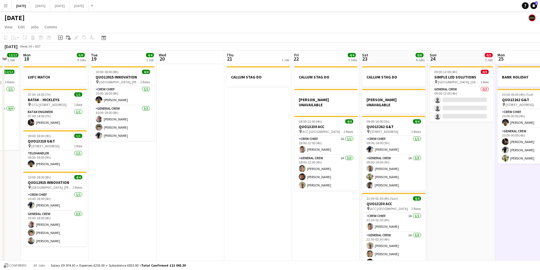
drag, startPoint x: 200, startPoint y: 217, endPoint x: 321, endPoint y: 193, distance: 124.0
click at [422, 218] on app-calendar-viewport "Sat 16 12/12 1 Job Sun 17 12/12 1 Job Mon 18 6/6 4 Jobs Tue 19 4/4 1 Job Wed 20…" at bounding box center [270, 206] width 540 height 313
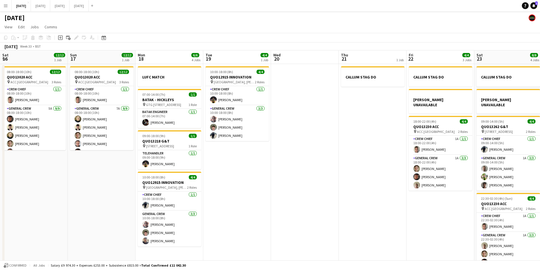
drag, startPoint x: 269, startPoint y: 207, endPoint x: 298, endPoint y: 210, distance: 28.5
click at [298, 210] on app-calendar-viewport "Thu 14 4/4 1 Job Fri 15 1/1 1 Job Sat 16 12/12 1 Job Sun 17 12/12 1 Job Mon 18 …" at bounding box center [270, 206] width 540 height 313
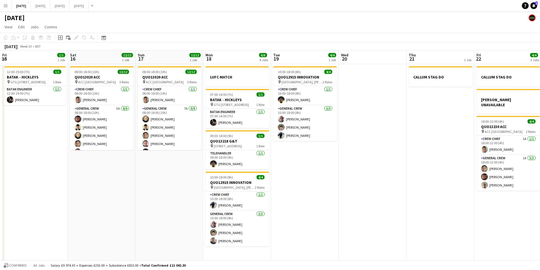
scroll to position [0, 154]
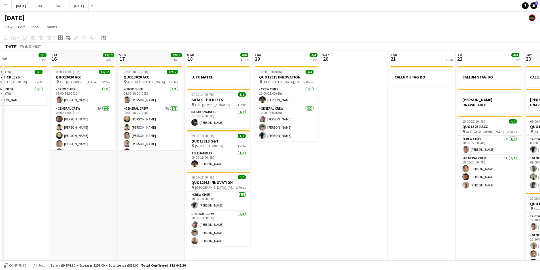
click at [243, 146] on app-calendar-viewport "Wed 13 Thu 14 4/4 1 Job Fri 15 1/1 1 Job Sat 16 12/12 1 Job Sun 17 12/12 1 Job …" at bounding box center [270, 206] width 540 height 313
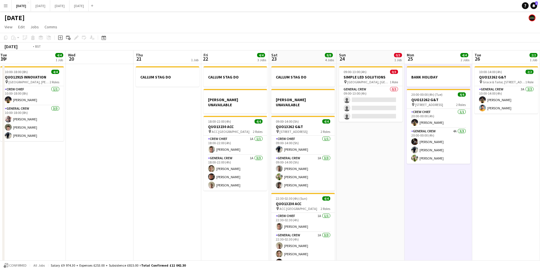
drag, startPoint x: 298, startPoint y: 159, endPoint x: 268, endPoint y: 127, distance: 43.4
click at [124, 138] on app-calendar-viewport "Wed 13 Thu 14 4/4 1 Job Fri 15 1/1 1 Job Sat 16 12/12 1 Job Sun 17 12/12 1 Job …" at bounding box center [270, 206] width 540 height 313
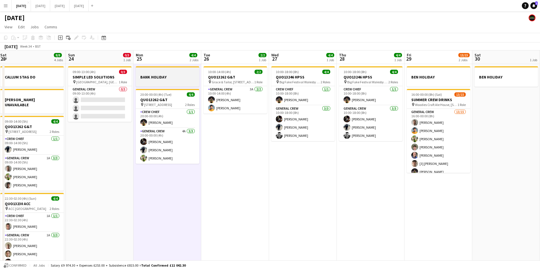
scroll to position [0, 195]
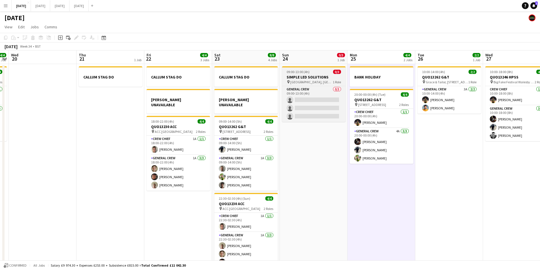
click at [315, 80] on span "[GEOGRAPHIC_DATA], [GEOGRAPHIC_DATA], [GEOGRAPHIC_DATA]" at bounding box center [311, 82] width 43 height 4
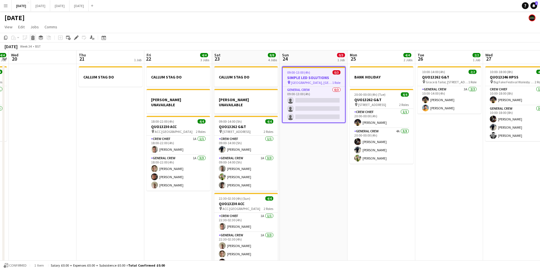
click at [34, 38] on icon at bounding box center [32, 38] width 3 height 3
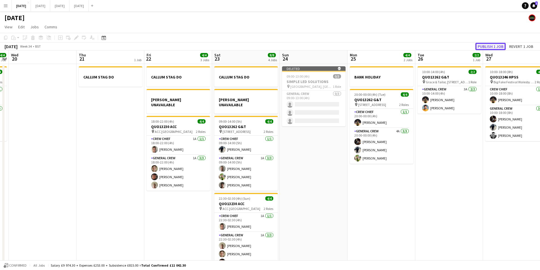
click at [495, 45] on button "Publish 1 job" at bounding box center [491, 46] width 30 height 7
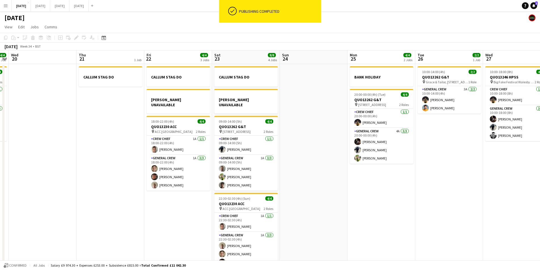
scroll to position [0, 207]
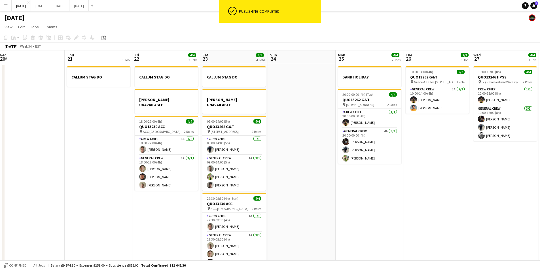
drag, startPoint x: 440, startPoint y: 147, endPoint x: 433, endPoint y: 149, distance: 7.1
click at [439, 147] on app-calendar-viewport "Sun 17 12/12 1 Job Mon 18 6/6 4 Jobs Tue 19 4/4 1 Job Wed 20 Thu 21 1 Job Fri 2…" at bounding box center [270, 206] width 540 height 313
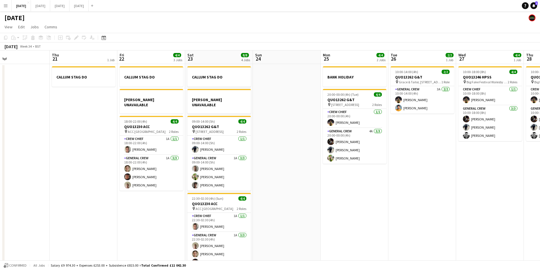
scroll to position [0, 224]
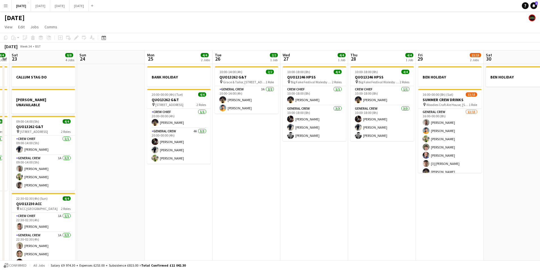
drag, startPoint x: 454, startPoint y: 168, endPoint x: 344, endPoint y: 178, distance: 110.4
click at [263, 171] on app-calendar-viewport "Tue 19 4/4 1 Job Wed 20 Thu 21 1 Job Fri 22 4/4 3 Jobs Sat 23 8/8 4 Jobs Sun 24…" at bounding box center [270, 206] width 540 height 313
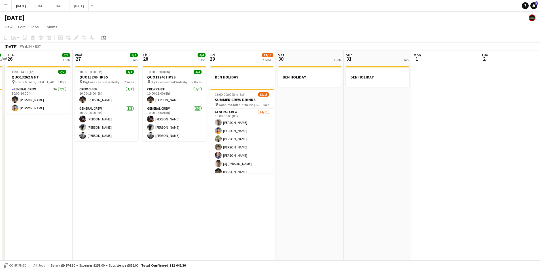
drag, startPoint x: 362, startPoint y: 178, endPoint x: 397, endPoint y: 176, distance: 35.5
click at [426, 183] on app-calendar-viewport "Fri 22 4/4 3 Jobs Sat 23 8/8 4 Jobs Sun 24 Mon 25 4/4 2 Jobs Tue 26 2/2 1 Job W…" at bounding box center [270, 206] width 540 height 313
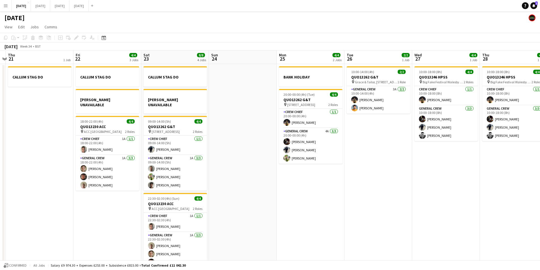
drag, startPoint x: 407, startPoint y: 209, endPoint x: 346, endPoint y: 197, distance: 62.2
click at [456, 202] on app-calendar-viewport "Tue 19 4/4 1 Job Wed 20 Thu 21 1 Job Fri 22 4/4 3 Jobs Sat 23 8/8 4 Jobs Sun 24…" at bounding box center [270, 206] width 540 height 313
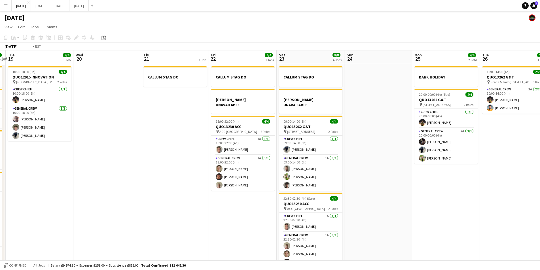
click at [510, 192] on app-calendar-viewport "Sun 17 12/12 1 Job Mon 18 6/6 4 Jobs Tue 19 4/4 1 Job Wed 20 Thu 21 1 Job Fri 2…" at bounding box center [270, 206] width 540 height 313
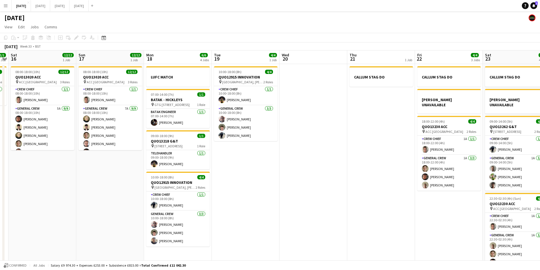
drag, startPoint x: 229, startPoint y: 193, endPoint x: 425, endPoint y: 190, distance: 196.0
click at [441, 198] on app-calendar-viewport "Fri 15 1/1 1 Job Sat 16 12/12 1 Job Sun 17 12/12 1 Job Mon 18 6/6 4 Jobs Tue 19…" at bounding box center [270, 206] width 540 height 313
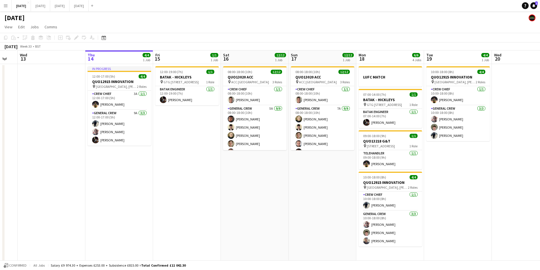
drag, startPoint x: 267, startPoint y: 216, endPoint x: 290, endPoint y: 216, distance: 23.0
click at [290, 216] on app-calendar-viewport "Mon 11 Tue 12 Wed 13 Thu 14 4/4 1 Job Fri 15 1/1 1 Job Sat 16 12/12 1 Job Sun 1…" at bounding box center [270, 206] width 540 height 313
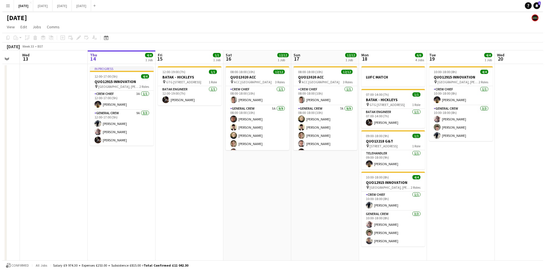
scroll to position [0, 140]
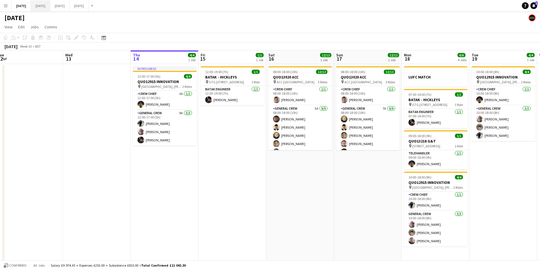
click at [50, 4] on button "[DATE] Close" at bounding box center [40, 5] width 19 height 11
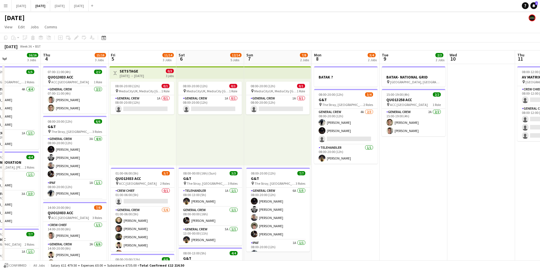
scroll to position [0, 222]
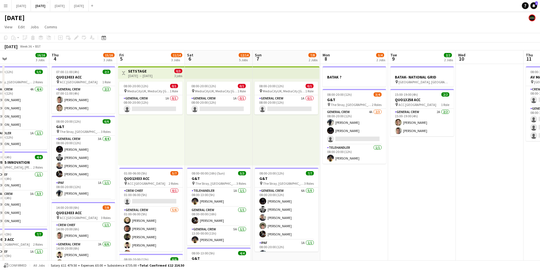
drag, startPoint x: 528, startPoint y: 193, endPoint x: 330, endPoint y: 178, distance: 198.9
click at [330, 178] on app-calendar-viewport "Sun 31 Mon 1 10/12 2 Jobs Tue 2 16/19 3 Jobs Wed 3 16/16 3 Jobs Thu 4 15/16 3 J…" at bounding box center [270, 245] width 540 height 390
click at [344, 191] on app-date-cell "BATAK ? 08:00-20:00 (12h) 3/4 G&T pin The Stray, W Park, [GEOGRAPHIC_DATA], [GE…" at bounding box center [355, 252] width 68 height 376
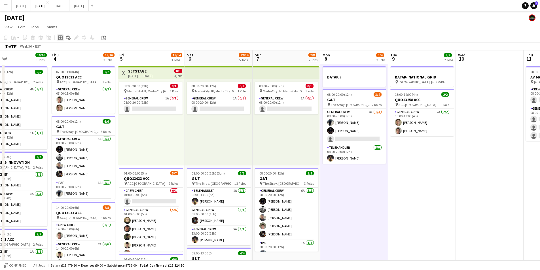
click at [62, 36] on icon at bounding box center [60, 37] width 5 height 5
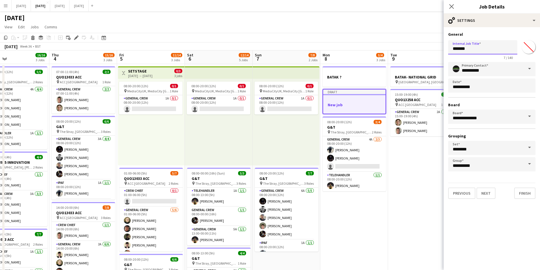
drag, startPoint x: 486, startPoint y: 53, endPoint x: 430, endPoint y: 54, distance: 55.9
click at [430, 54] on body "Menu Boards Boards Boards All jobs Status Workforce Workforce My Workforce Recr…" at bounding box center [270, 225] width 540 height 450
type input "**********"
click at [481, 191] on button "Next" at bounding box center [486, 193] width 19 height 11
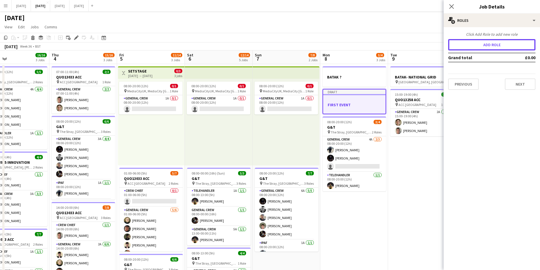
click at [490, 46] on button "Add role" at bounding box center [491, 44] width 87 height 11
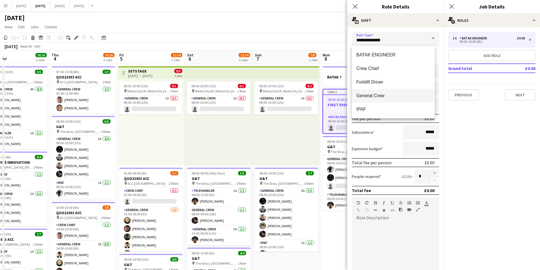
click at [371, 93] on span "General Crew" at bounding box center [394, 95] width 74 height 5
type input "**********"
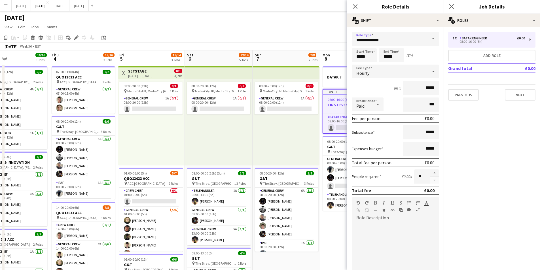
click at [367, 56] on input "*****" at bounding box center [364, 55] width 25 height 14
click at [359, 45] on div at bounding box center [358, 46] width 11 height 6
type input "*****"
click at [359, 45] on div at bounding box center [358, 46] width 11 height 6
click at [384, 55] on input "*****" at bounding box center [391, 55] width 25 height 14
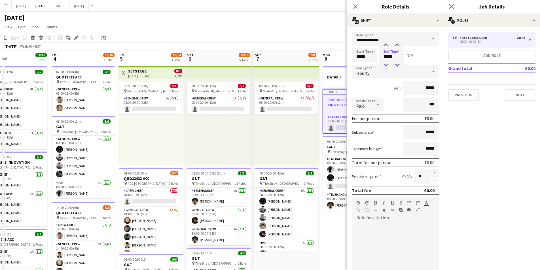
click at [386, 65] on div at bounding box center [385, 65] width 11 height 6
type input "*****"
click at [386, 65] on div at bounding box center [385, 65] width 11 height 6
click at [431, 174] on button "button" at bounding box center [434, 173] width 9 height 7
type input "*"
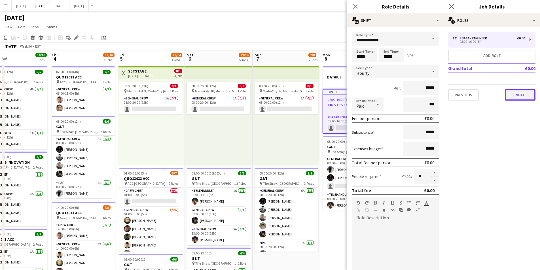
click at [517, 93] on button "Next" at bounding box center [520, 94] width 31 height 11
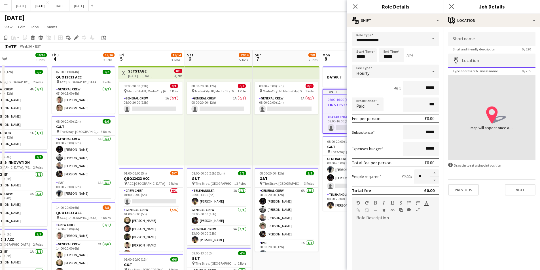
click at [479, 66] on input "Location" at bounding box center [491, 61] width 87 height 14
paste input "**********"
type input "**********"
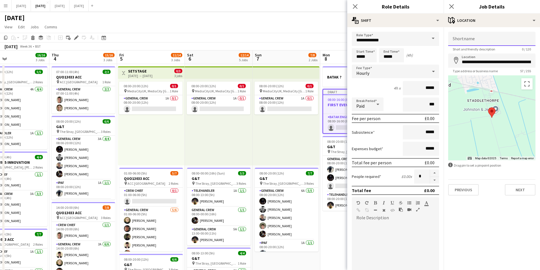
click at [471, 41] on input "Shortname" at bounding box center [491, 39] width 87 height 14
paste input "**********"
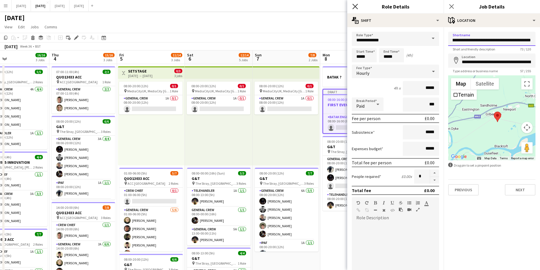
type input "**********"
click at [355, 5] on icon "Close pop-in" at bounding box center [355, 6] width 5 height 5
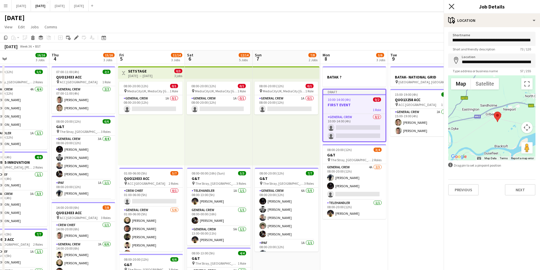
scroll to position [0, 0]
click at [451, 7] on icon at bounding box center [451, 6] width 5 height 5
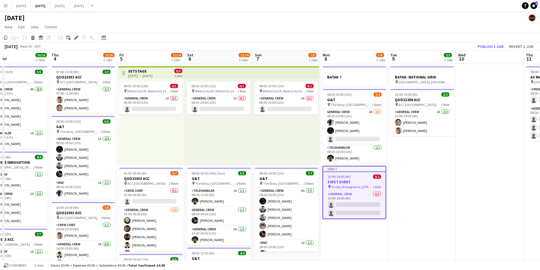
click at [361, 179] on div "10:00-14:00 (4h) 0/2" at bounding box center [354, 177] width 62 height 4
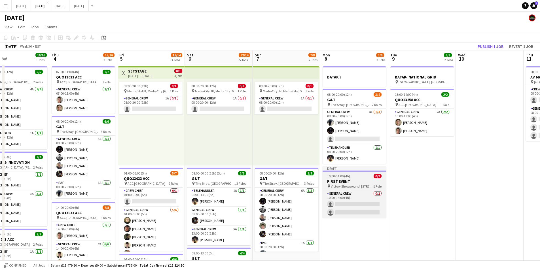
click at [361, 179] on app-job-card "Draft 10:00-14:00 (4h) 0/2 FIRST EVENT pin Victory Showground, [GEOGRAPHIC_DATA…" at bounding box center [355, 192] width 64 height 52
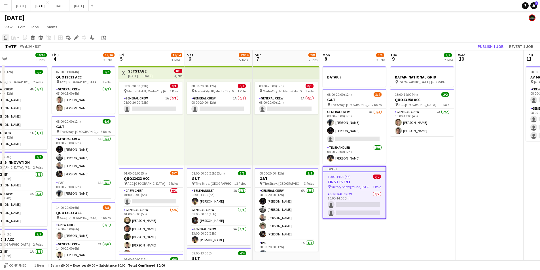
click at [5, 38] on icon at bounding box center [5, 38] width 3 height 4
click at [417, 161] on app-date-cell "BATAK- NATIONAL GRID pin [GEOGRAPHIC_DATA], [GEOGRAPHIC_DATA], [GEOGRAPHIC_DATA…" at bounding box center [422, 252] width 68 height 376
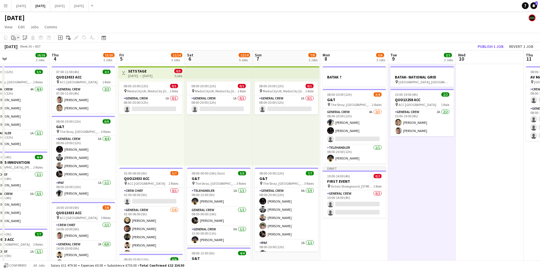
click at [14, 36] on icon at bounding box center [14, 36] width 1 height 1
click at [17, 47] on link "Paste Ctrl+V" at bounding box center [41, 48] width 53 height 5
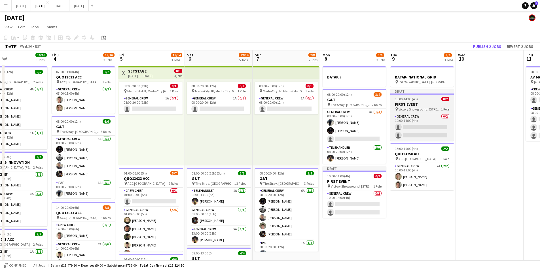
click at [423, 107] on span "Victory Showground, [STREET_ADDRESS][PERSON_NAME]" at bounding box center [420, 109] width 43 height 4
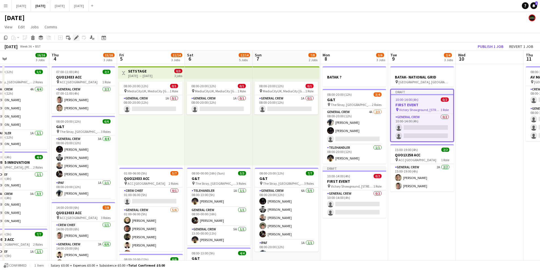
click at [75, 38] on icon at bounding box center [76, 37] width 3 height 3
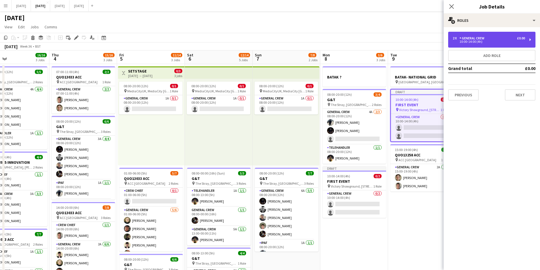
click at [483, 42] on div "10:00-14:00 (4h)" at bounding box center [489, 41] width 72 height 3
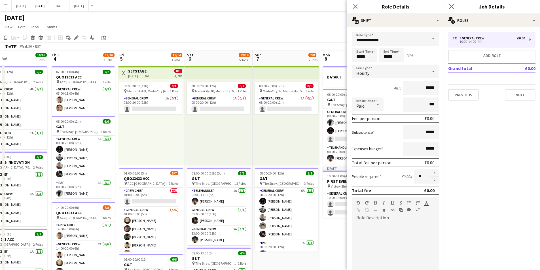
click at [361, 56] on input "*****" at bounding box center [364, 55] width 25 height 14
click at [358, 46] on div at bounding box center [358, 46] width 11 height 6
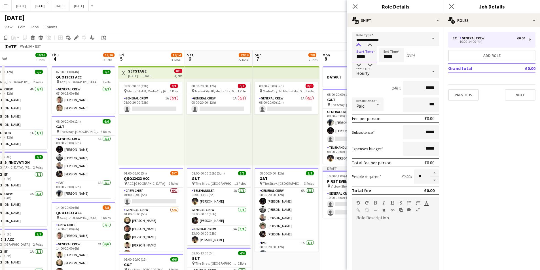
click at [358, 46] on div at bounding box center [358, 46] width 11 height 6
type input "*****"
click at [358, 46] on div at bounding box center [358, 46] width 11 height 6
click at [385, 53] on input "*****" at bounding box center [391, 55] width 25 height 14
click at [386, 46] on div at bounding box center [385, 46] width 11 height 6
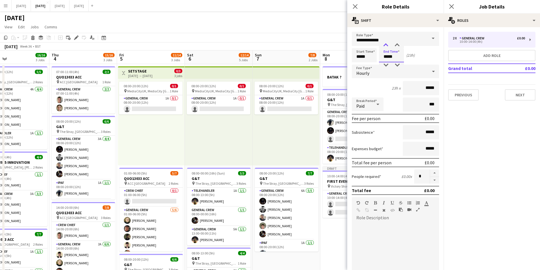
click at [386, 46] on div at bounding box center [385, 46] width 11 height 6
type input "*****"
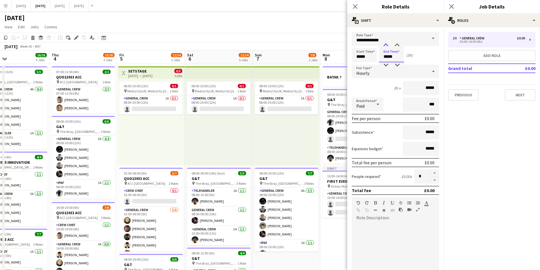
click at [386, 46] on div at bounding box center [385, 46] width 11 height 6
click at [355, 5] on icon "Close pop-in" at bounding box center [355, 6] width 5 height 5
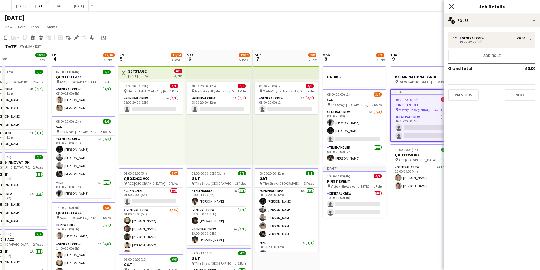
click at [453, 6] on icon "Close pop-in" at bounding box center [451, 6] width 5 height 5
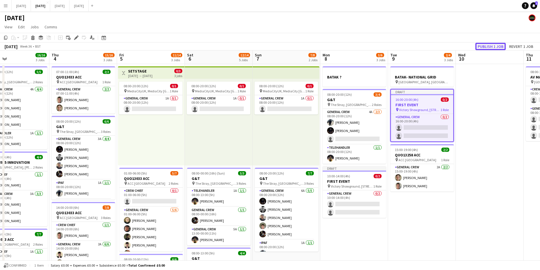
click at [488, 46] on button "Publish 1 job" at bounding box center [491, 46] width 30 height 7
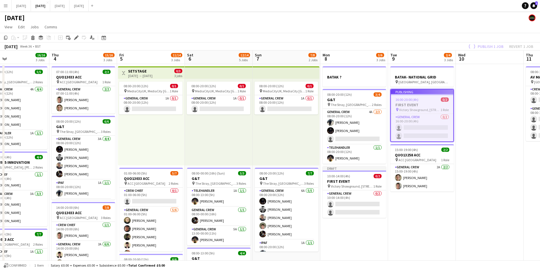
click at [488, 44] on div "Publish 1 job Revert 1 job" at bounding box center [501, 46] width 80 height 7
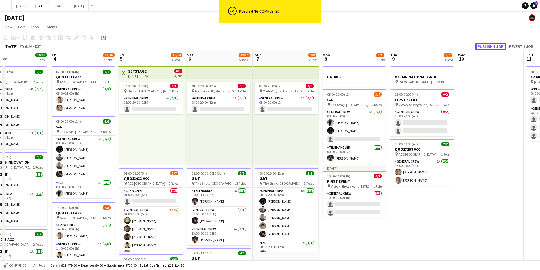
click at [488, 44] on button "Publish 1 job" at bounding box center [491, 46] width 30 height 7
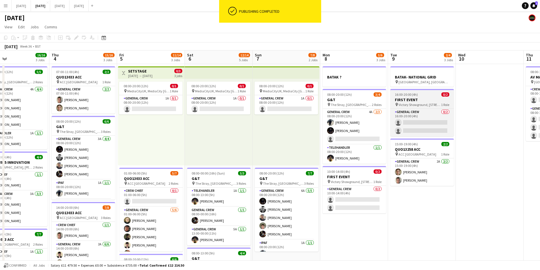
click at [426, 99] on h3 "FIRST EVENT" at bounding box center [423, 99] width 64 height 5
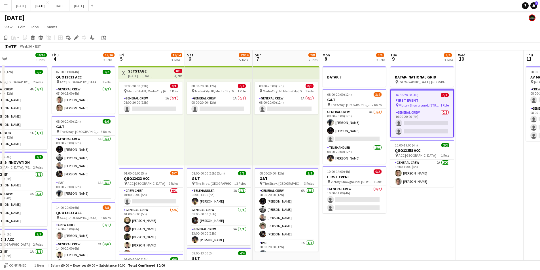
click at [413, 221] on app-date-cell "BATAK- NATIONAL GRID pin [GEOGRAPHIC_DATA], [GEOGRAPHIC_DATA], [GEOGRAPHIC_DATA…" at bounding box center [422, 252] width 68 height 376
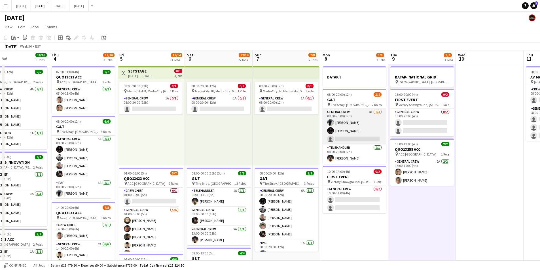
click at [357, 130] on app-card-role "General Crew 4A [DATE] 08:00-20:00 (12h) [PERSON_NAME] [PERSON_NAME] single-neu…" at bounding box center [355, 127] width 64 height 36
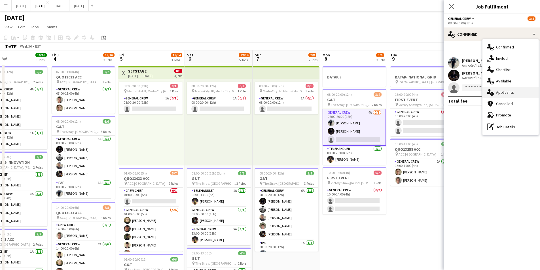
click at [512, 91] on div "single-neutral-actions-information Applicants" at bounding box center [511, 92] width 56 height 11
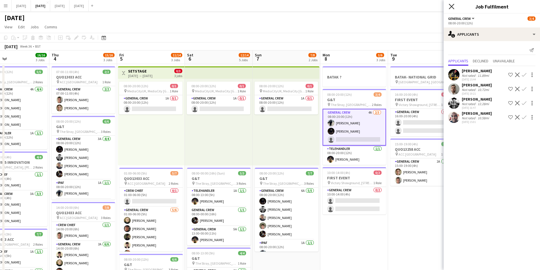
click at [451, 5] on icon "Close pop-in" at bounding box center [451, 6] width 5 height 5
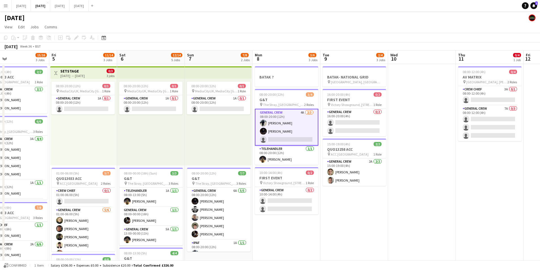
drag, startPoint x: 442, startPoint y: 212, endPoint x: 430, endPoint y: 209, distance: 12.4
click at [430, 209] on app-calendar-viewport "Mon 1 10/12 2 Jobs Tue 2 16/19 3 Jobs Wed 3 16/16 3 Jobs Thu 4 15/16 3 Jobs Fri…" at bounding box center [270, 245] width 540 height 390
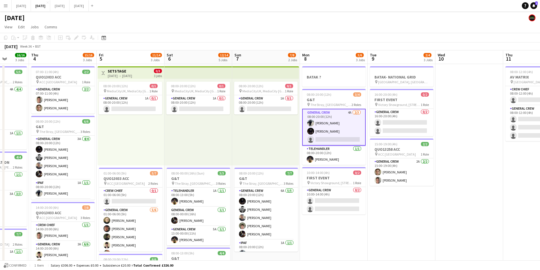
scroll to position [0, 175]
click at [418, 208] on app-calendar-viewport "Mon 1 10/12 2 Jobs Tue 2 16/19 3 Jobs Wed 3 16/16 3 Jobs Thu 4 15/16 3 Jobs Fri…" at bounding box center [270, 245] width 540 height 390
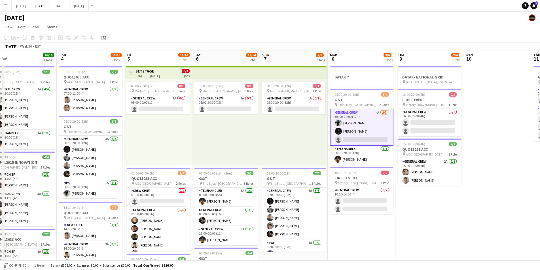
scroll to position [0, 128]
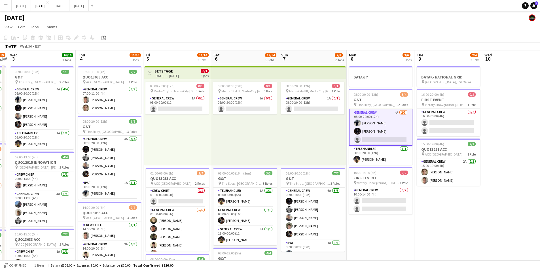
drag, startPoint x: 455, startPoint y: 208, endPoint x: 502, endPoint y: 210, distance: 47.1
click at [502, 210] on app-calendar-viewport "Mon 1 10/12 2 Jobs Tue 2 16/19 3 Jobs Wed 3 16/16 3 Jobs Thu 4 15/16 3 Jobs Fri…" at bounding box center [270, 245] width 540 height 390
click at [189, 111] on app-card-role "General Crew 1A 0/1 08:00-20:00 (12h) single-neutral-actions" at bounding box center [178, 104] width 64 height 19
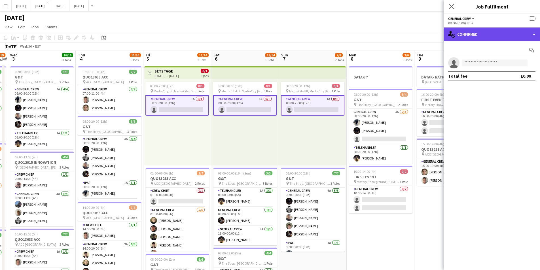
click at [494, 34] on div "single-neutral-actions-check-2 Confirmed" at bounding box center [492, 35] width 96 height 14
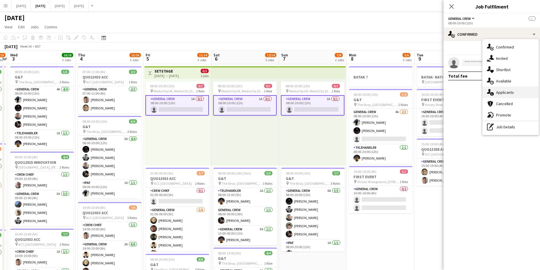
click at [503, 91] on div "single-neutral-actions-information Applicants" at bounding box center [511, 92] width 56 height 11
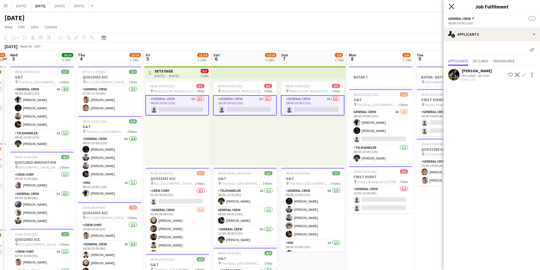
click at [450, 6] on icon "Close pop-in" at bounding box center [451, 6] width 5 height 5
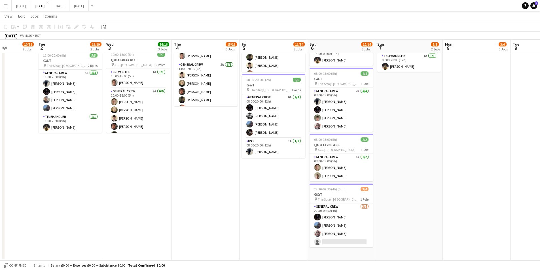
scroll to position [0, 123]
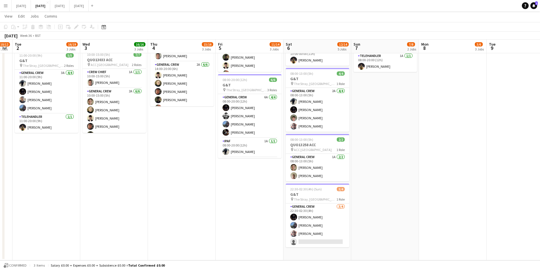
drag, startPoint x: 203, startPoint y: 189, endPoint x: 273, endPoint y: 193, distance: 70.2
click at [275, 201] on app-calendar-viewport "Sun 31 Mon 1 10/12 2 Jobs Tue 2 16/19 3 Jobs Wed 3 16/16 3 Jobs Thu 4 15/16 3 J…" at bounding box center [270, 52] width 540 height 418
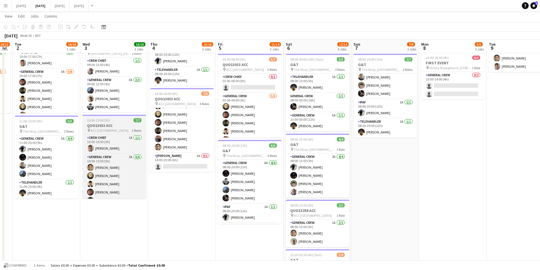
scroll to position [16, 0]
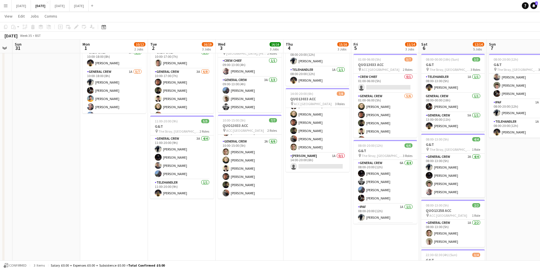
drag, startPoint x: 198, startPoint y: 213, endPoint x: 271, endPoint y: 201, distance: 74.5
click at [269, 213] on app-calendar-viewport "Fri 29 Sat 30 Sun 31 Mon 1 10/12 2 Jobs Tue 2 16/19 3 Jobs Wed 3 16/16 3 Jobs T…" at bounding box center [270, 118] width 540 height 418
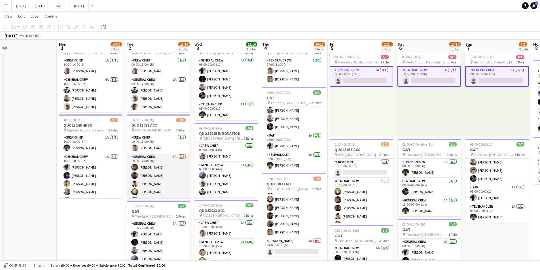
scroll to position [51, 0]
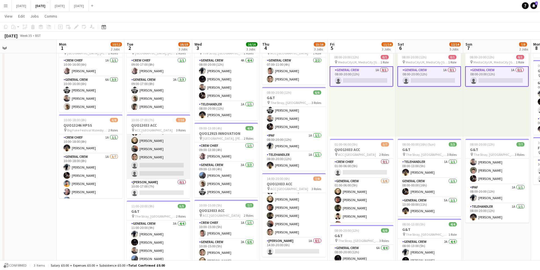
click at [169, 158] on app-card-role "General Crew 3A [DATE] 10:00-17:00 (7h) [PERSON_NAME] [PERSON_NAME] [PERSON_NAM…" at bounding box center [159, 140] width 64 height 77
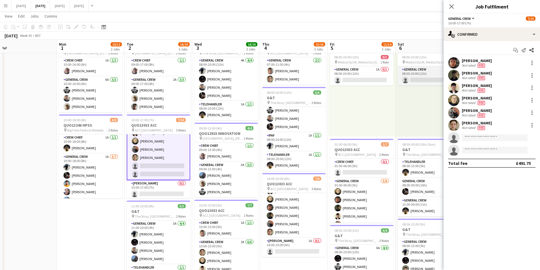
scroll to position [52, 0]
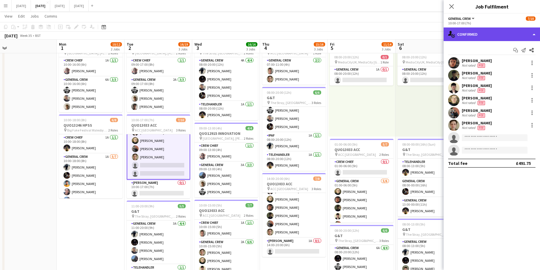
click at [485, 37] on div "single-neutral-actions-check-2 Confirmed" at bounding box center [492, 35] width 96 height 14
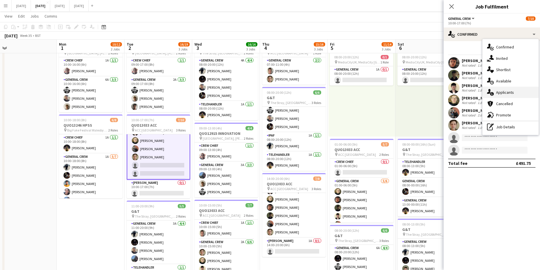
click at [507, 94] on div "single-neutral-actions-information Applicants" at bounding box center [511, 92] width 56 height 11
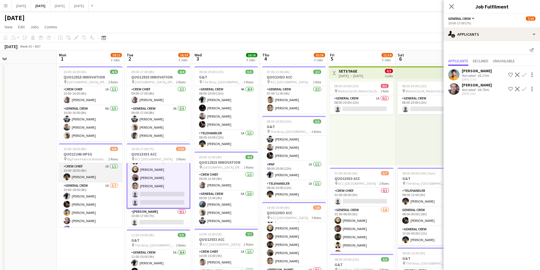
scroll to position [24, 0]
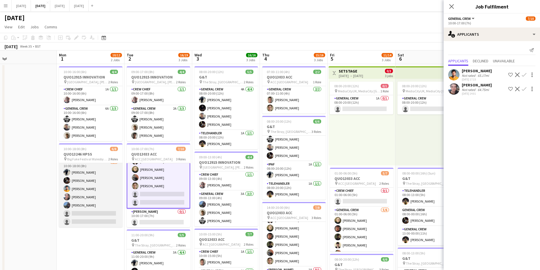
click at [88, 186] on app-card-role "General Crew 1A [DATE] 10:00-18:00 (8h) [PERSON_NAME] [PERSON_NAME] [PERSON_NAM…" at bounding box center [91, 193] width 64 height 69
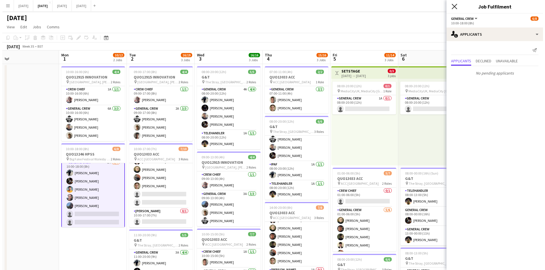
scroll to position [24, 0]
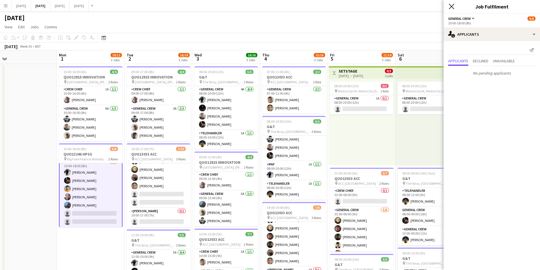
click at [452, 7] on icon at bounding box center [451, 6] width 5 height 5
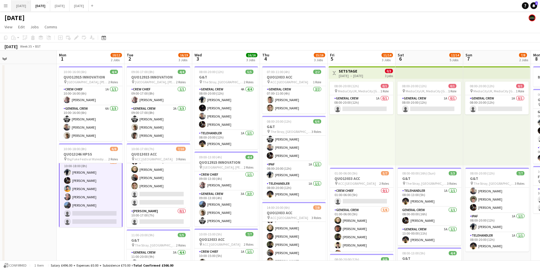
click at [26, 8] on button "[DATE] Close" at bounding box center [21, 5] width 19 height 11
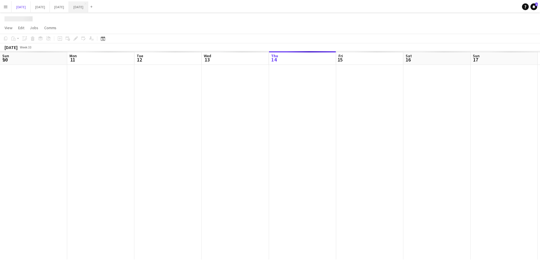
scroll to position [0, 140]
